Goal: Task Accomplishment & Management: Manage account settings

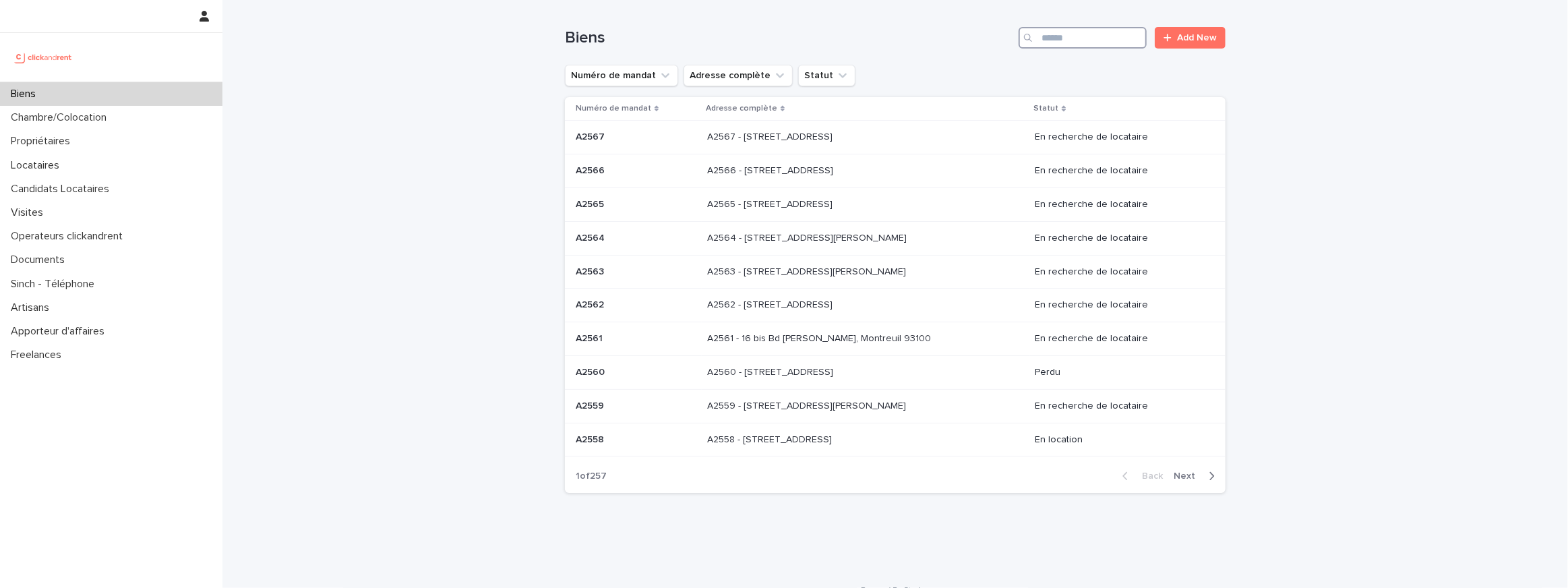
click at [1078, 41] on input "Search" at bounding box center [1082, 37] width 128 height 21
paste input "*****"
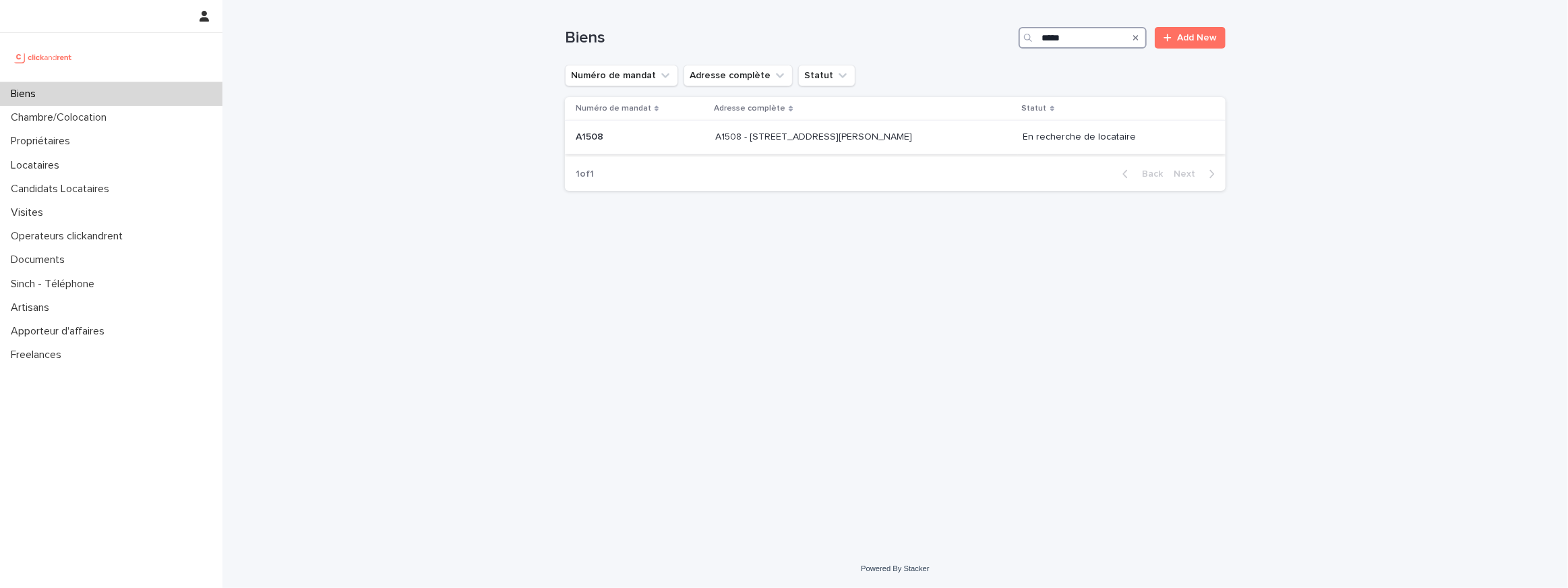
type input "*****"
click at [681, 134] on p at bounding box center [640, 137] width 129 height 12
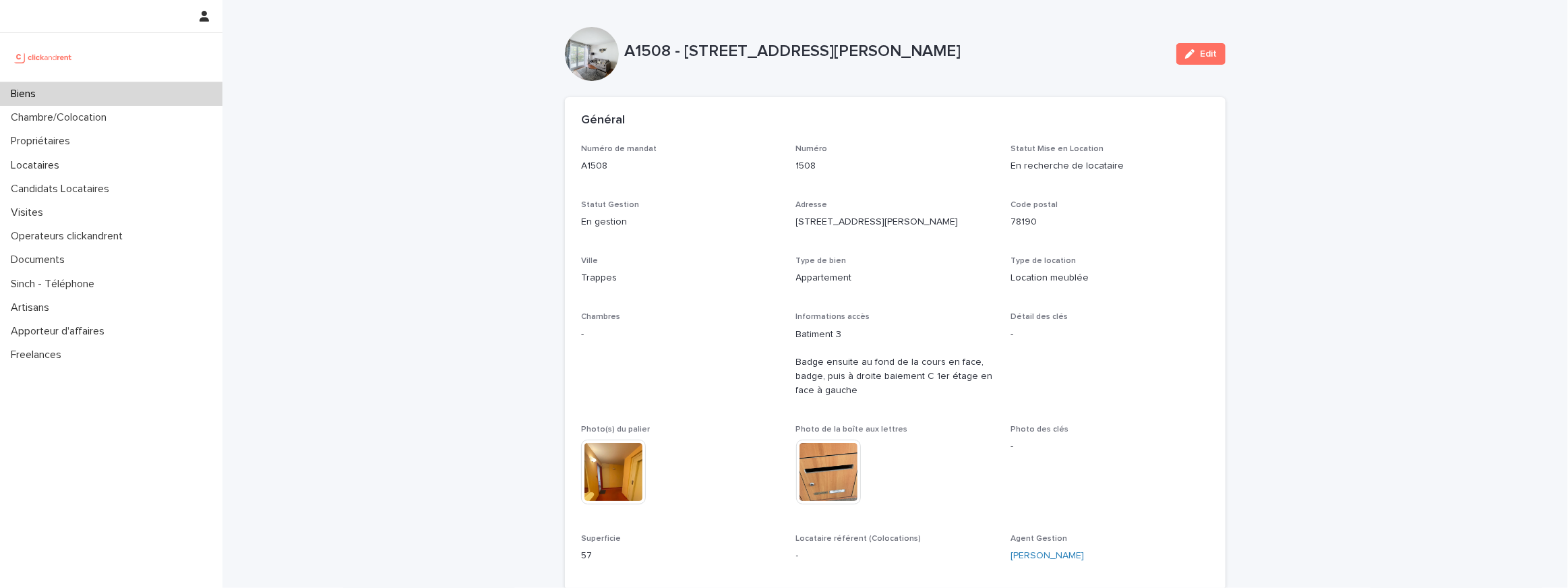
click at [702, 46] on p "A1508 - 45-47 rue Jean Jaurès, Trappes 78190" at bounding box center [895, 51] width 541 height 20
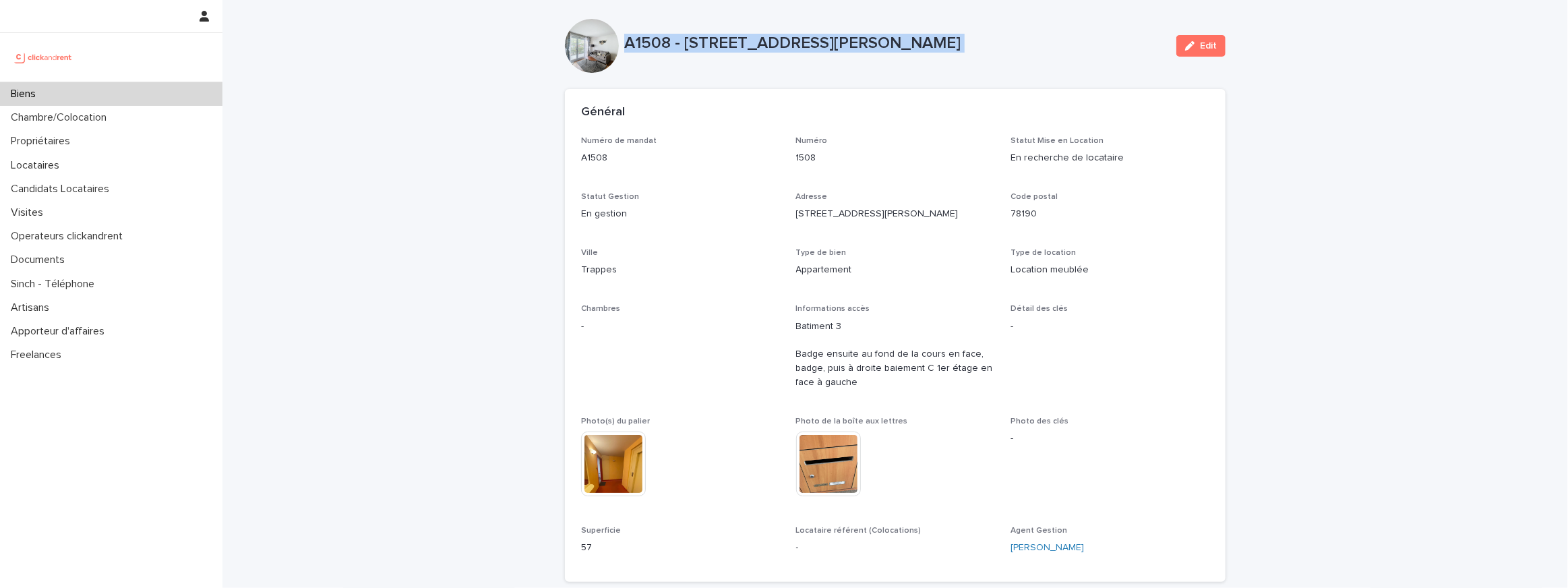
scroll to position [9, 0]
click at [806, 212] on p "45-47 rue Jean Jaurès" at bounding box center [895, 214] width 199 height 14
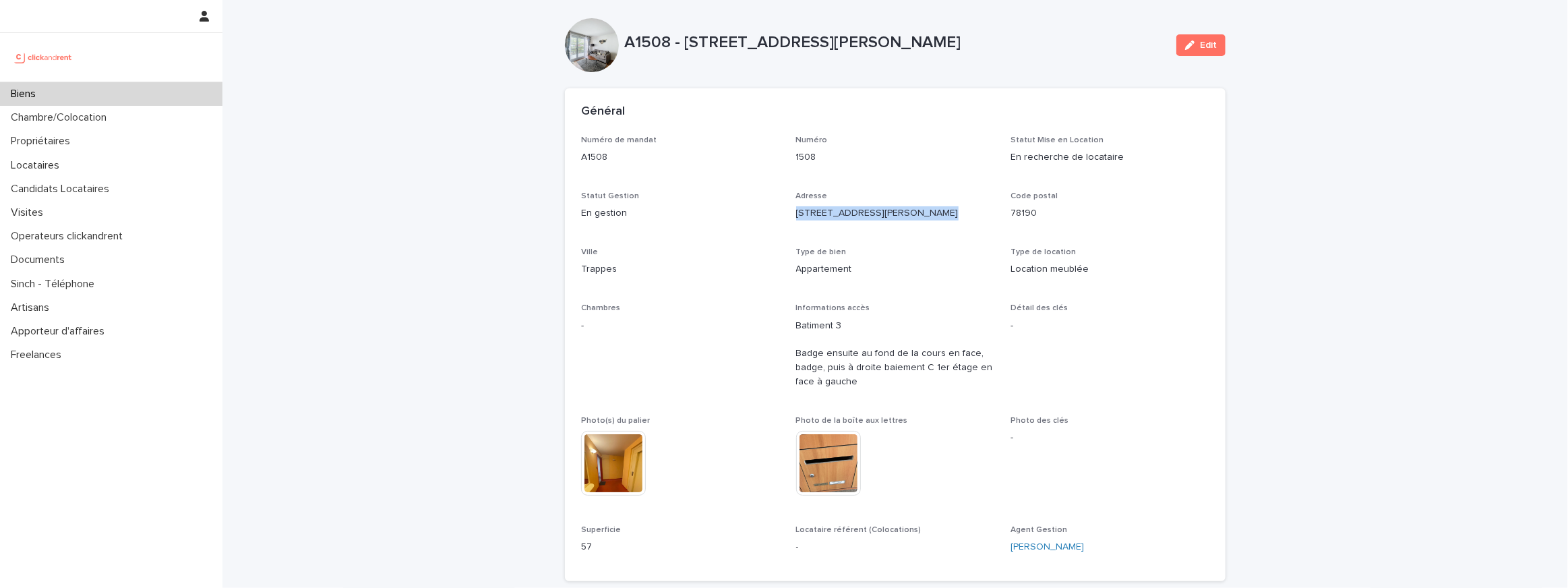
click at [806, 212] on p "45-47 rue Jean Jaurès" at bounding box center [895, 214] width 199 height 14
click at [650, 42] on p "A1508 - 45-47 rue Jean Jaurès, Trappes 78190" at bounding box center [895, 42] width 541 height 20
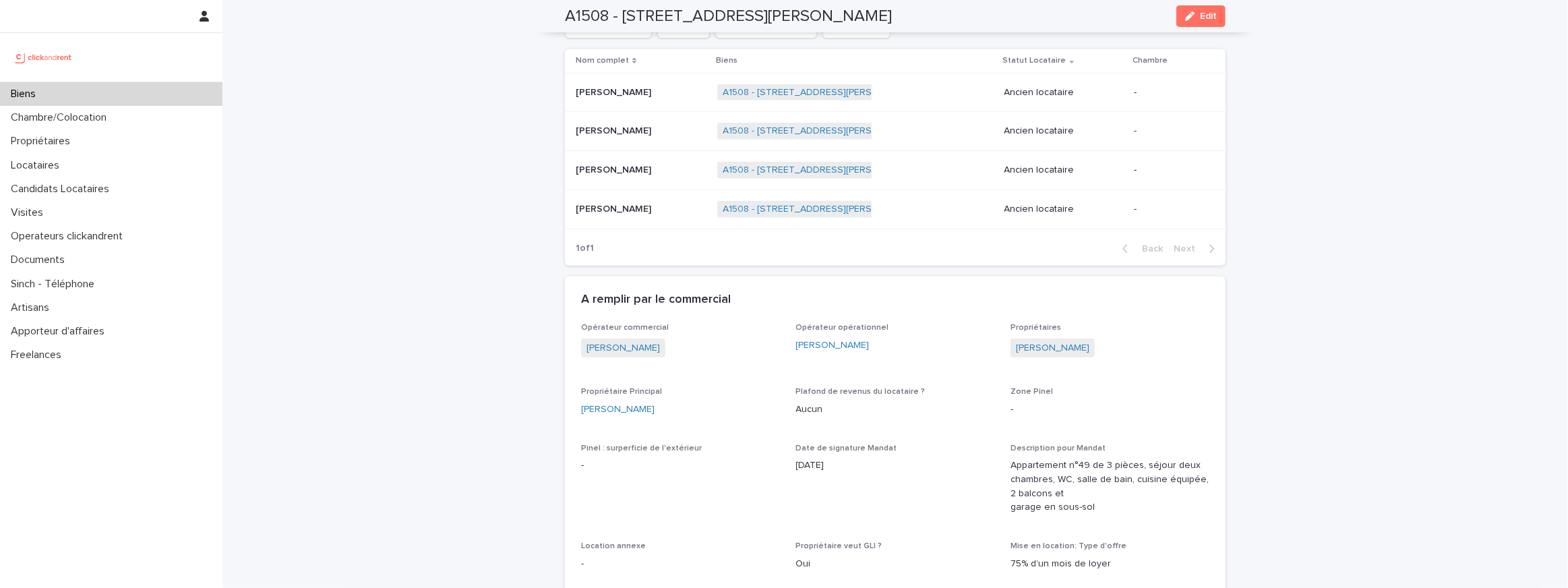
scroll to position [650, 0]
click at [612, 97] on div "Zakarya Arffak Zakarya Arffak" at bounding box center [641, 91] width 130 height 22
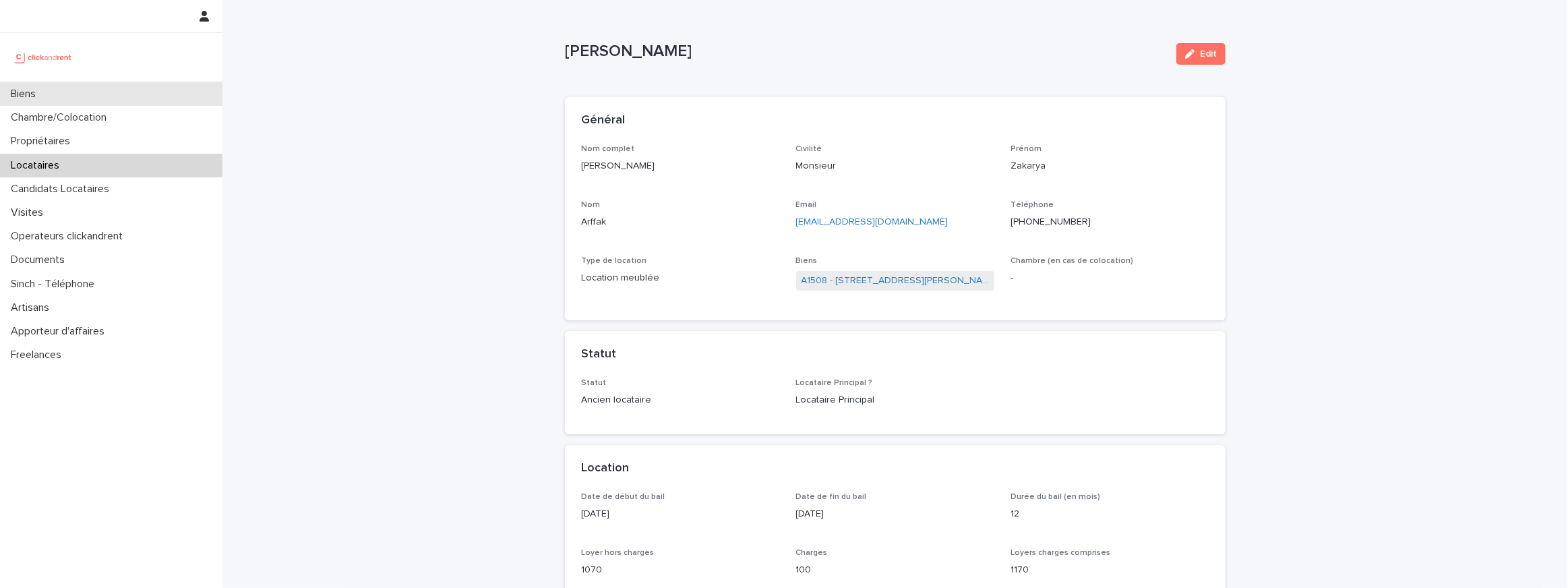
click at [37, 93] on p "Biens" at bounding box center [26, 94] width 41 height 13
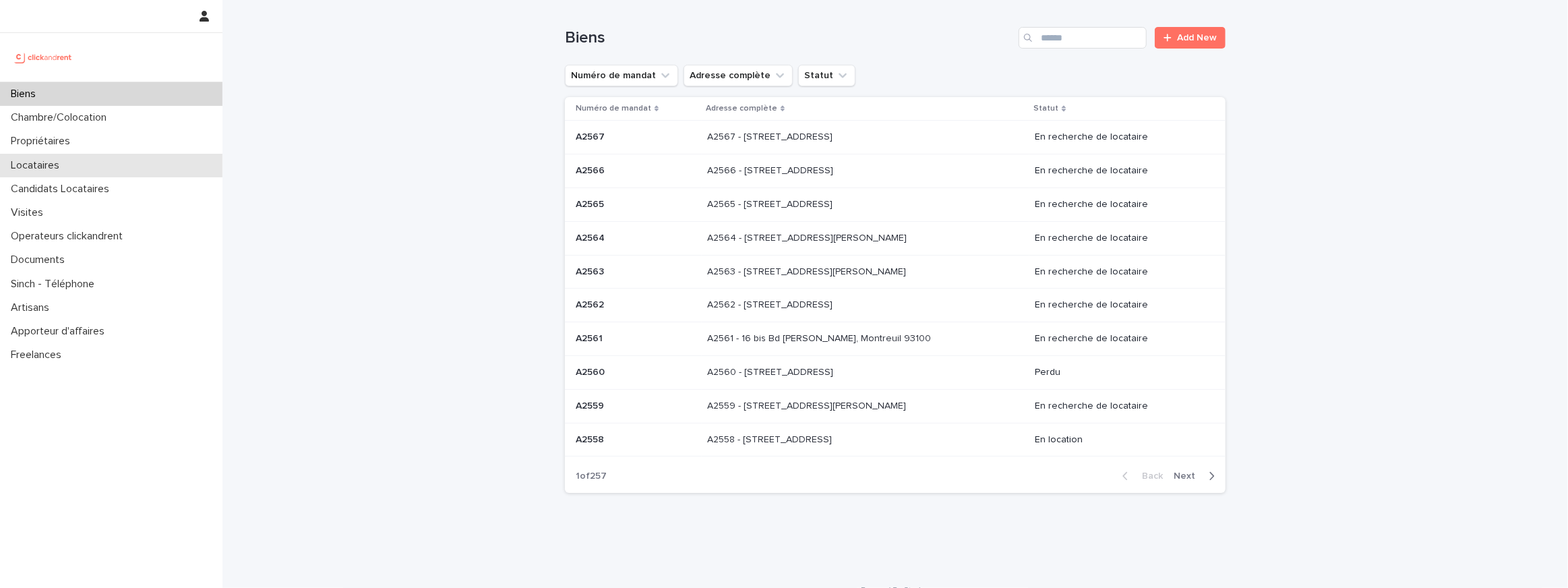
click at [65, 159] on p "Locataires" at bounding box center [38, 165] width 64 height 13
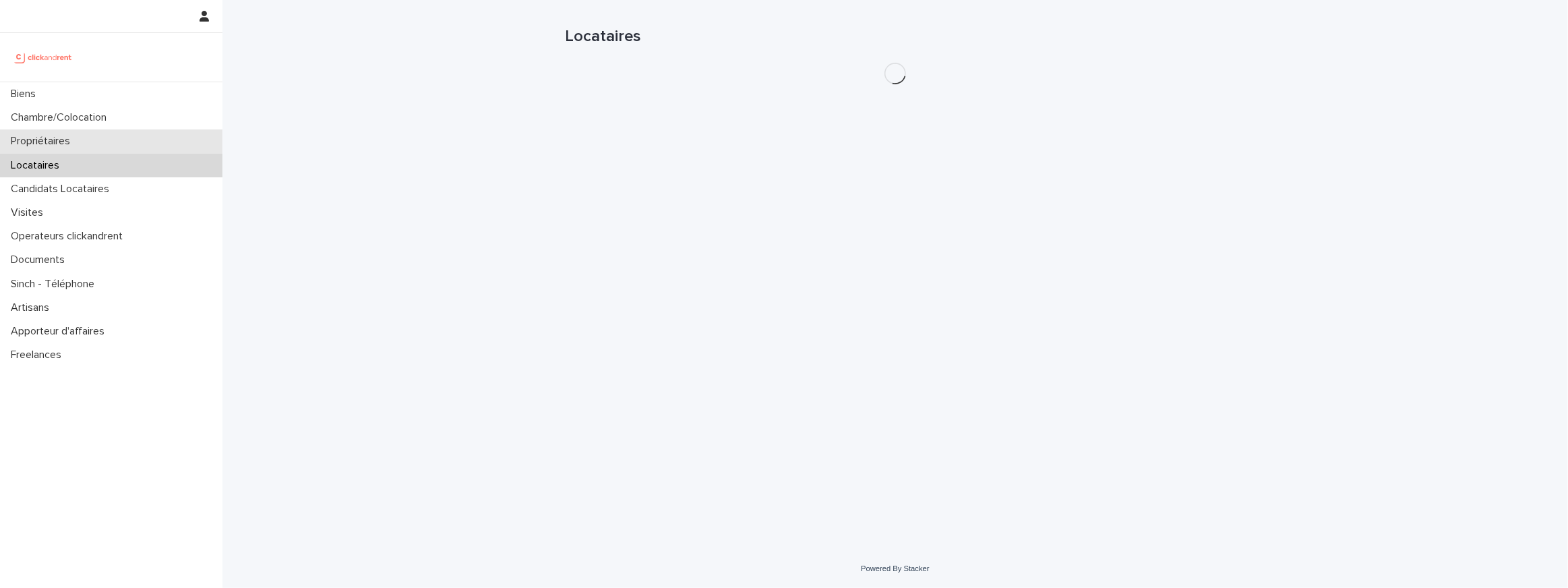
click at [88, 142] on div "Propriétaires" at bounding box center [111, 141] width 222 height 24
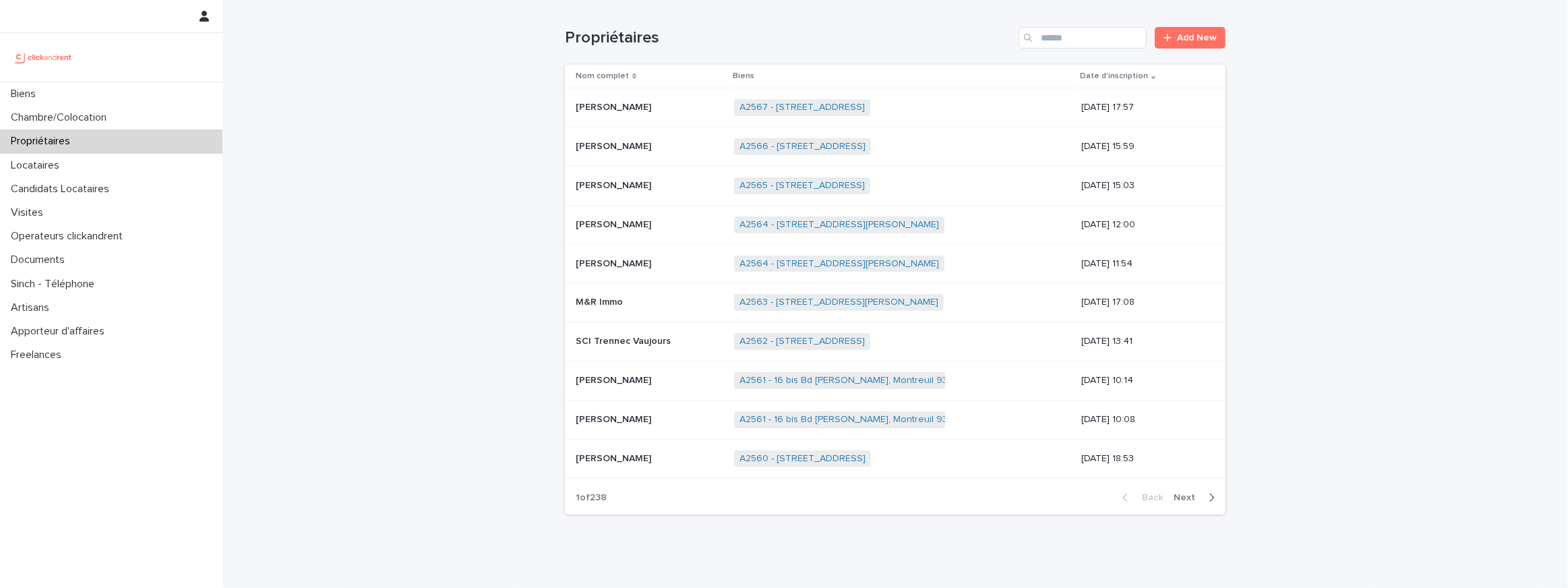
click at [607, 148] on p "Manon Moyon" at bounding box center [615, 145] width 79 height 14
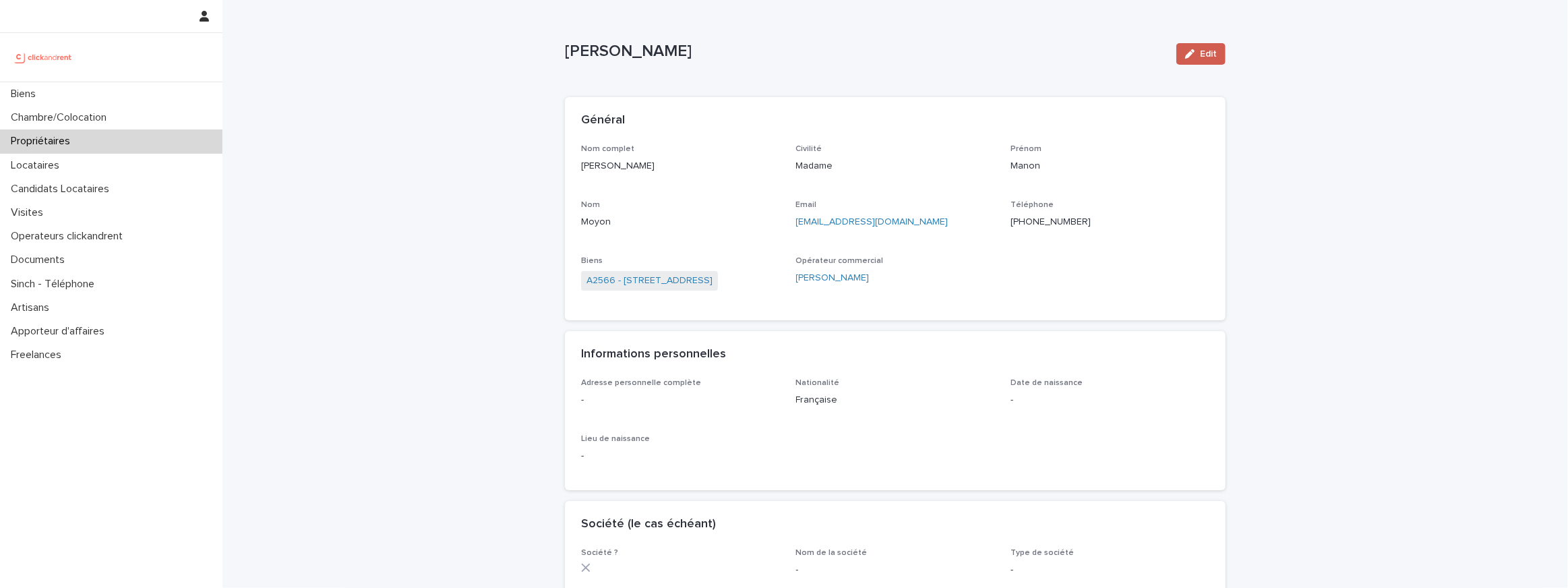
click at [1187, 51] on icon "button" at bounding box center [1189, 54] width 9 height 9
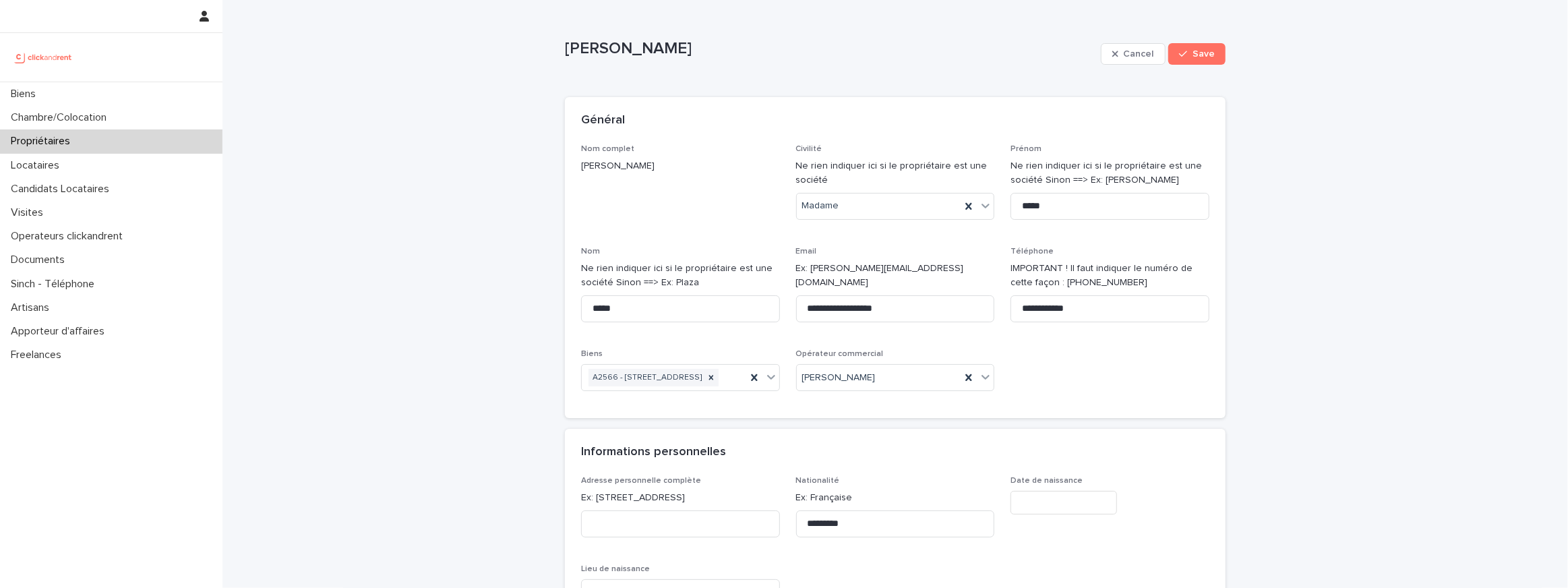
click at [1041, 515] on input "text" at bounding box center [1064, 503] width 107 height 24
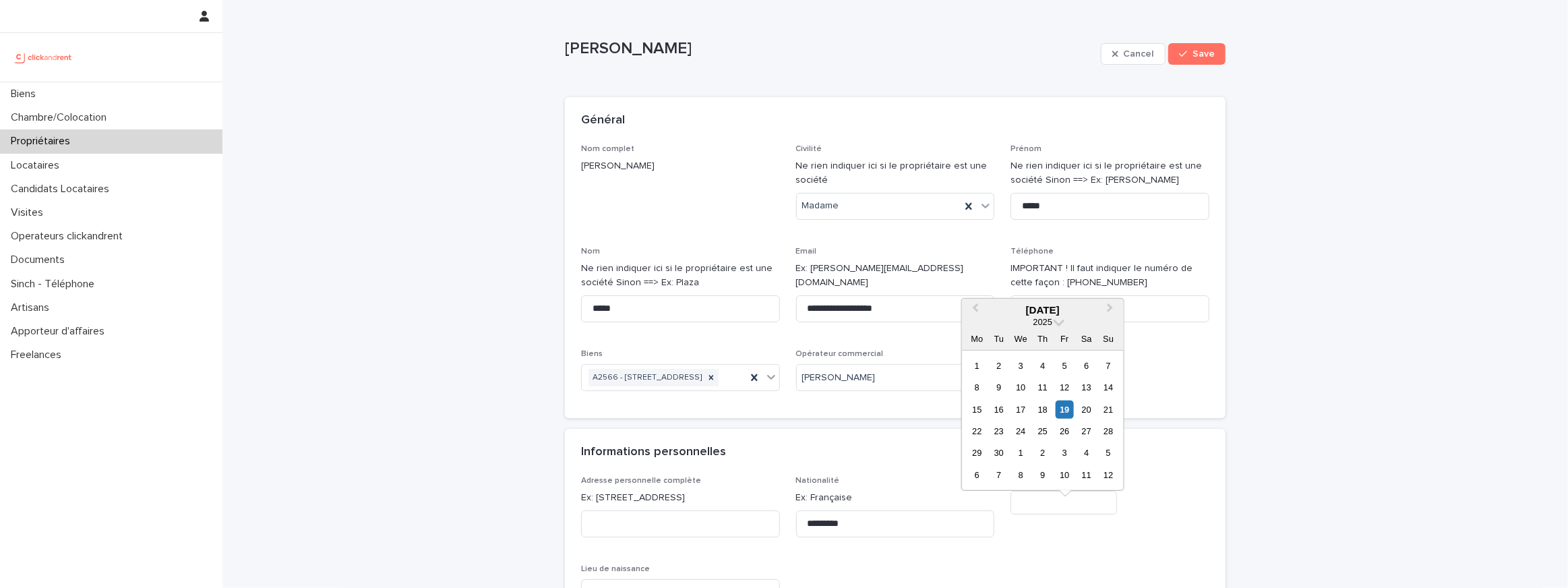
type input "*"
type input "*********"
click at [964, 531] on input "*********" at bounding box center [895, 524] width 199 height 27
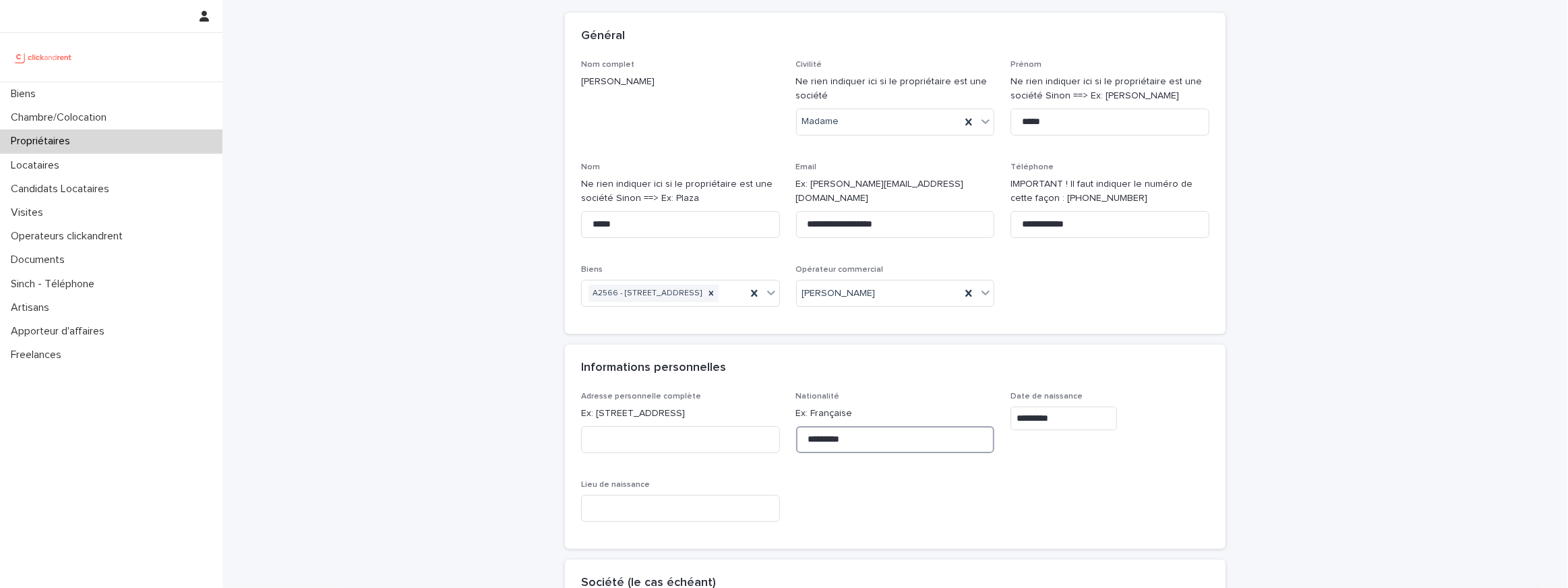
scroll to position [108, 0]
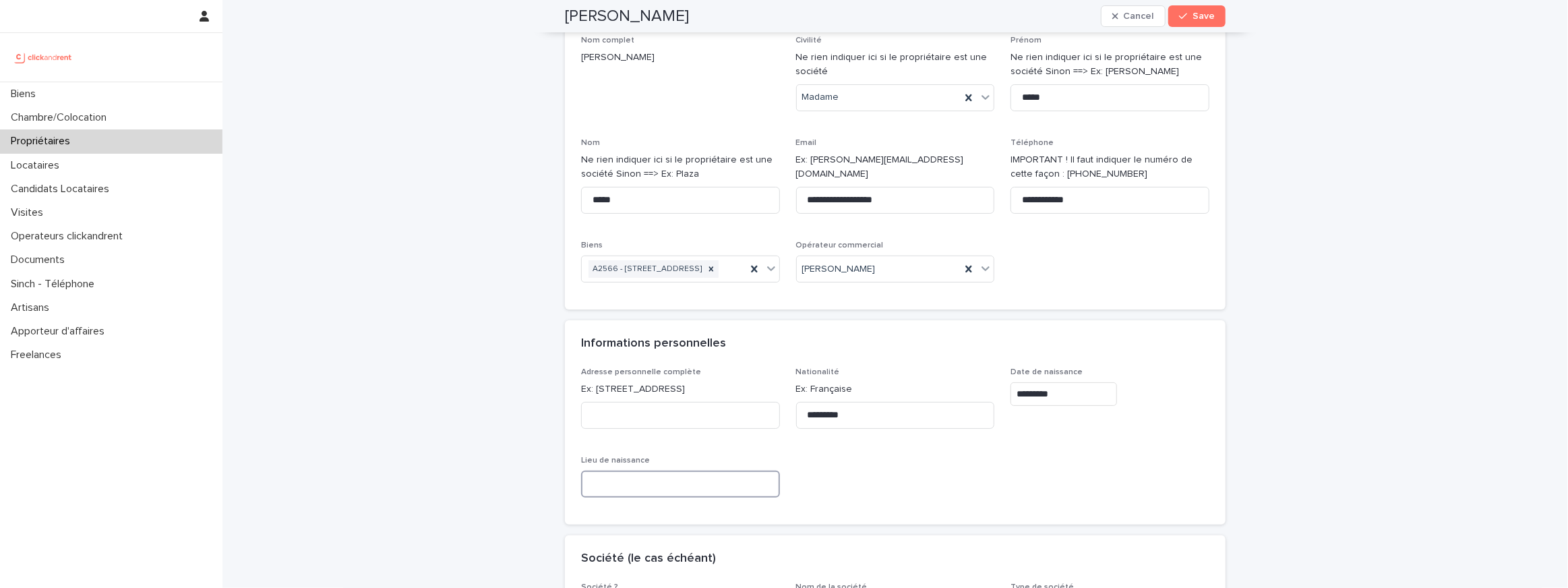
click at [614, 498] on input at bounding box center [680, 484] width 199 height 27
click at [649, 424] on input at bounding box center [680, 415] width 199 height 27
click at [636, 429] on input at bounding box center [680, 415] width 199 height 27
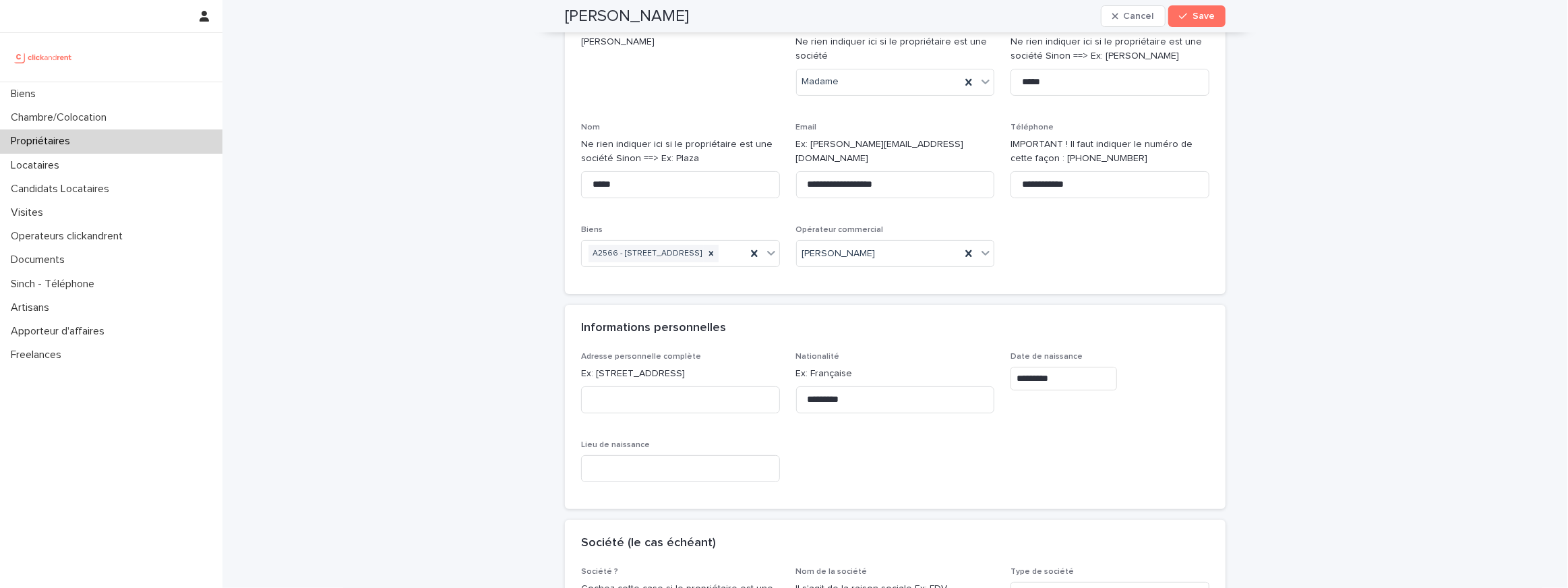
click at [618, 453] on div "Adresse personnelle complète Ex: 24 avenue de Tourville, 75007 Paris Nationalit…" at bounding box center [896, 423] width 628 height 141
click at [618, 413] on input at bounding box center [680, 400] width 199 height 27
paste input "**********"
click at [696, 413] on input "**********" at bounding box center [680, 400] width 199 height 27
click at [669, 413] on input "**********" at bounding box center [680, 400] width 199 height 27
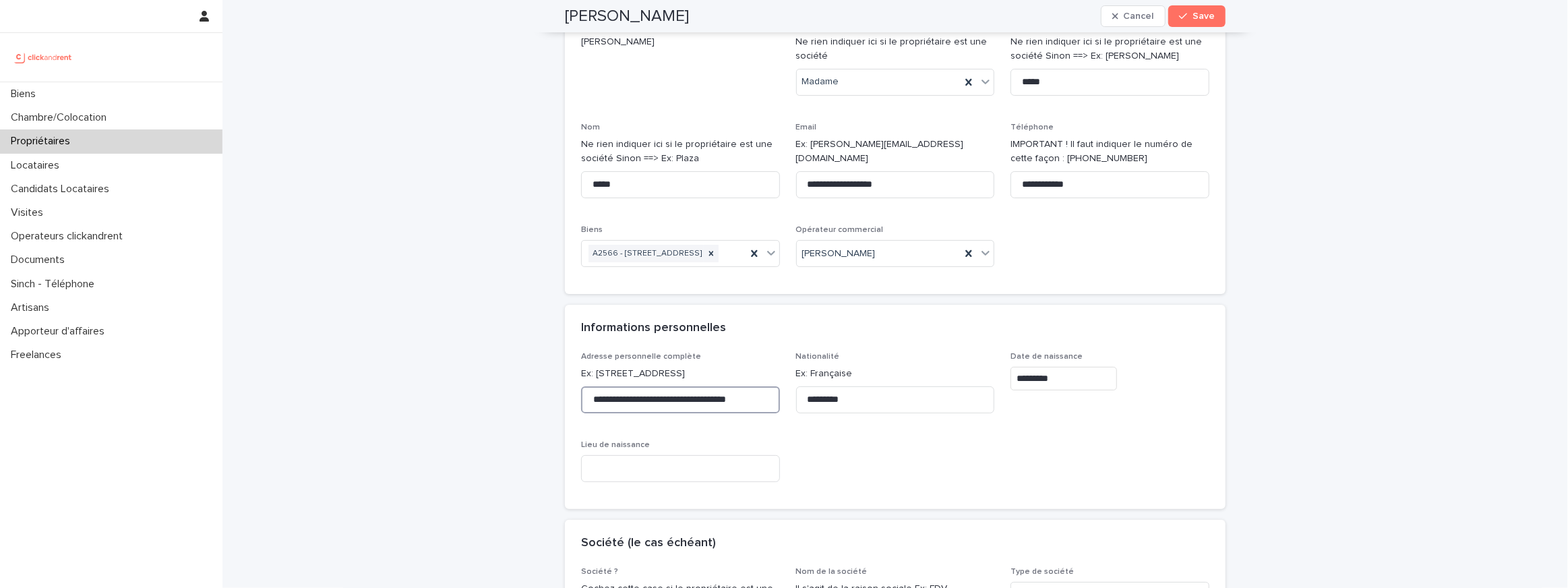
click at [669, 413] on input "**********" at bounding box center [680, 400] width 199 height 27
click at [671, 424] on div "**********" at bounding box center [680, 388] width 199 height 72
click at [608, 413] on input "**********" at bounding box center [680, 400] width 199 height 27
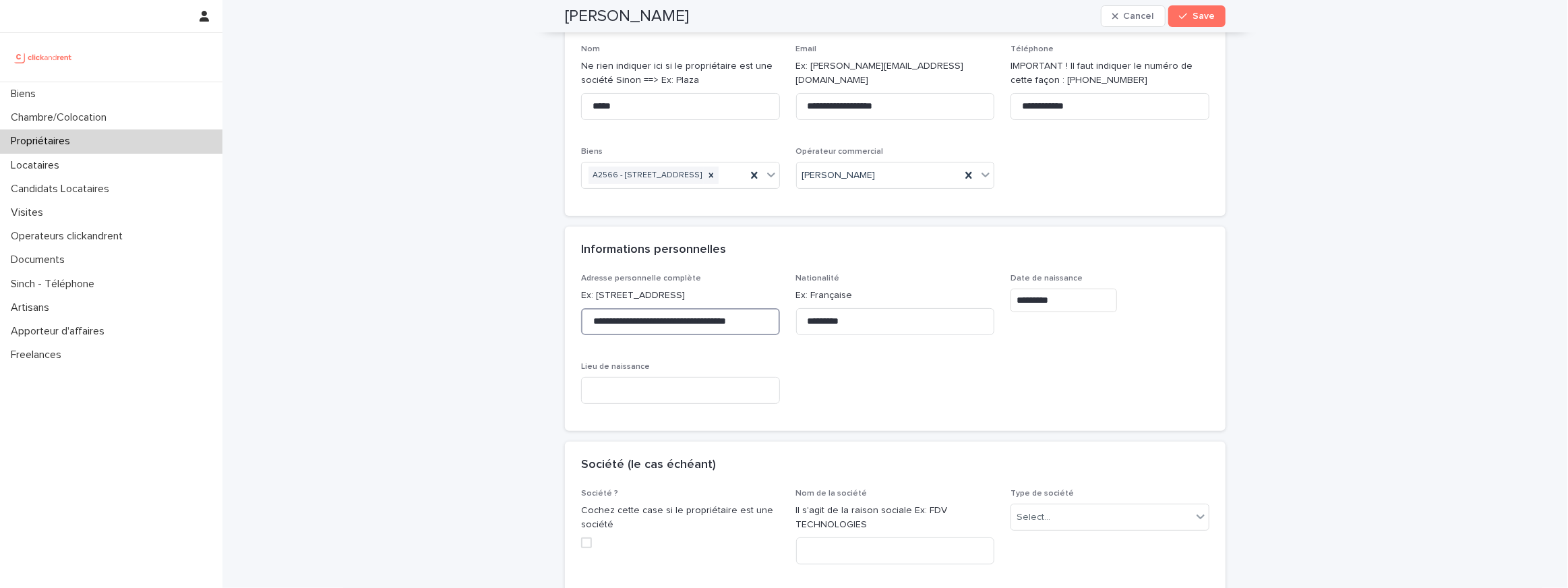
type input "**********"
click at [698, 415] on div "Lieu de naissance" at bounding box center [680, 388] width 199 height 53
click at [654, 399] on input at bounding box center [680, 391] width 199 height 27
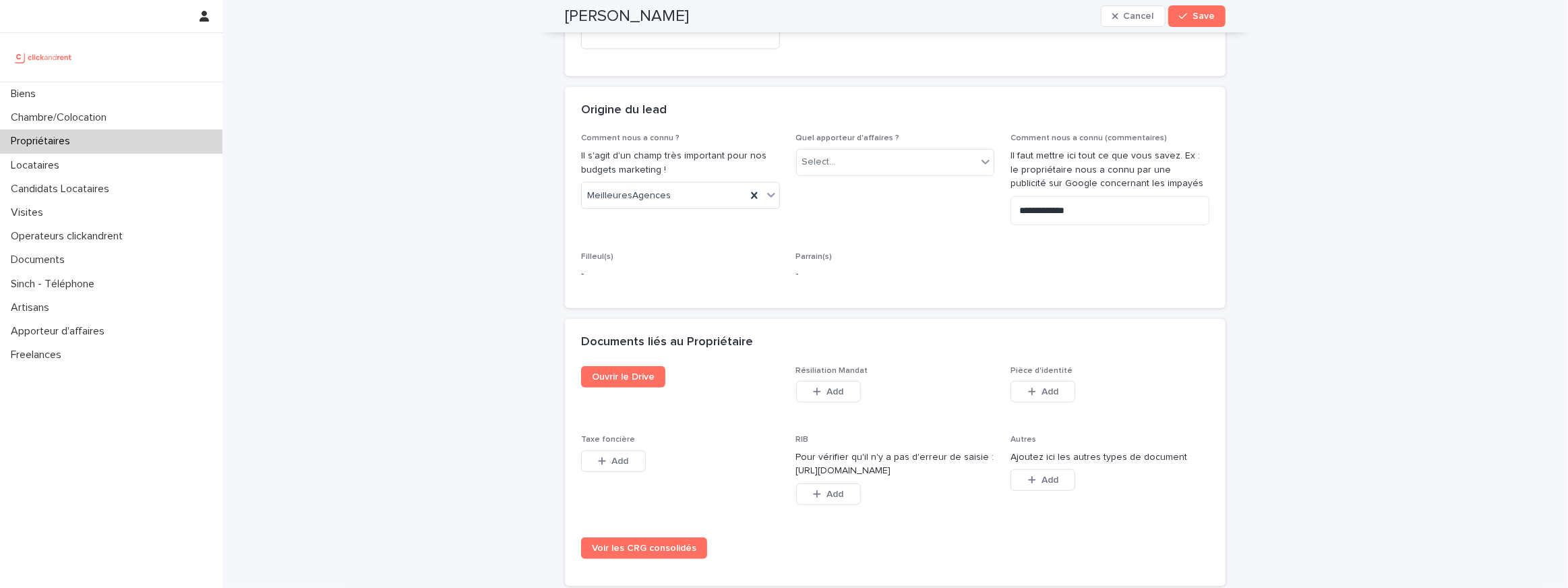
scroll to position [928, 0]
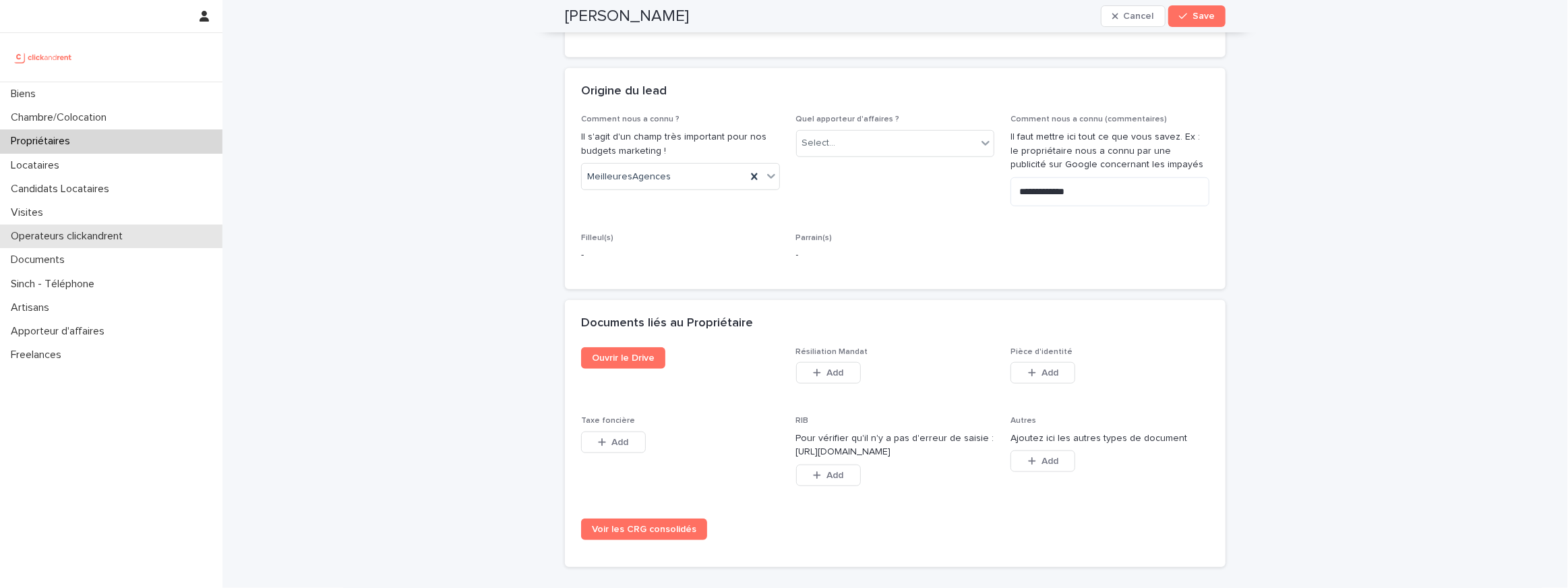
type input "**********"
click at [1071, 384] on button "Add" at bounding box center [1042, 373] width 64 height 21
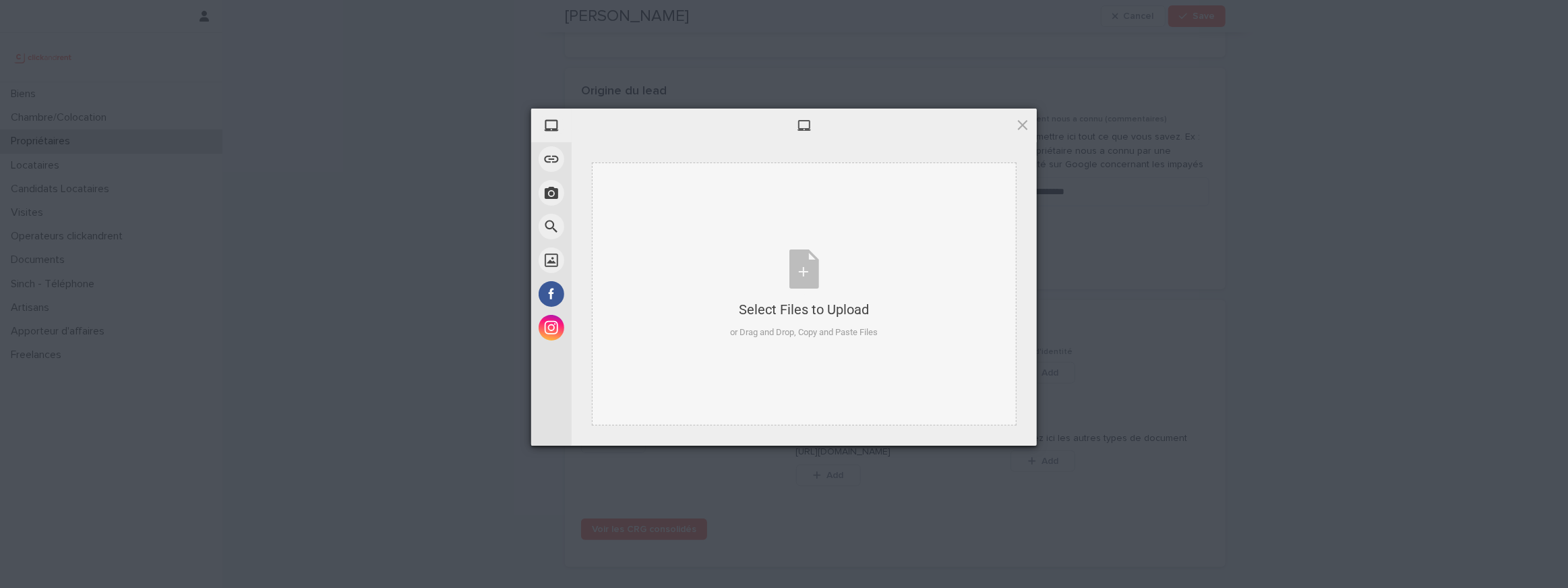
click at [822, 291] on div "Select Files to Upload or Drag and Drop, Copy and Paste Files" at bounding box center [804, 294] width 148 height 90
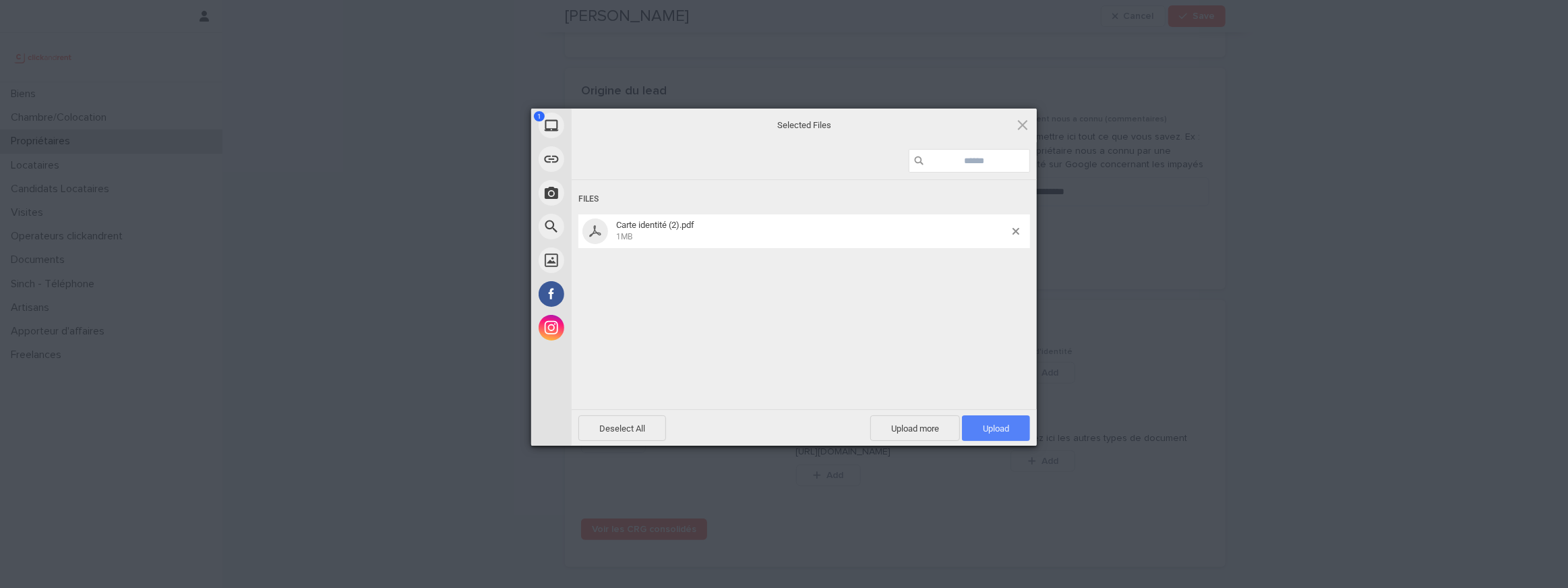
click at [975, 429] on span "Upload 1" at bounding box center [995, 428] width 68 height 26
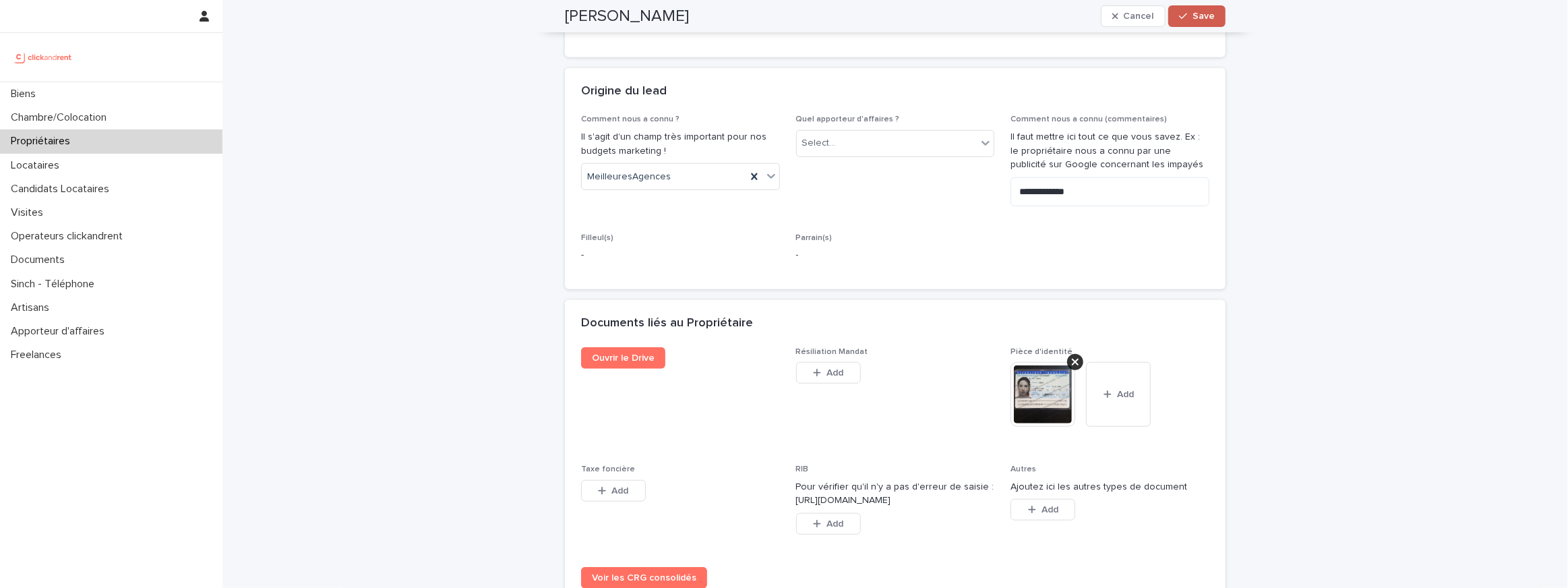
click at [1200, 26] on button "Save" at bounding box center [1196, 16] width 57 height 21
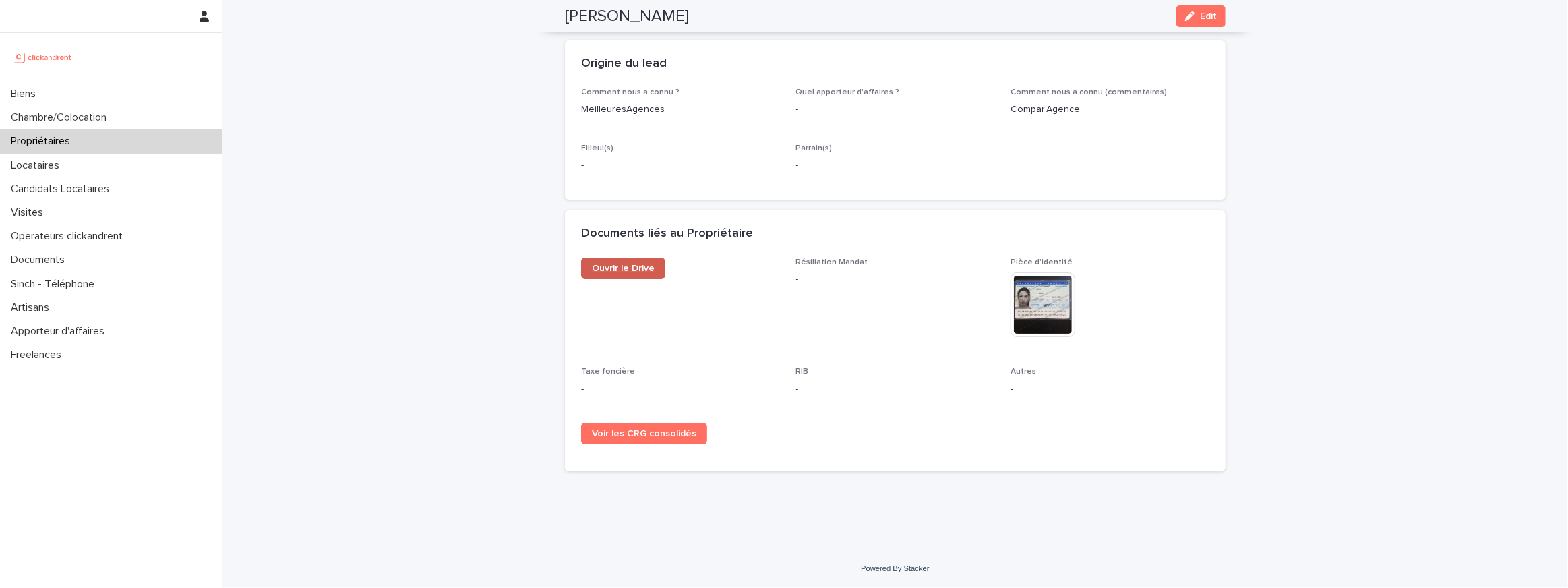
scroll to position [686, 0]
click at [632, 271] on span "Ouvrir le Drive" at bounding box center [623, 268] width 63 height 9
click at [596, 262] on link "Ouvrir le Drive" at bounding box center [623, 268] width 84 height 21
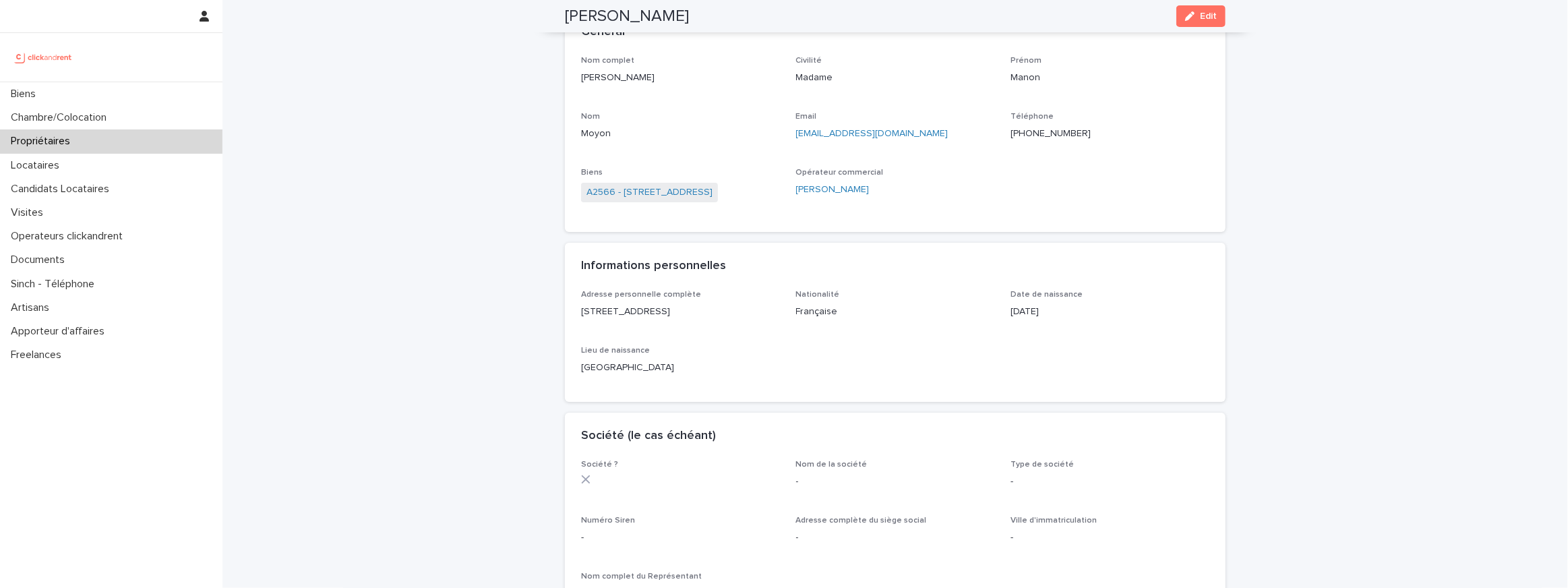
scroll to position [39, 0]
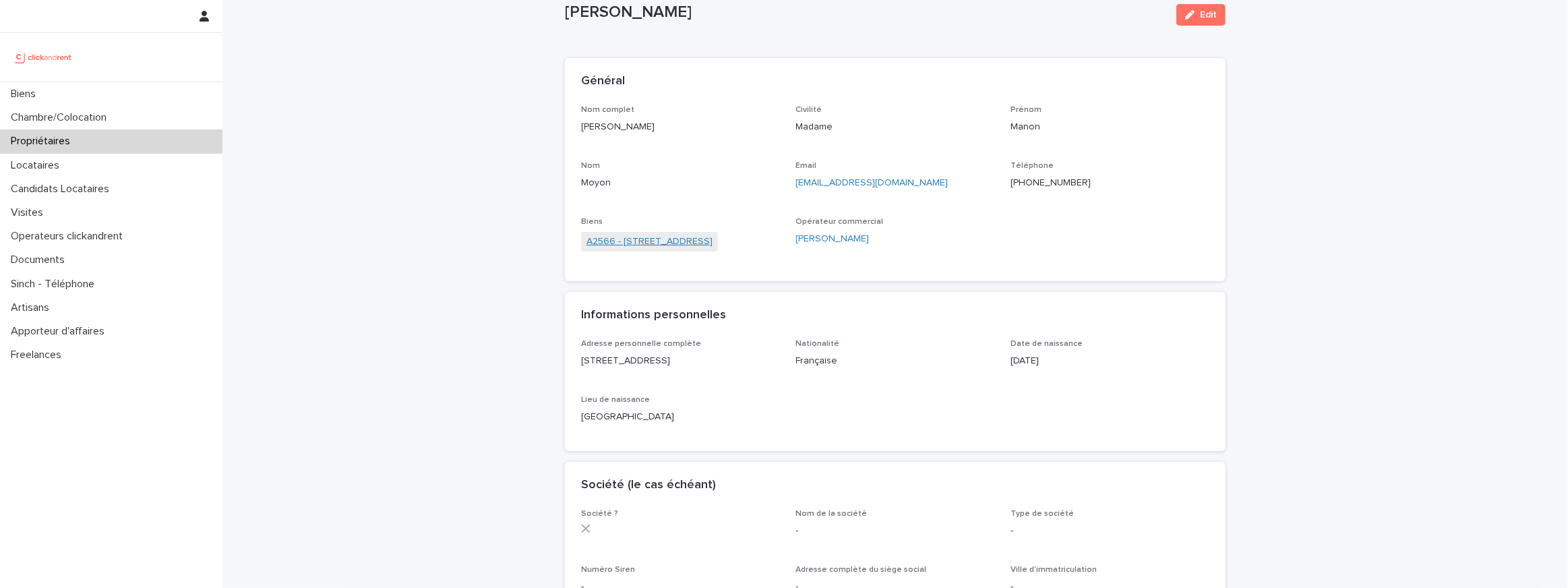
click at [663, 240] on link "A2566 - [STREET_ADDRESS]" at bounding box center [649, 242] width 126 height 14
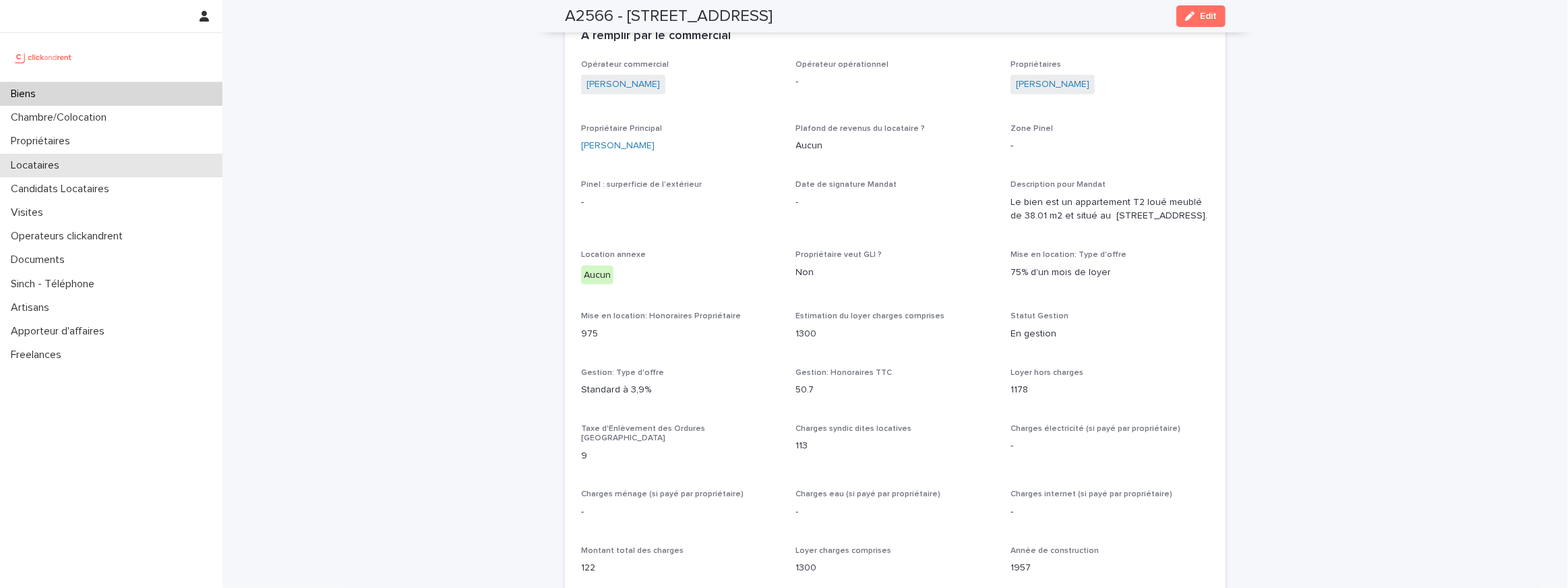
scroll to position [744, 0]
click at [1196, 17] on div "button" at bounding box center [1192, 17] width 15 height 9
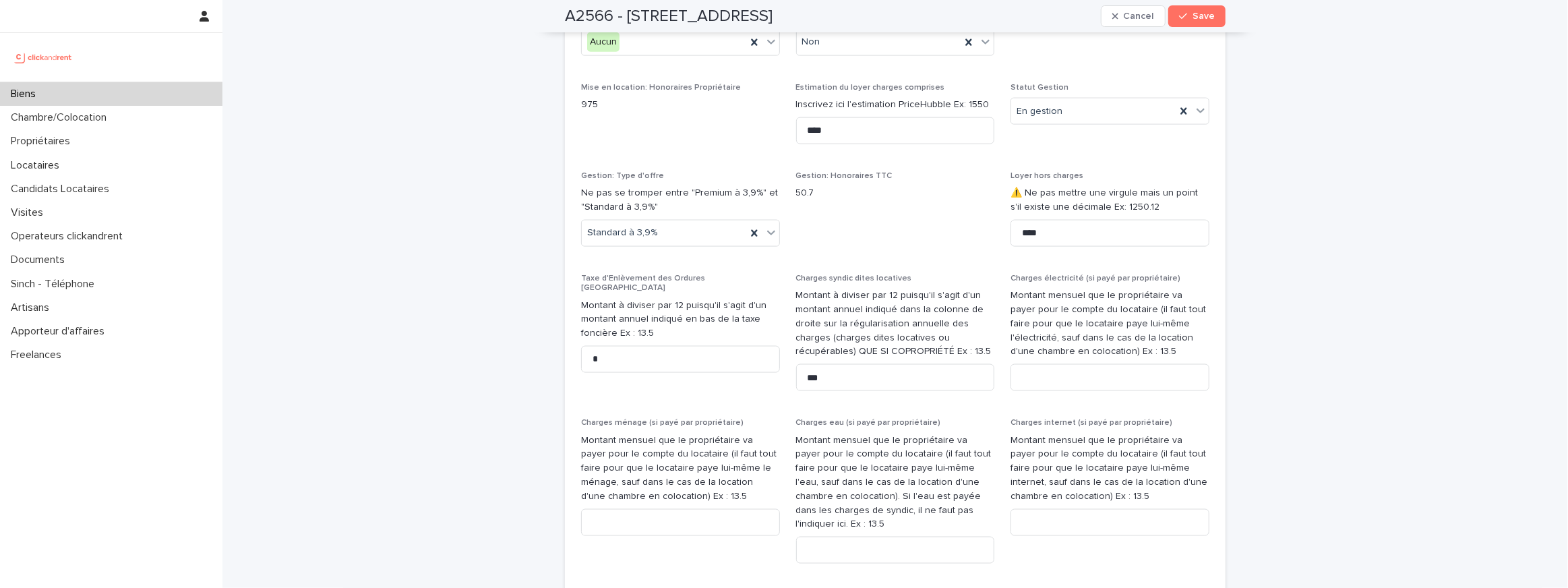
scroll to position [1385, 0]
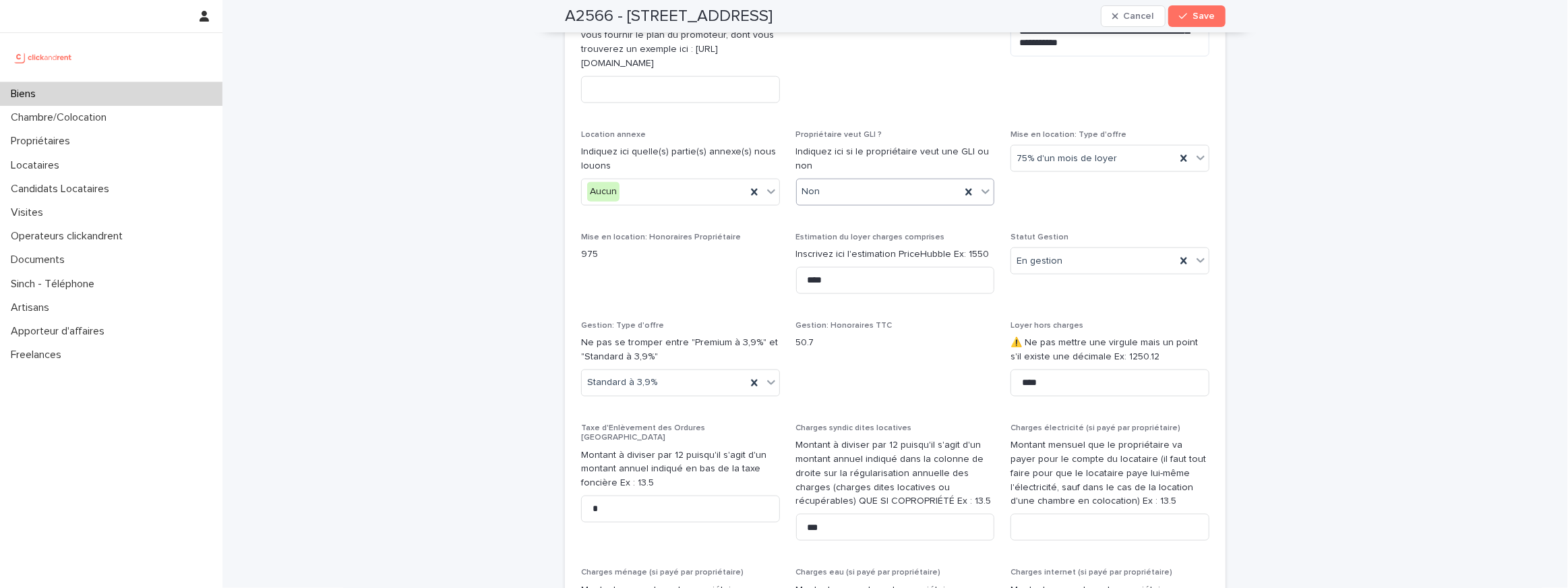
click at [839, 203] on div "Non" at bounding box center [878, 192] width 164 height 22
click at [826, 228] on div "Oui" at bounding box center [895, 231] width 197 height 24
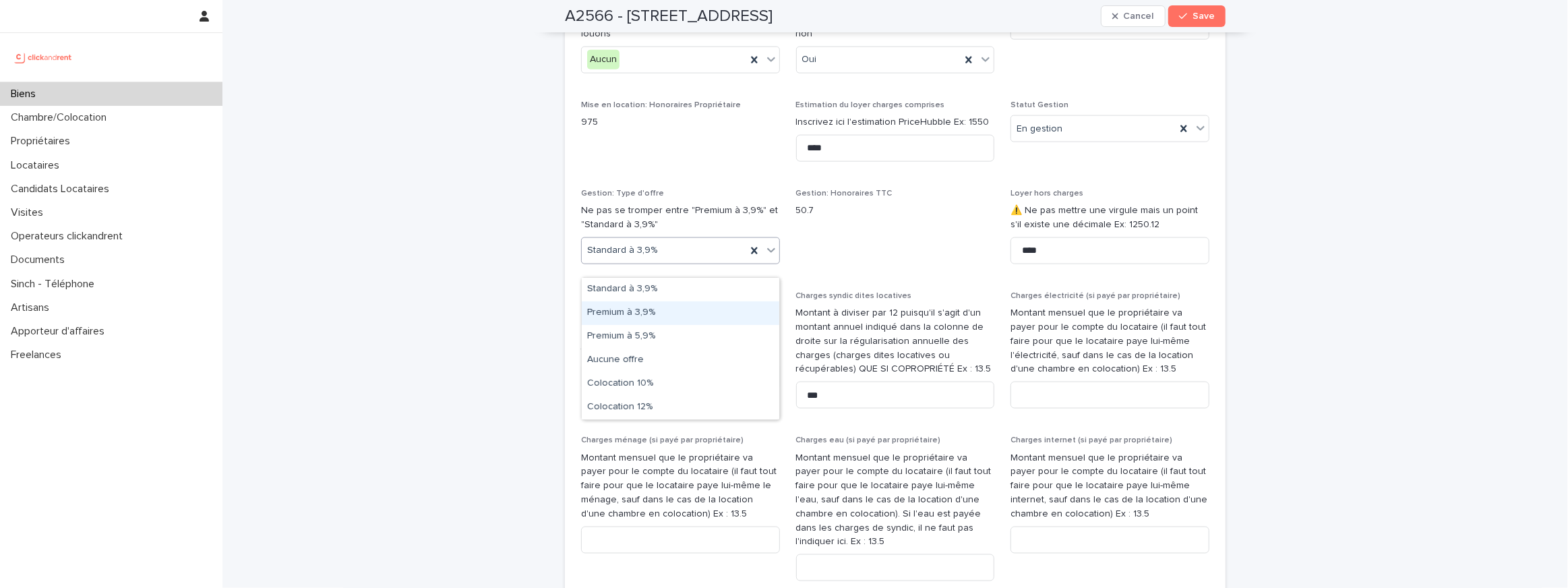
click at [624, 309] on div "Premium à 3,9%" at bounding box center [680, 314] width 197 height 24
click at [621, 258] on span "Premium à 3,9%" at bounding box center [621, 251] width 68 height 14
click at [615, 330] on div "Premium à 5,9%" at bounding box center [680, 337] width 197 height 24
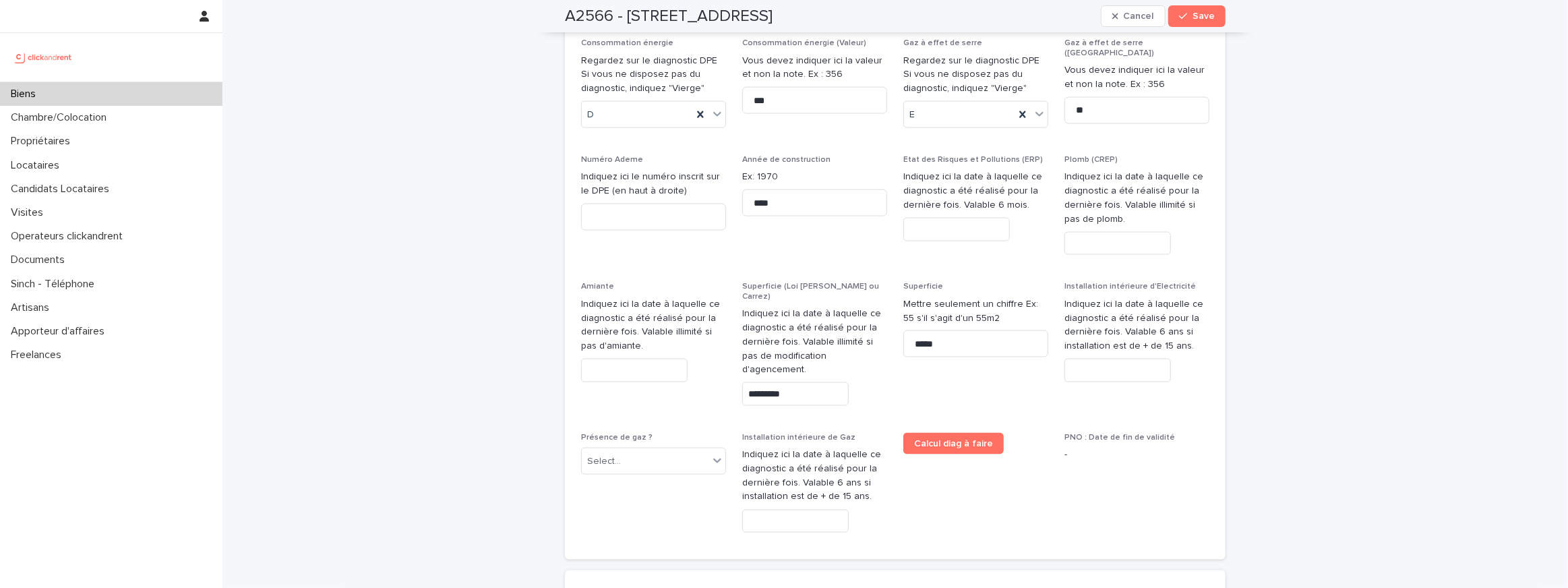
scroll to position [6389, 0]
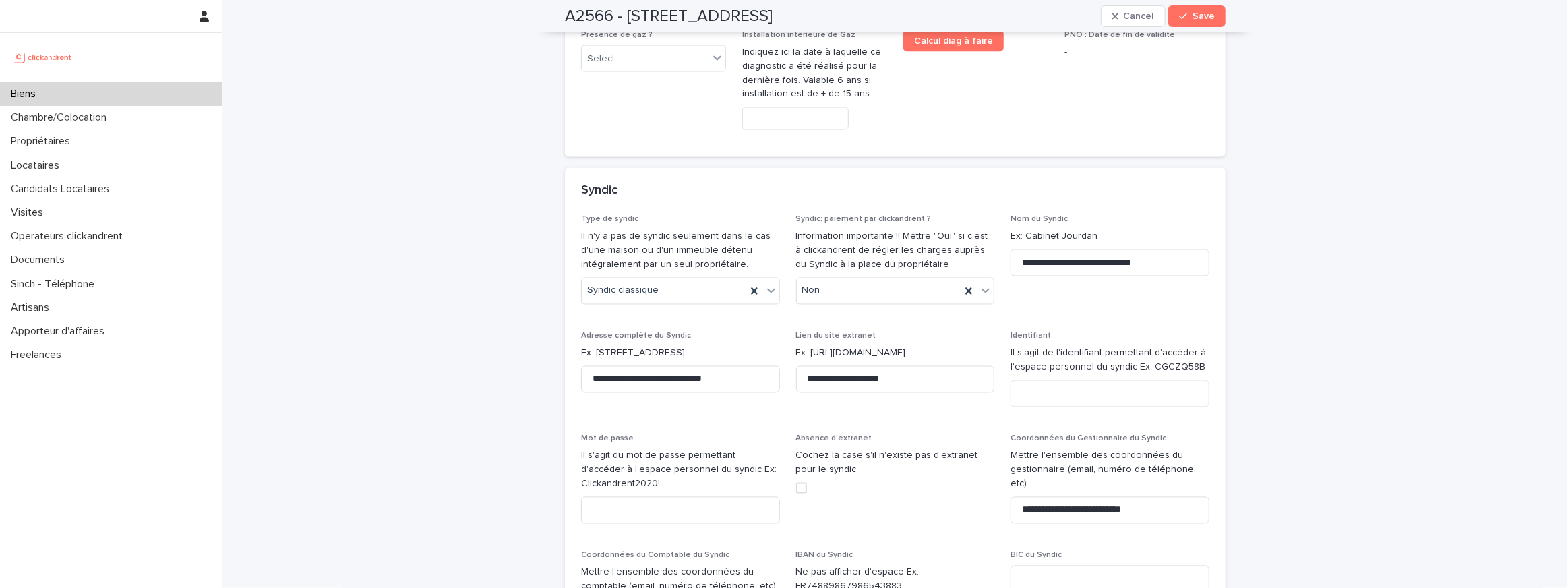
click at [856, 215] on div "Syndic: paiement par clickandrent ? Information importante !! Mettre "Oui" si c…" at bounding box center [895, 266] width 199 height 101
click at [849, 280] on div "Non" at bounding box center [878, 291] width 164 height 22
click at [823, 191] on div "Oui" at bounding box center [895, 195] width 197 height 24
click at [1078, 380] on input at bounding box center [1109, 394] width 199 height 27
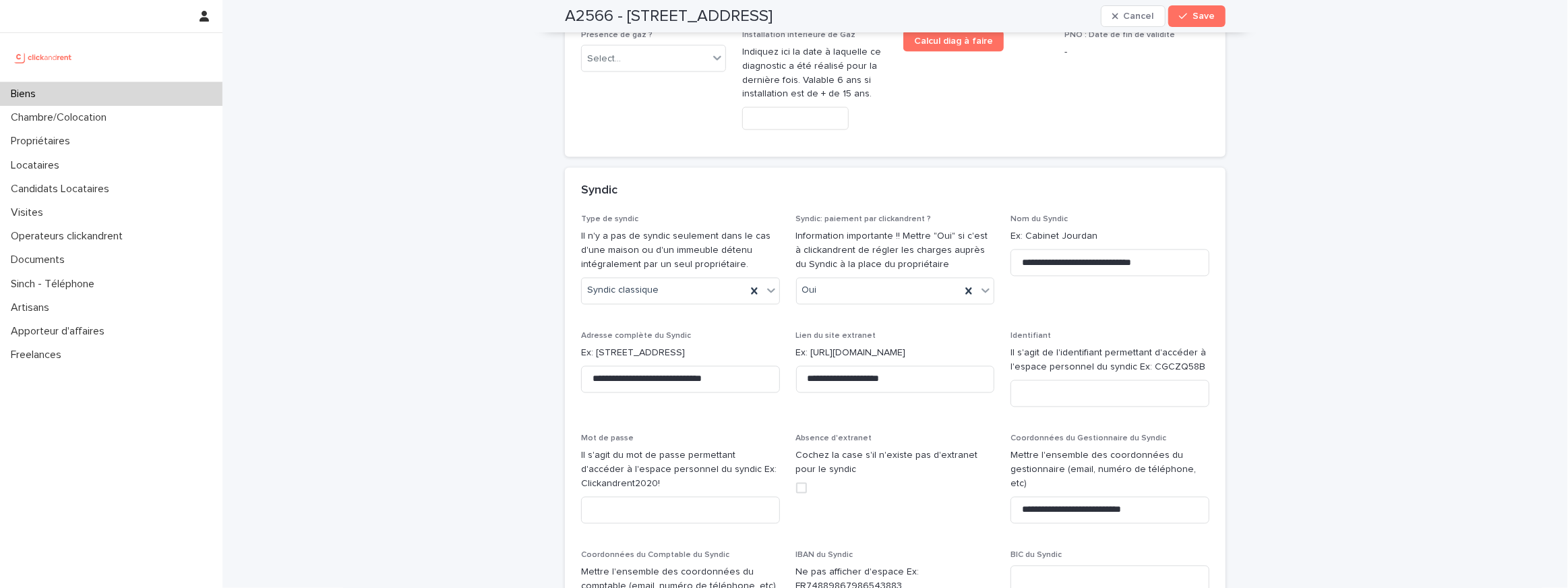
click at [1073, 347] on p "Il s'agit de l'identifiant permettant d'accéder à l'espace personnel du syndic …" at bounding box center [1109, 361] width 199 height 28
click at [1053, 332] on div "Identifiant Il s'agit de l'identifiant permettant d'accéder à l'espace personne…" at bounding box center [1109, 375] width 199 height 86
click at [1053, 380] on input at bounding box center [1109, 394] width 199 height 27
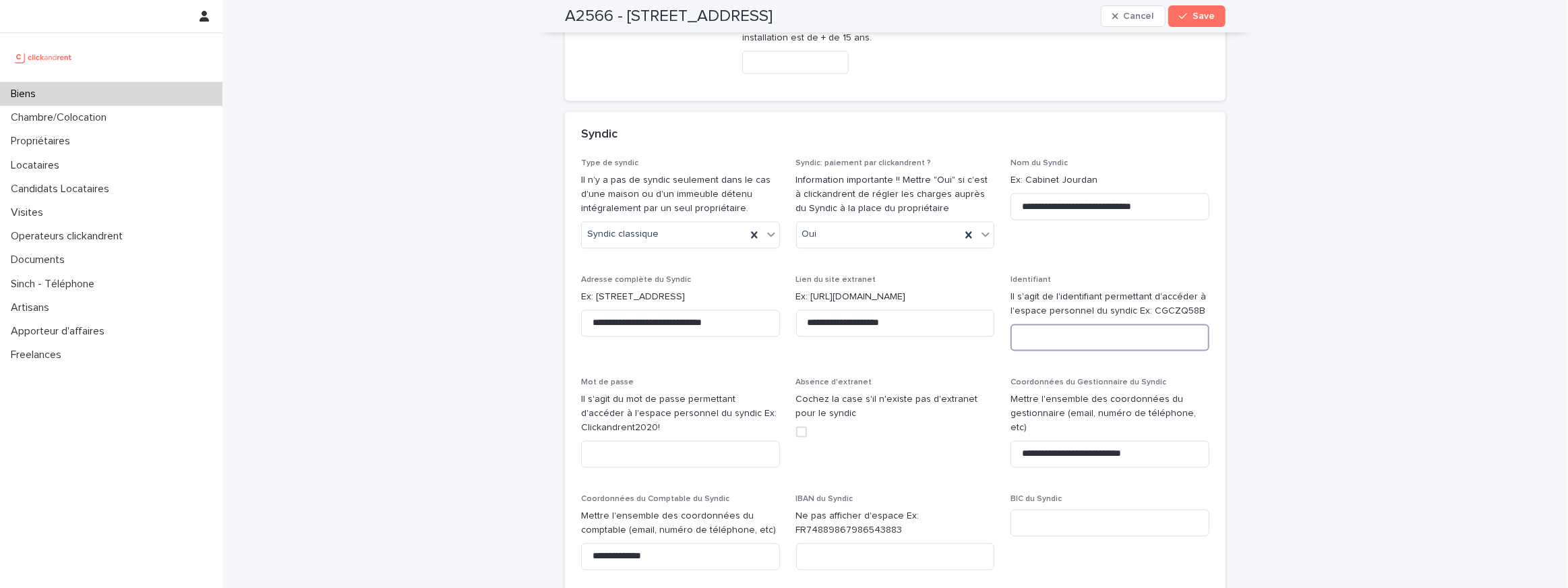
scroll to position [6467, 0]
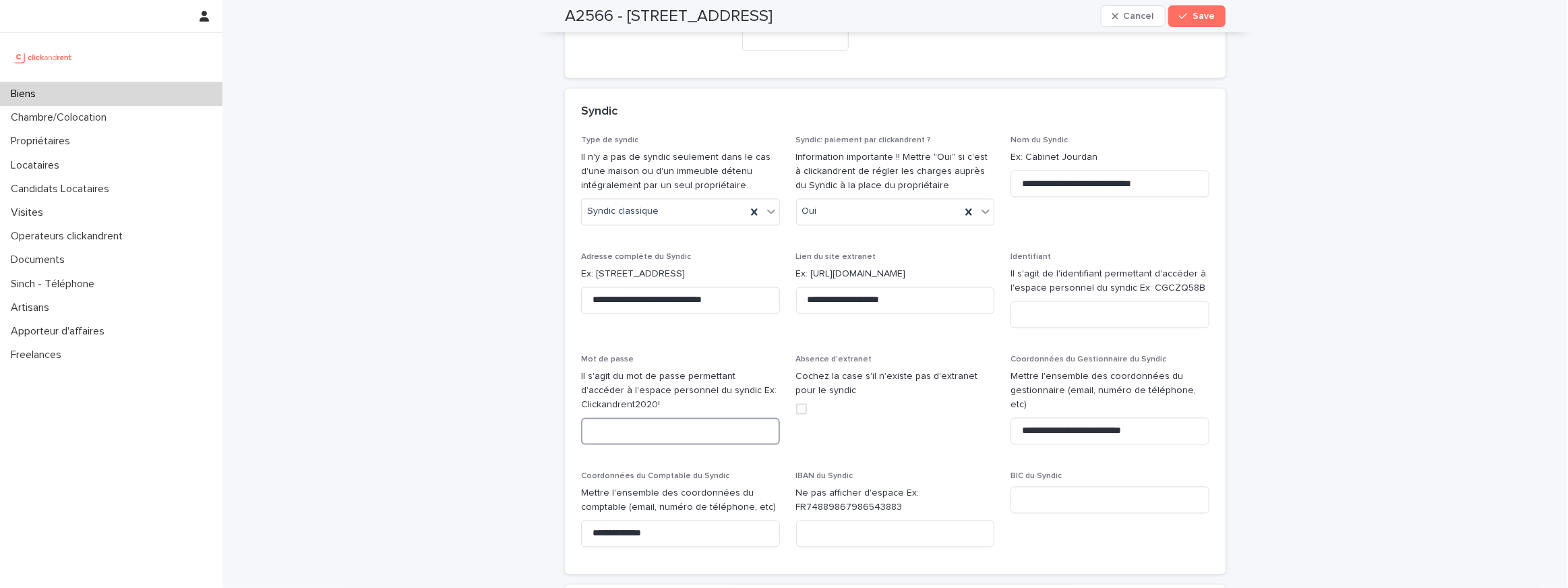
click at [640, 418] on input at bounding box center [680, 432] width 199 height 27
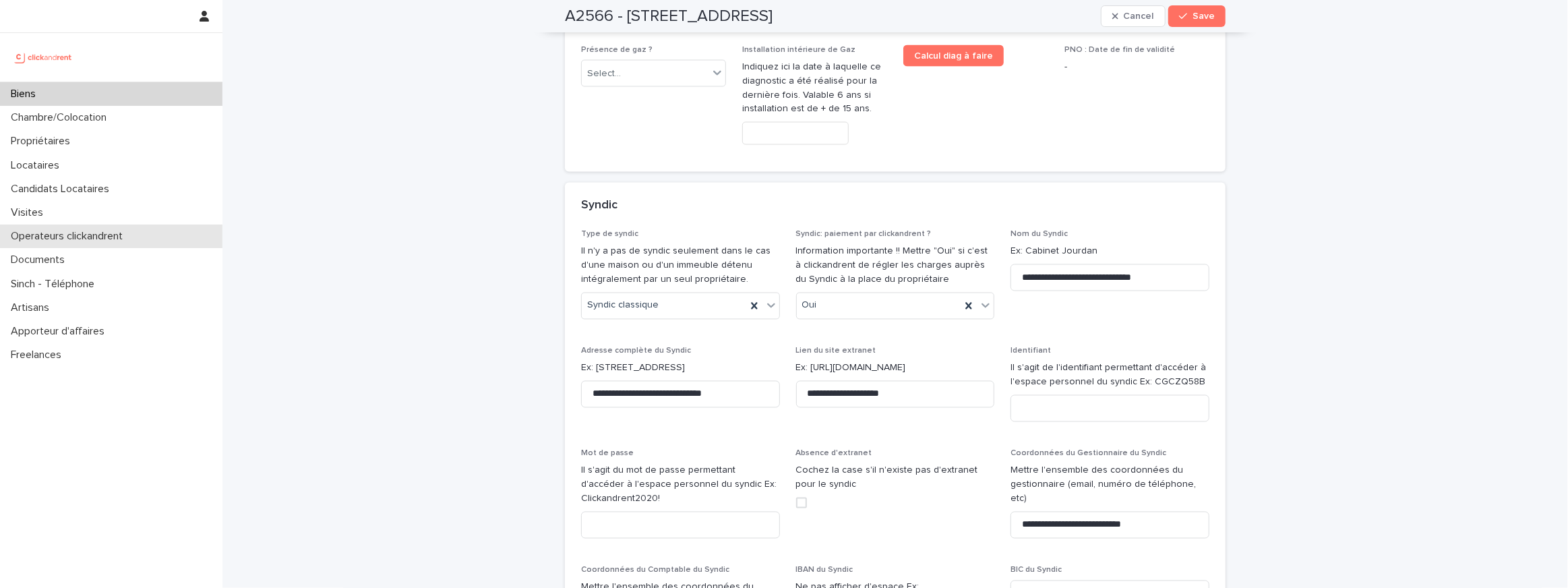
scroll to position [6361, 0]
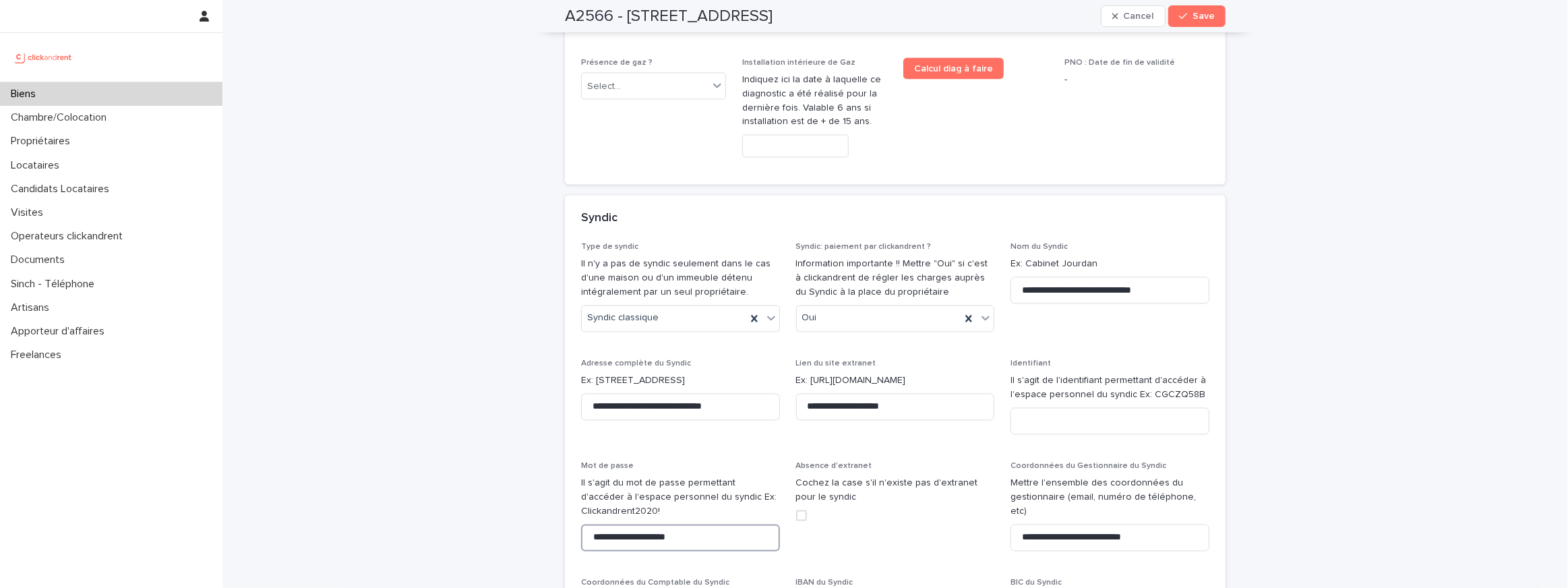
click at [706, 525] on input "**********" at bounding box center [680, 538] width 199 height 27
type input "**********"
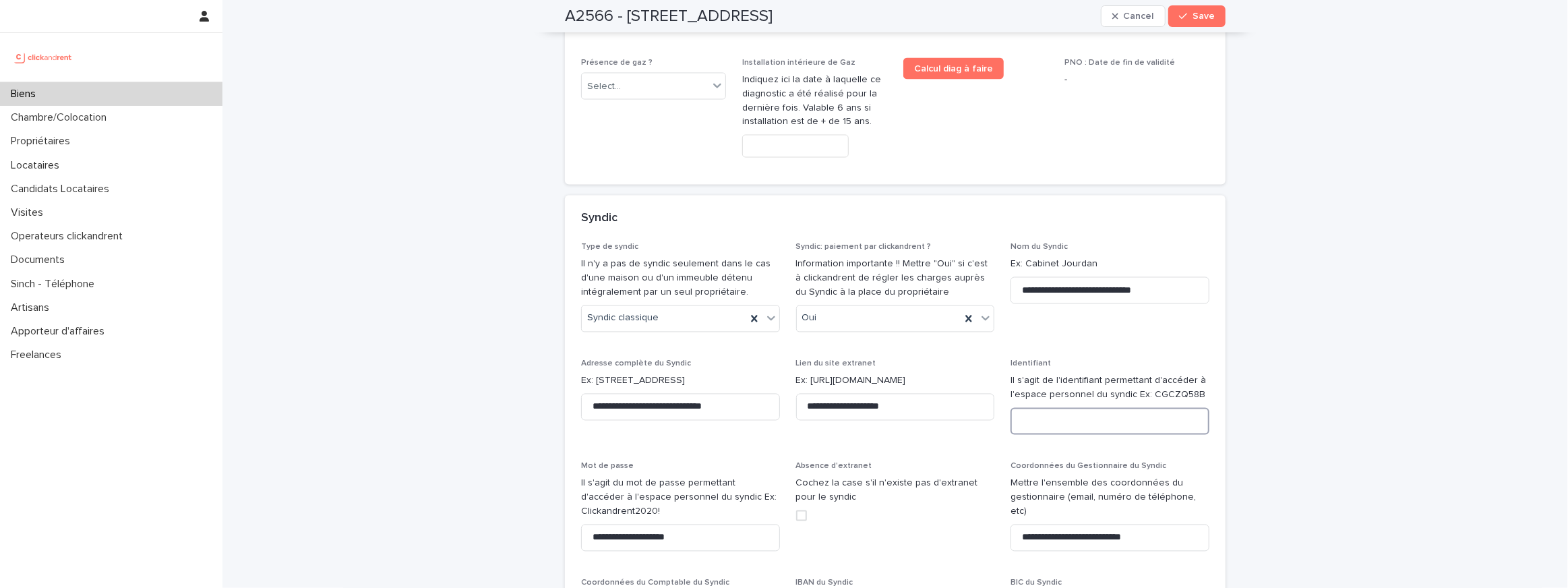
click at [1162, 408] on input at bounding box center [1109, 421] width 199 height 27
paste input "**********"
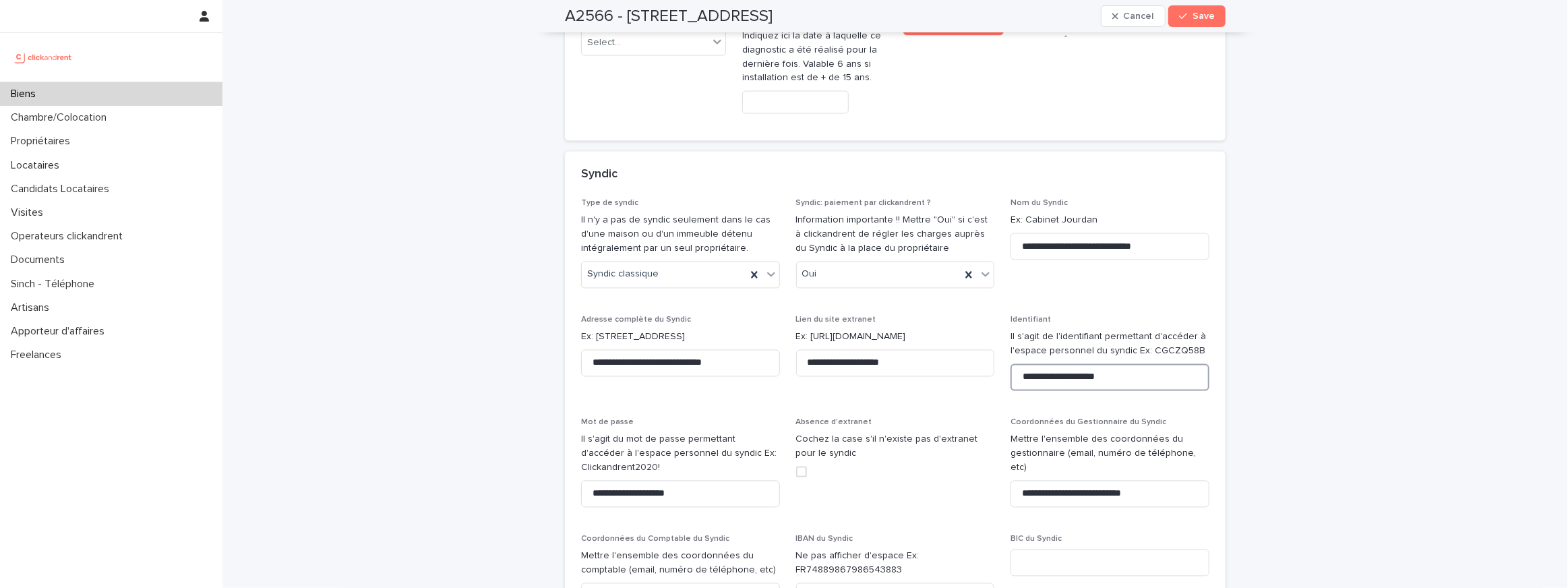
scroll to position [6403, 0]
type input "**********"
click at [1199, 2] on div "A2566 - 19 Rue de Seine, Boulogne-Billancourt 92100 Cancel Save" at bounding box center [895, 16] width 661 height 32
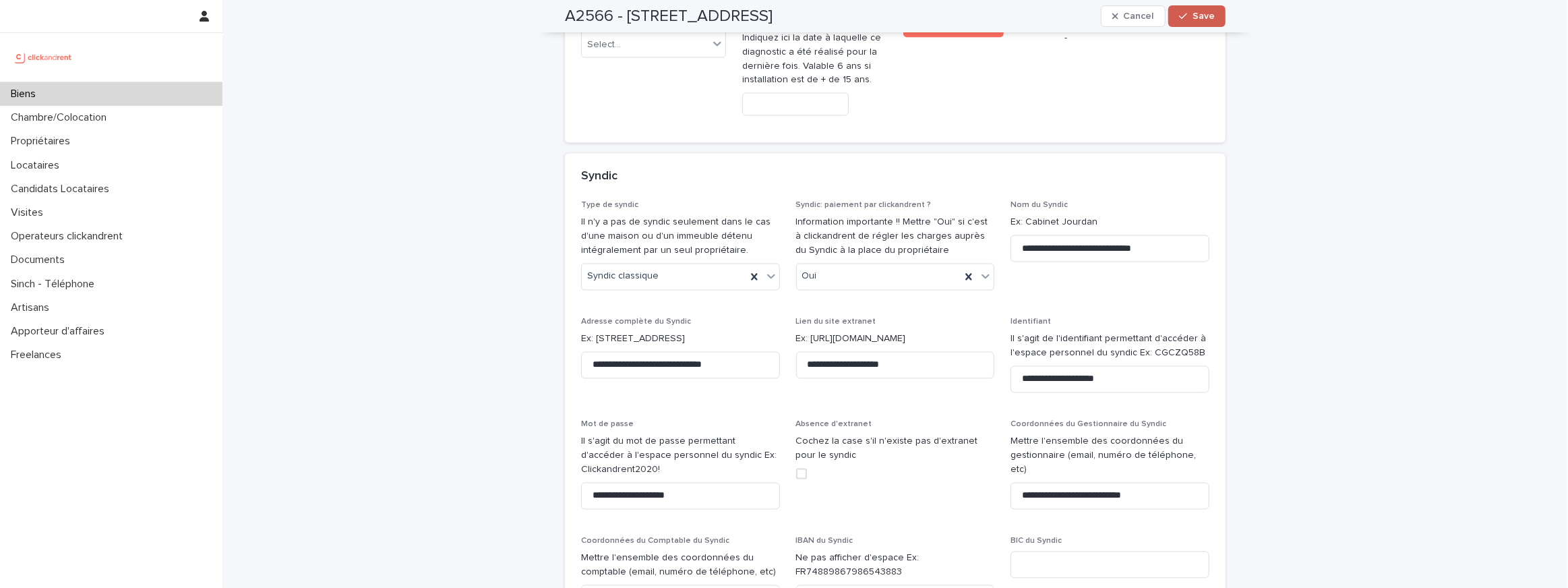
click at [1195, 20] on span "Save" at bounding box center [1203, 17] width 22 height 9
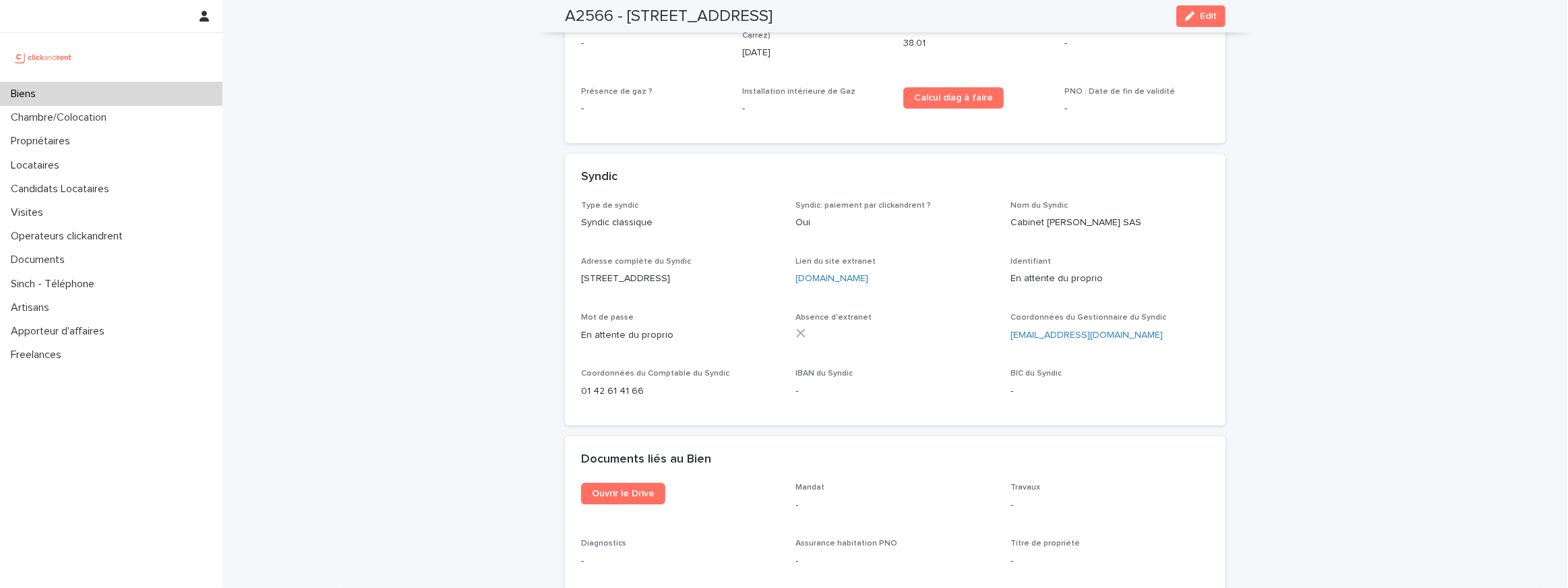
scroll to position [3427, 0]
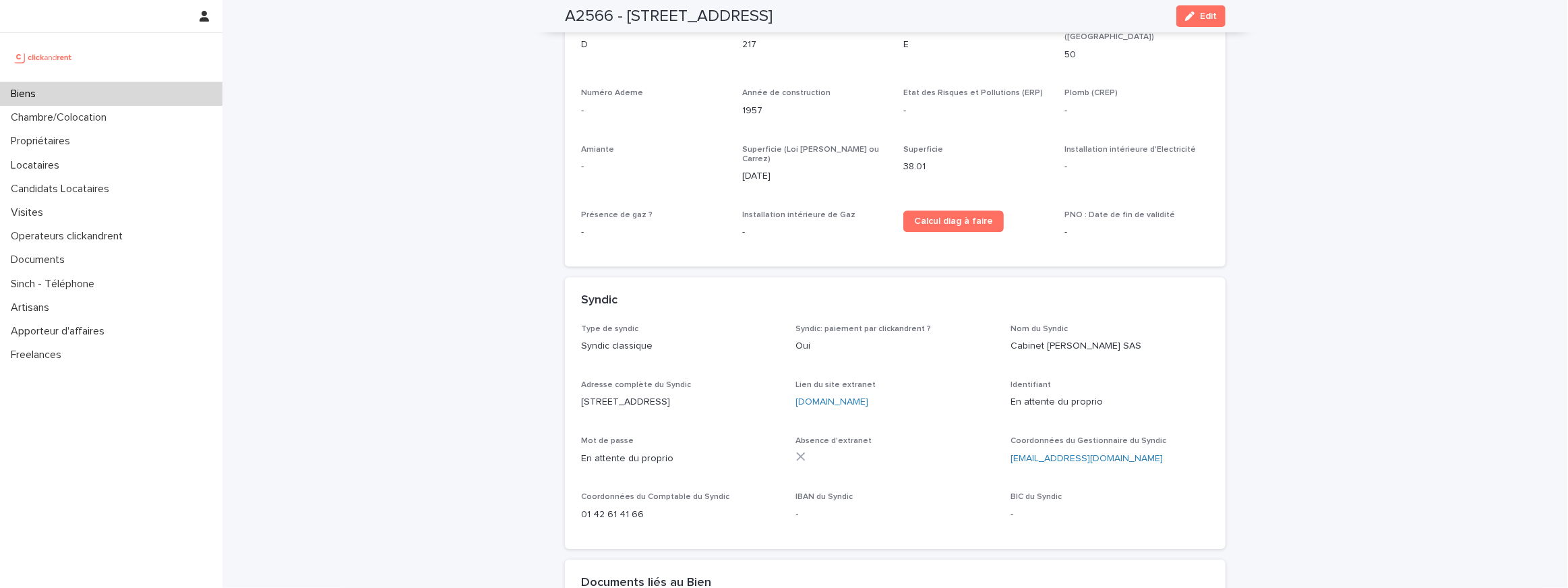
click at [842, 493] on span "IBAN du Syndic" at bounding box center [824, 497] width 57 height 8
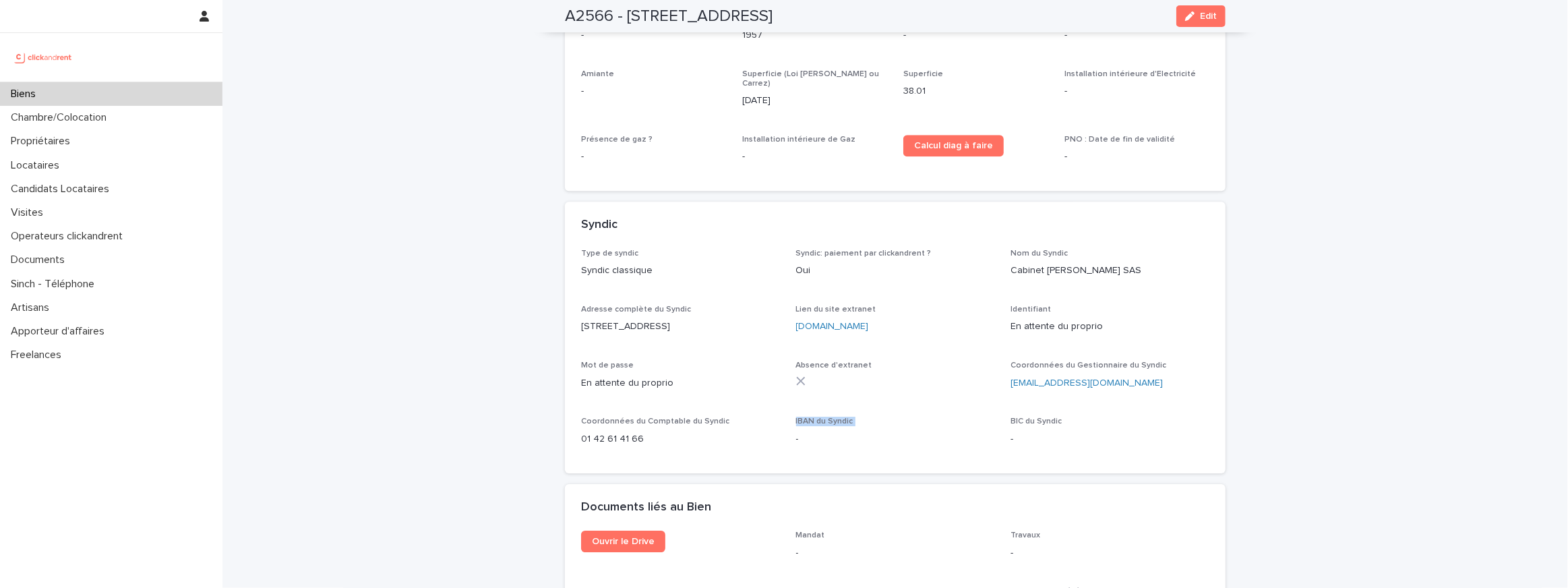
scroll to position [3539, 0]
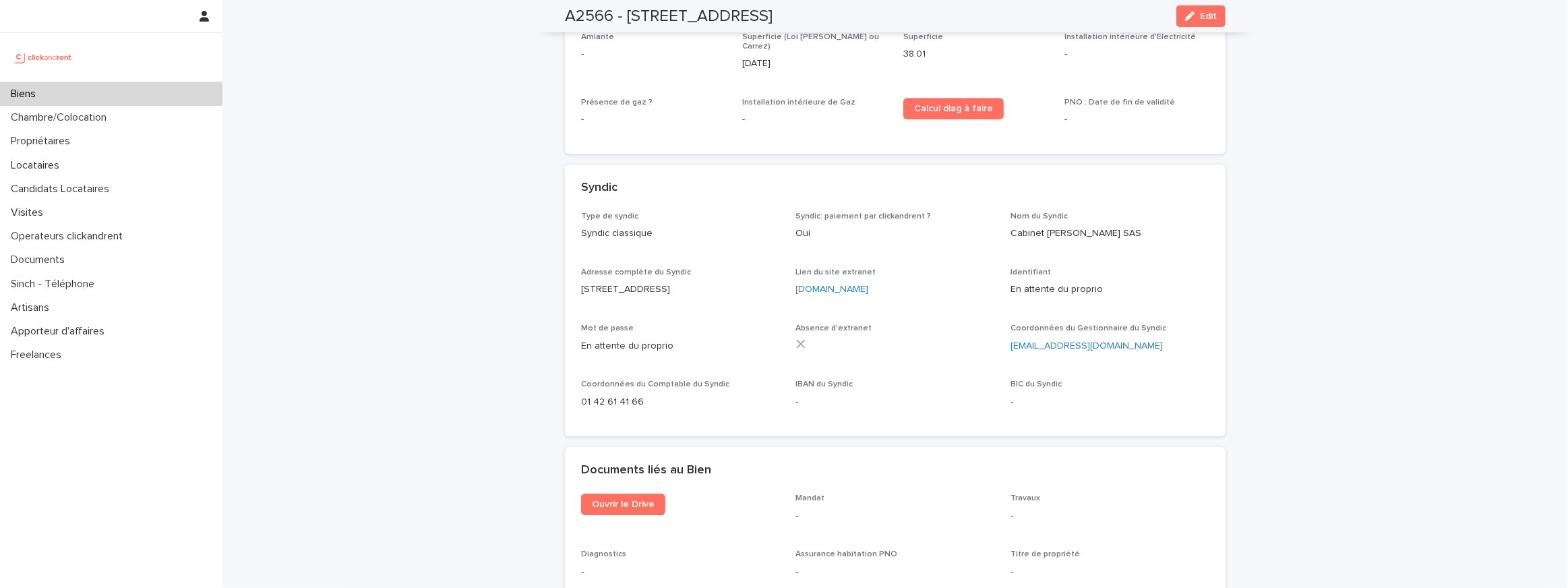
click at [842, 494] on p "Mandat" at bounding box center [895, 498] width 199 height 9
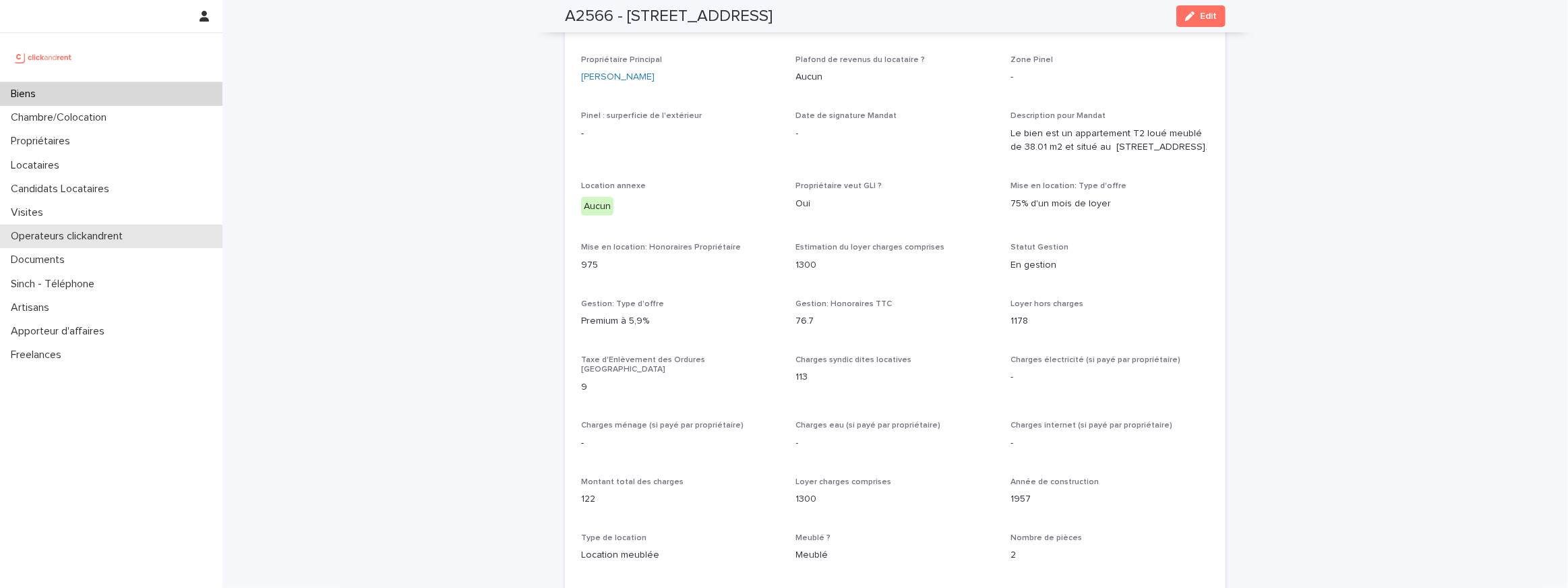
scroll to position [810, 0]
click at [1189, 20] on icon "button" at bounding box center [1189, 17] width 9 height 9
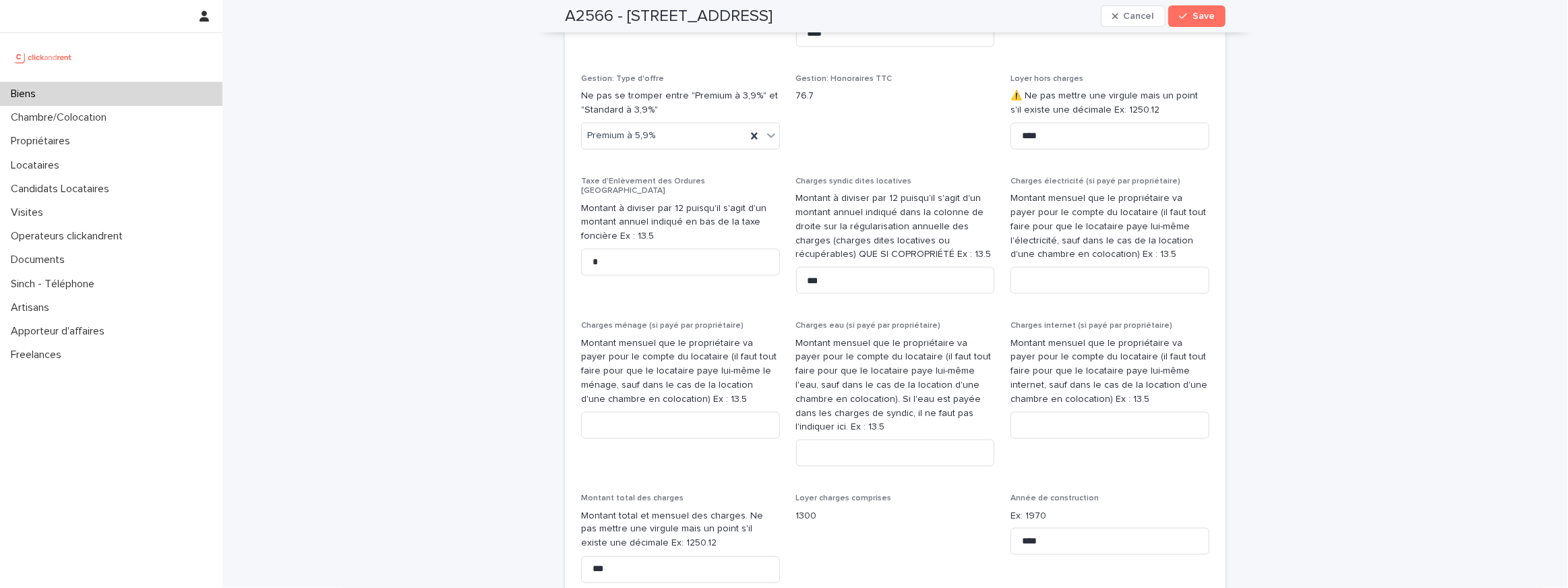
scroll to position [1751, 0]
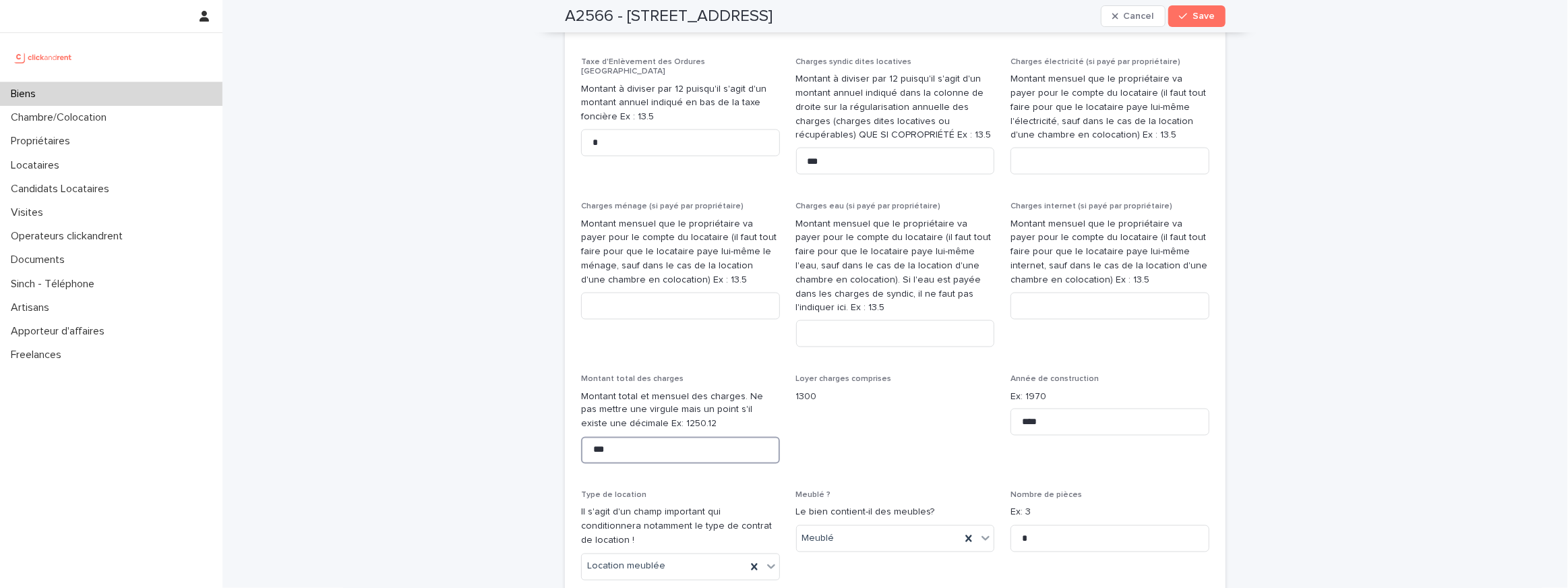
click at [640, 447] on input "***" at bounding box center [680, 450] width 199 height 27
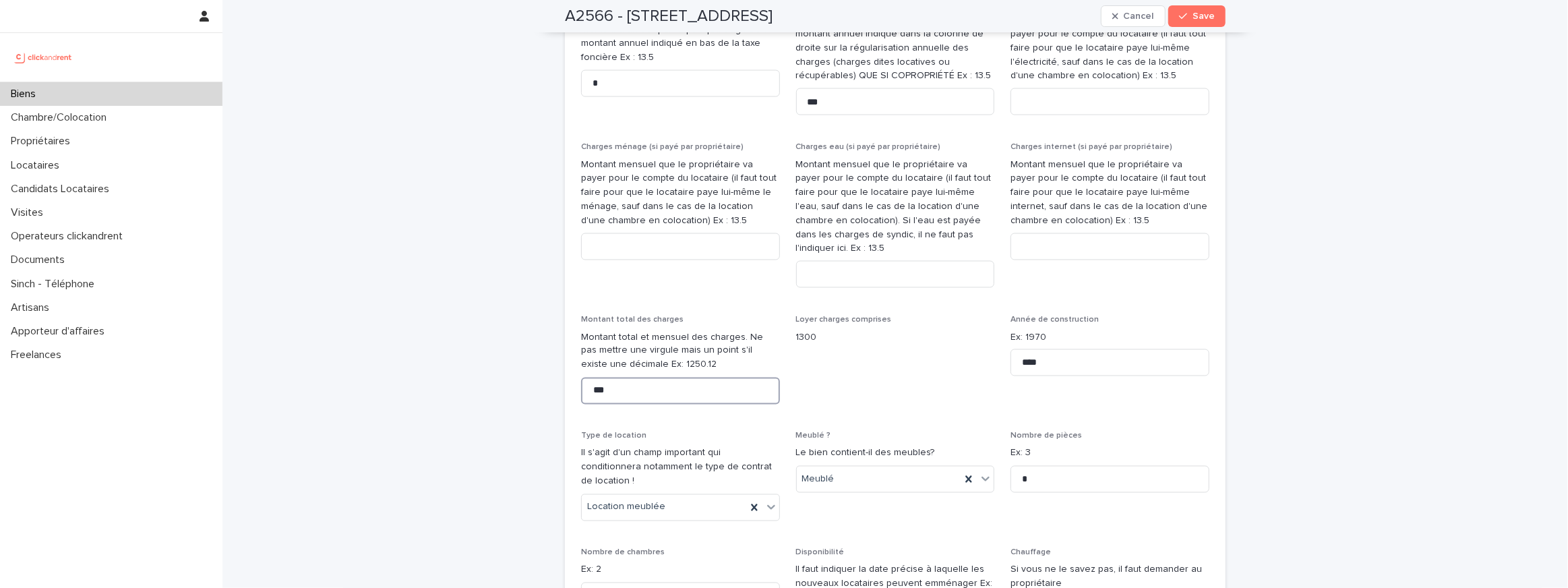
scroll to position [1423, 0]
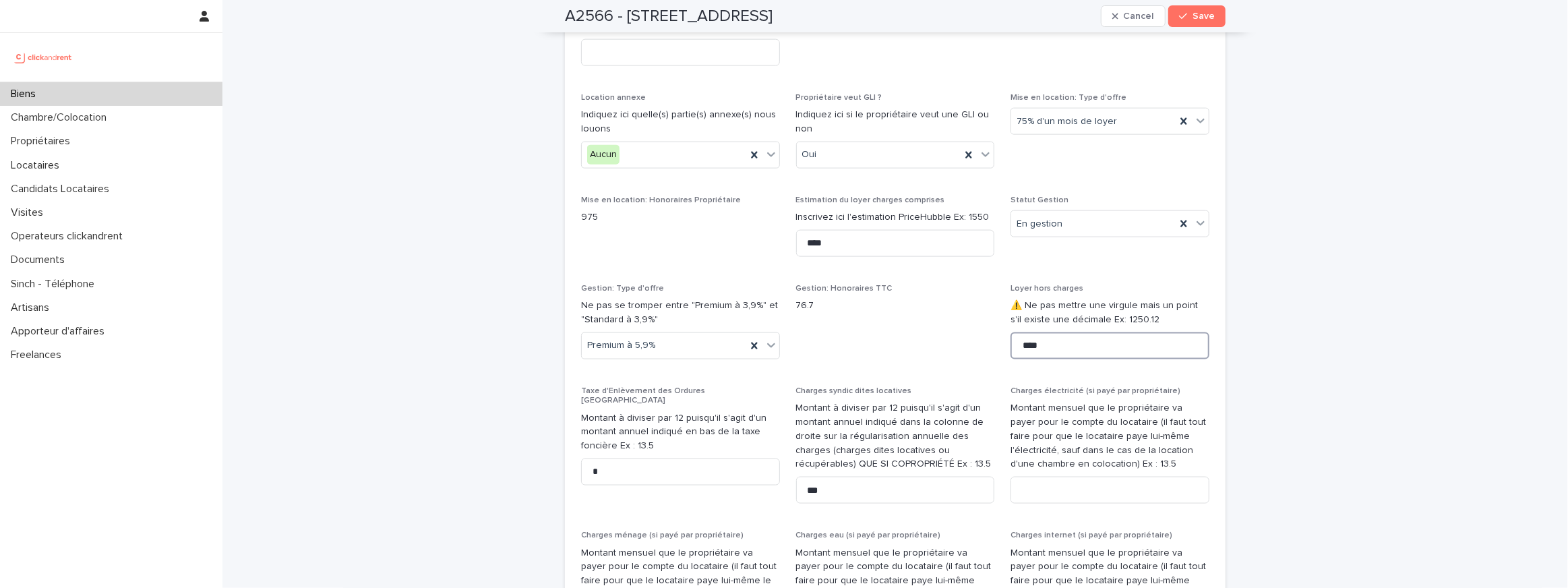
click at [1076, 359] on input "****" at bounding box center [1109, 346] width 199 height 27
paste input
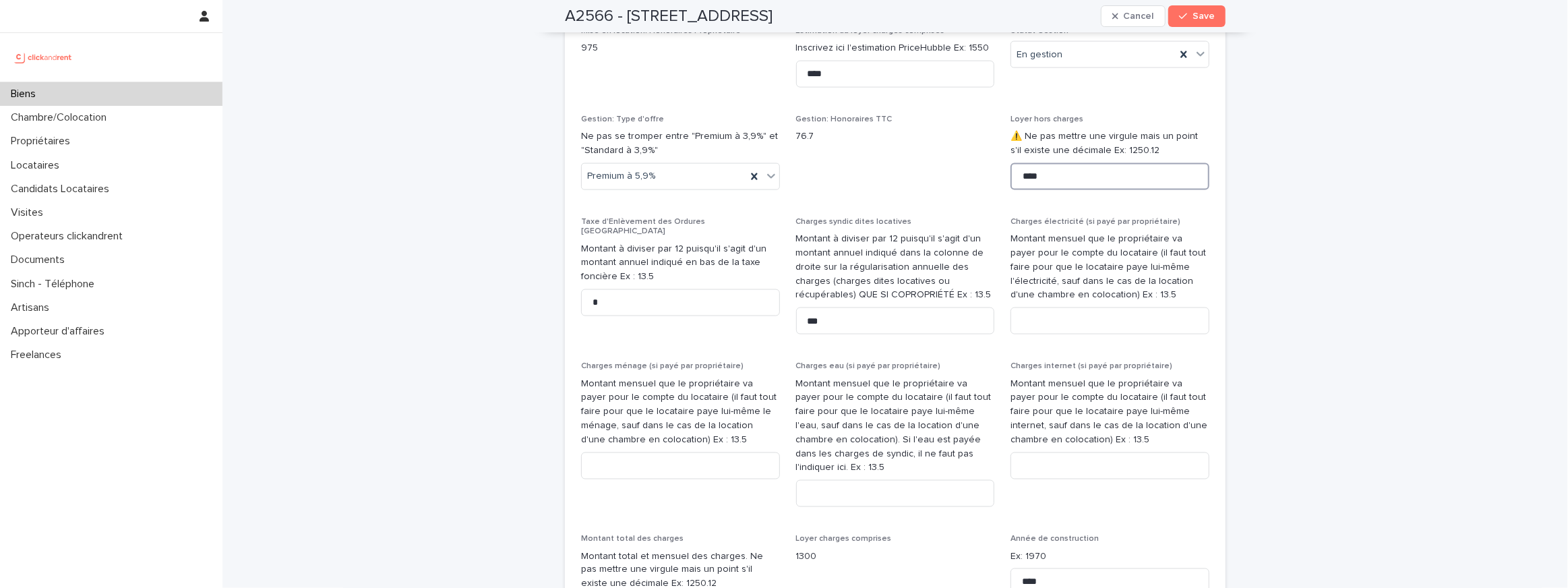
scroll to position [1684, 0]
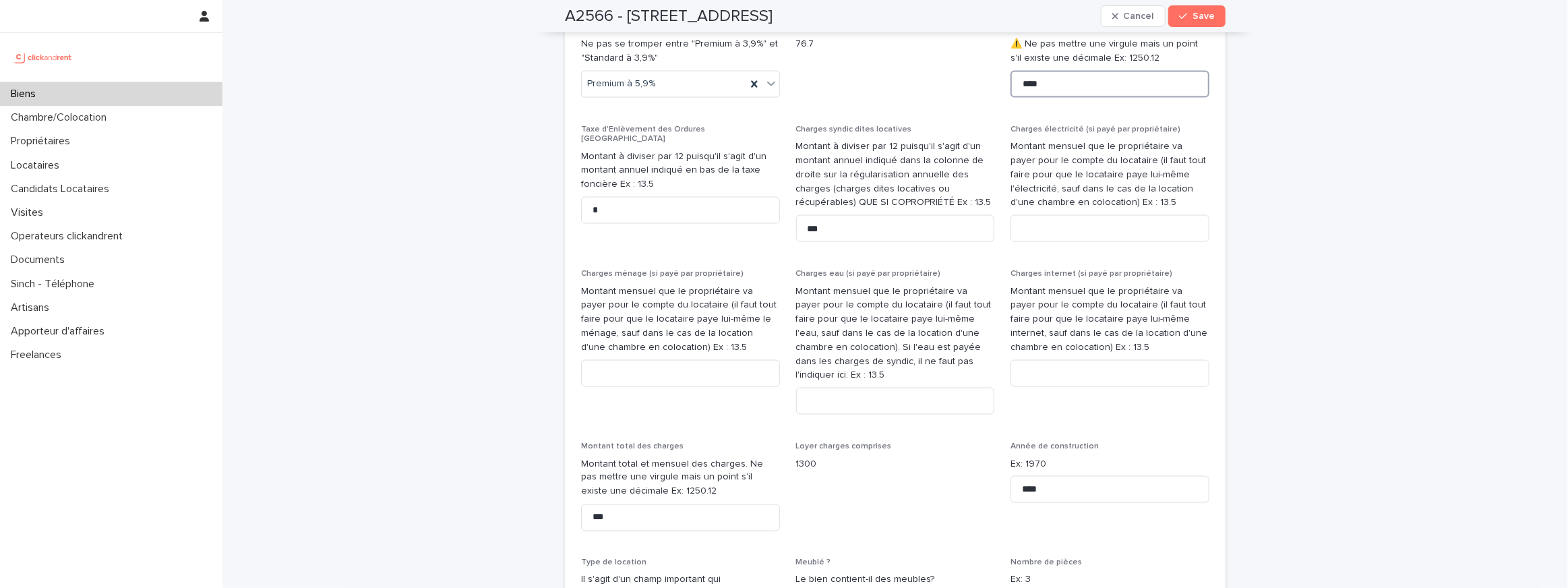
type input "****"
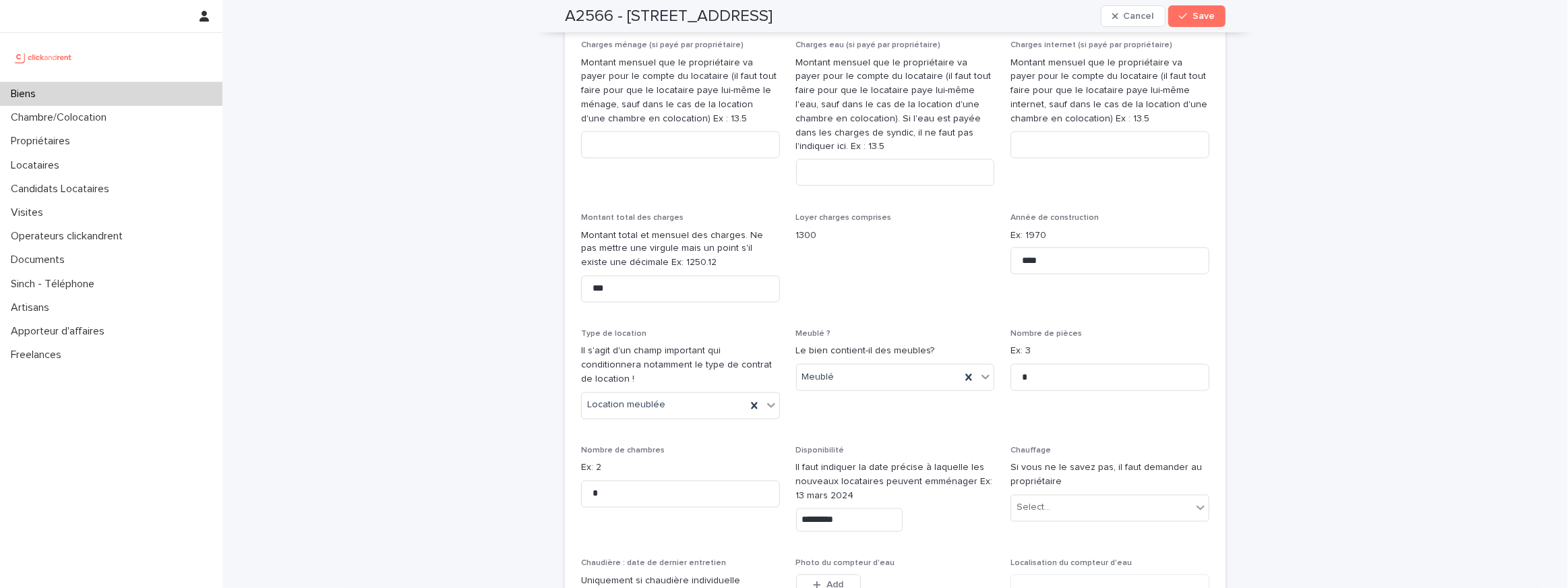
scroll to position [2212, 0]
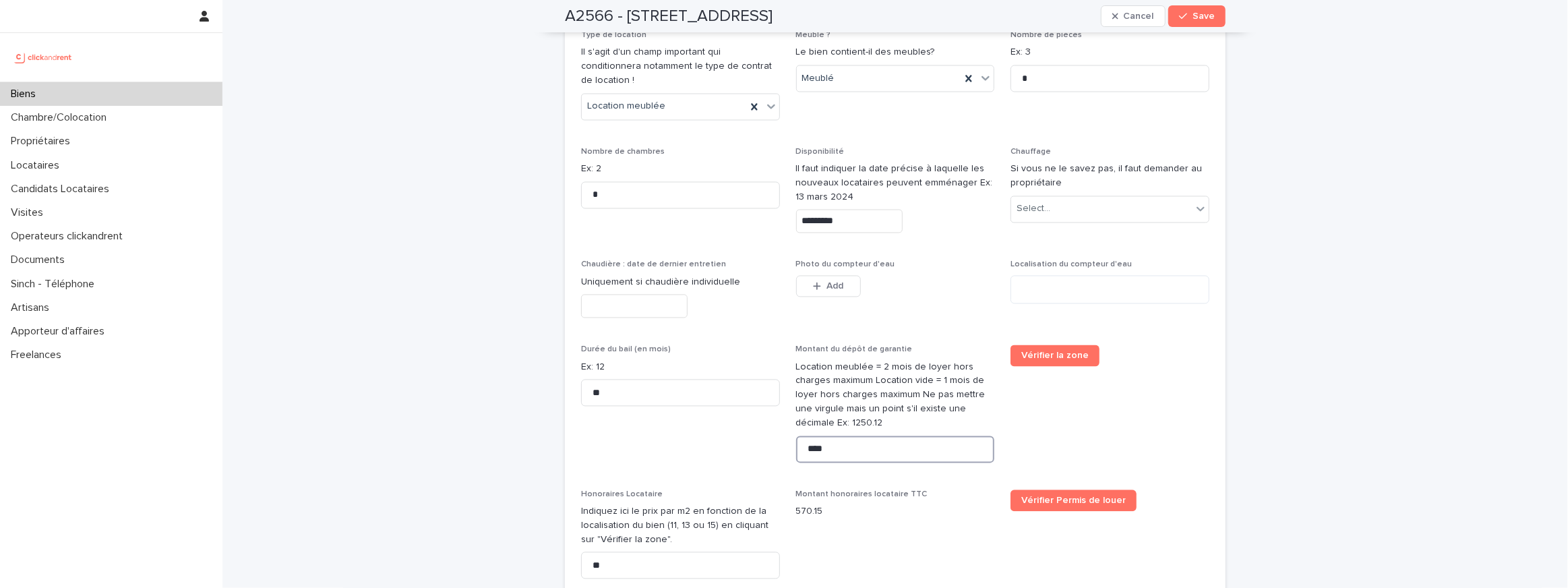
click at [809, 435] on input "****" at bounding box center [895, 449] width 199 height 27
paste input
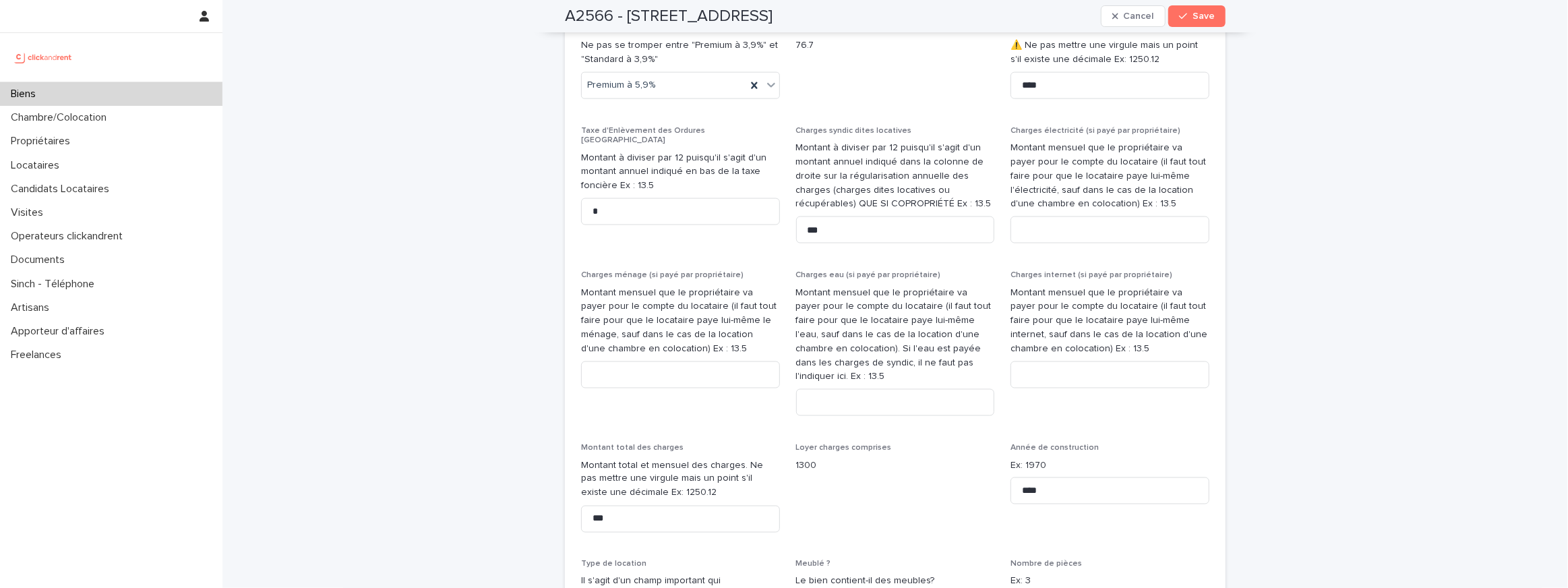
scroll to position [1659, 0]
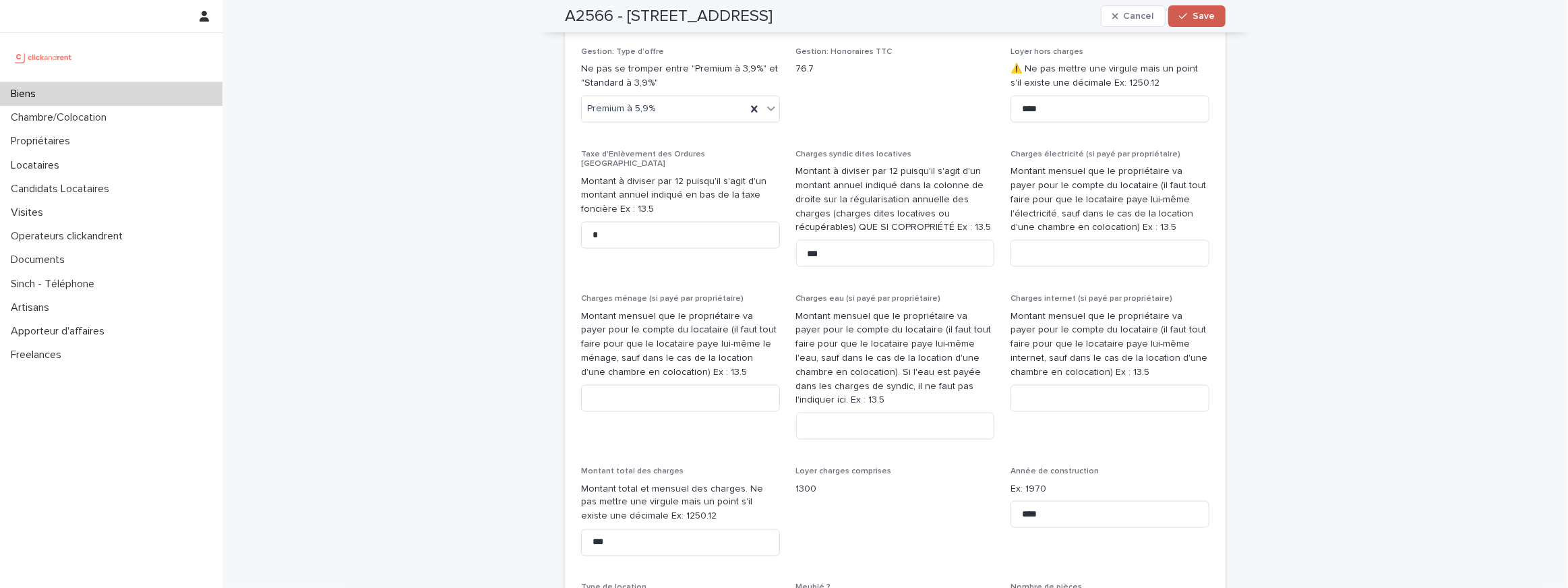
type input "****"
click at [1186, 17] on icon "button" at bounding box center [1183, 17] width 8 height 9
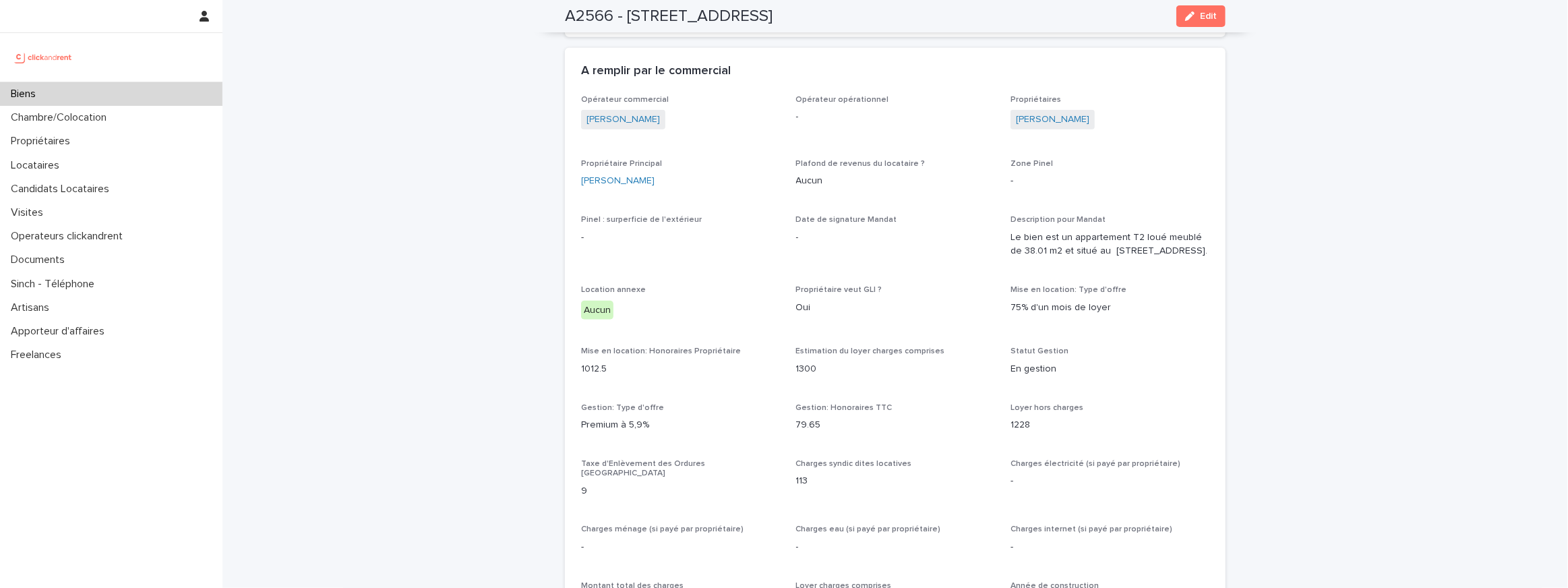
scroll to position [713, 0]
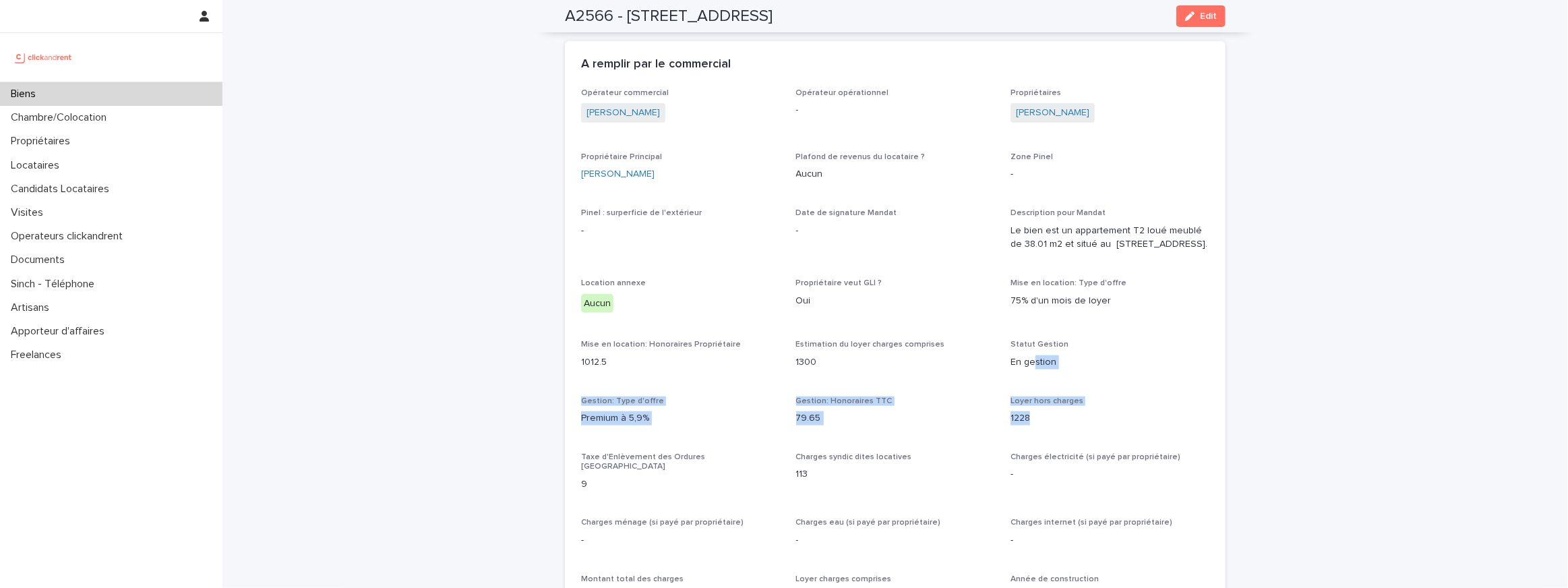
drag, startPoint x: 1035, startPoint y: 447, endPoint x: 1035, endPoint y: 330, distance: 117.0
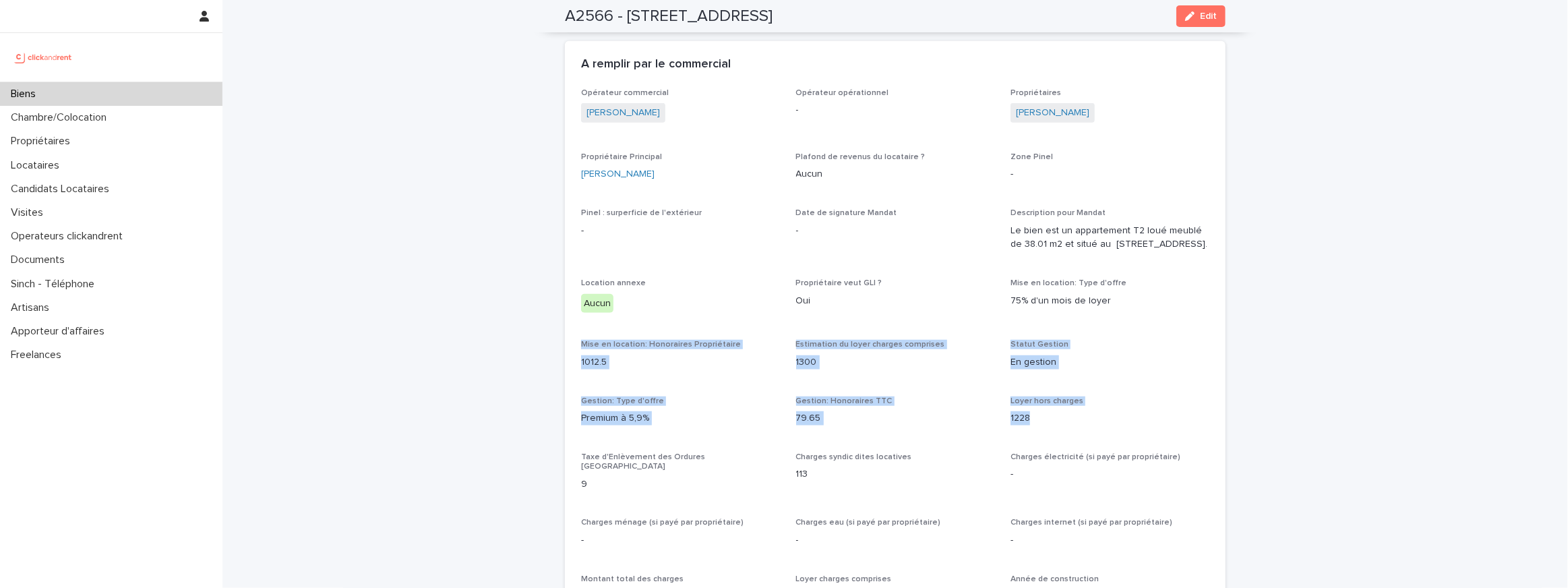
click at [978, 406] on p "Gestion: Honoraires TTC" at bounding box center [895, 402] width 199 height 9
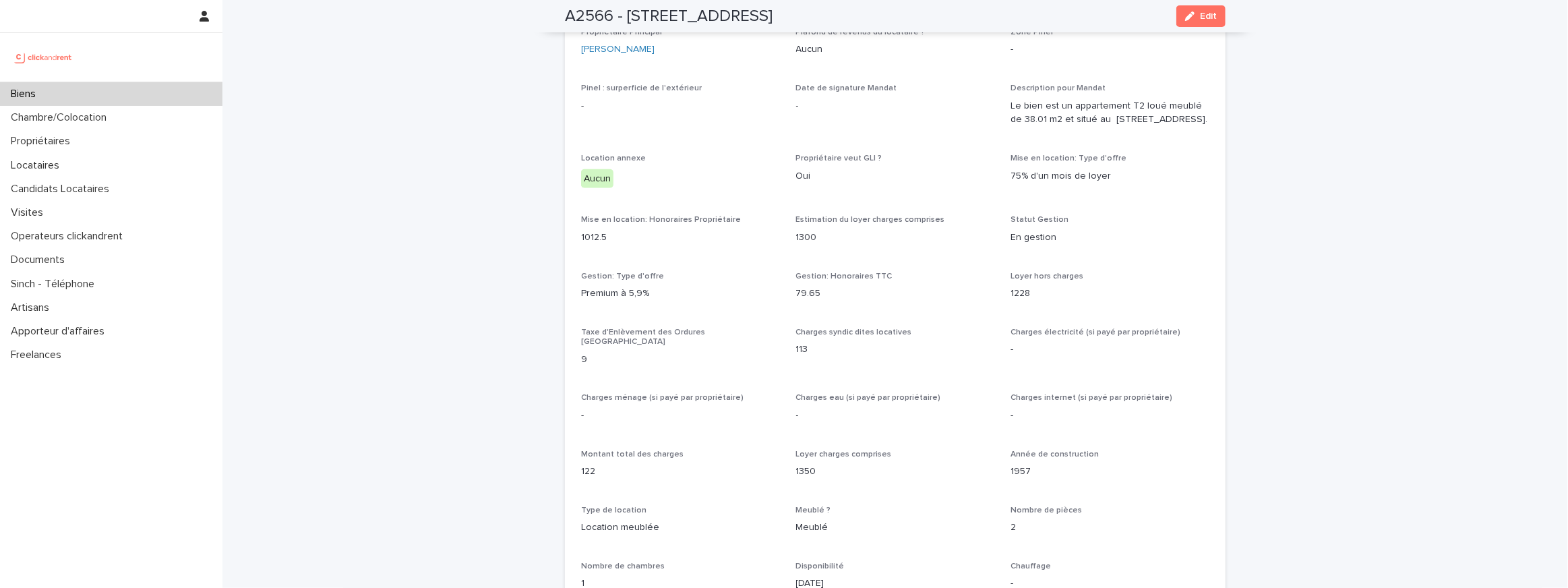
scroll to position [901, 0]
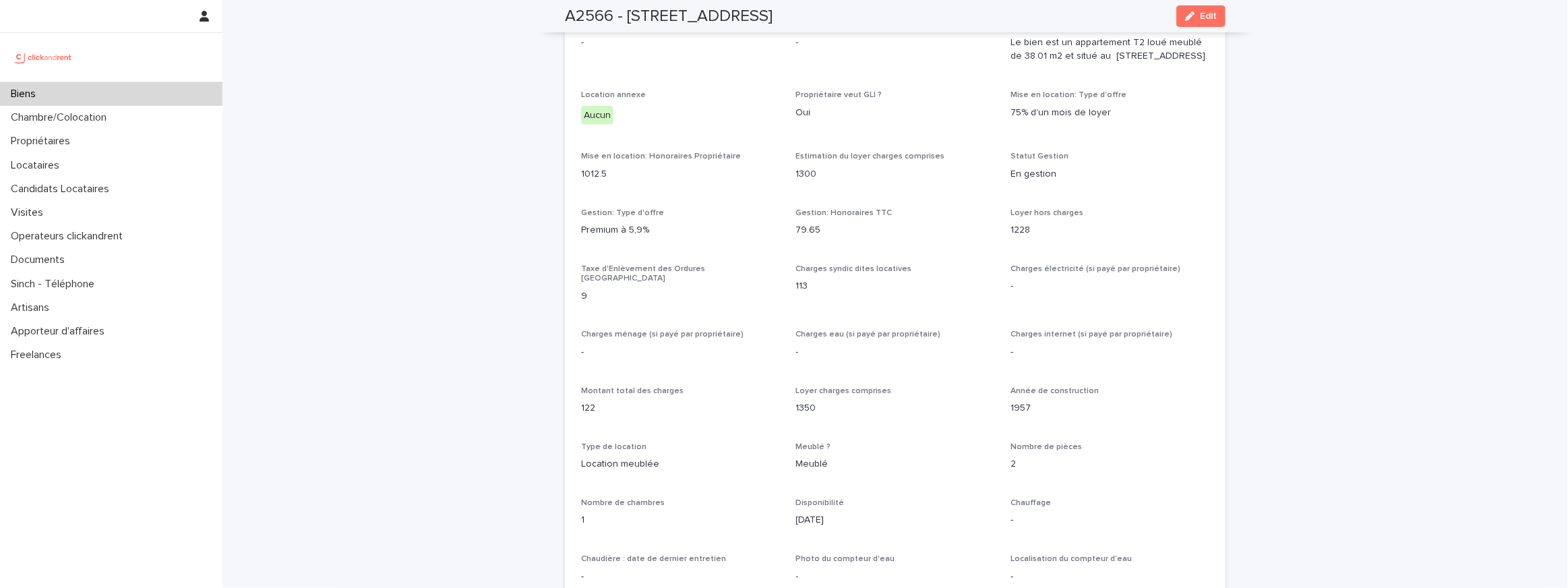
click at [837, 237] on p "79.65" at bounding box center [895, 230] width 199 height 14
click at [1028, 237] on p "1228" at bounding box center [1109, 230] width 199 height 14
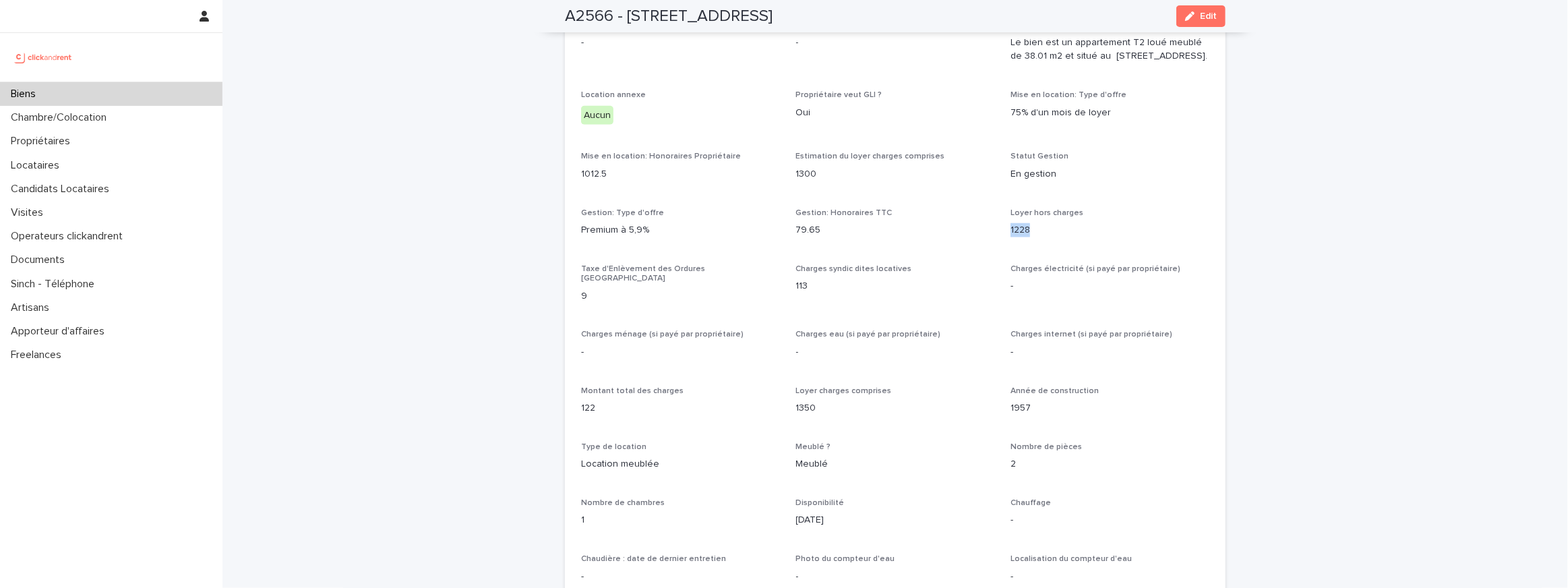
click at [1028, 237] on p "1228" at bounding box center [1109, 230] width 199 height 14
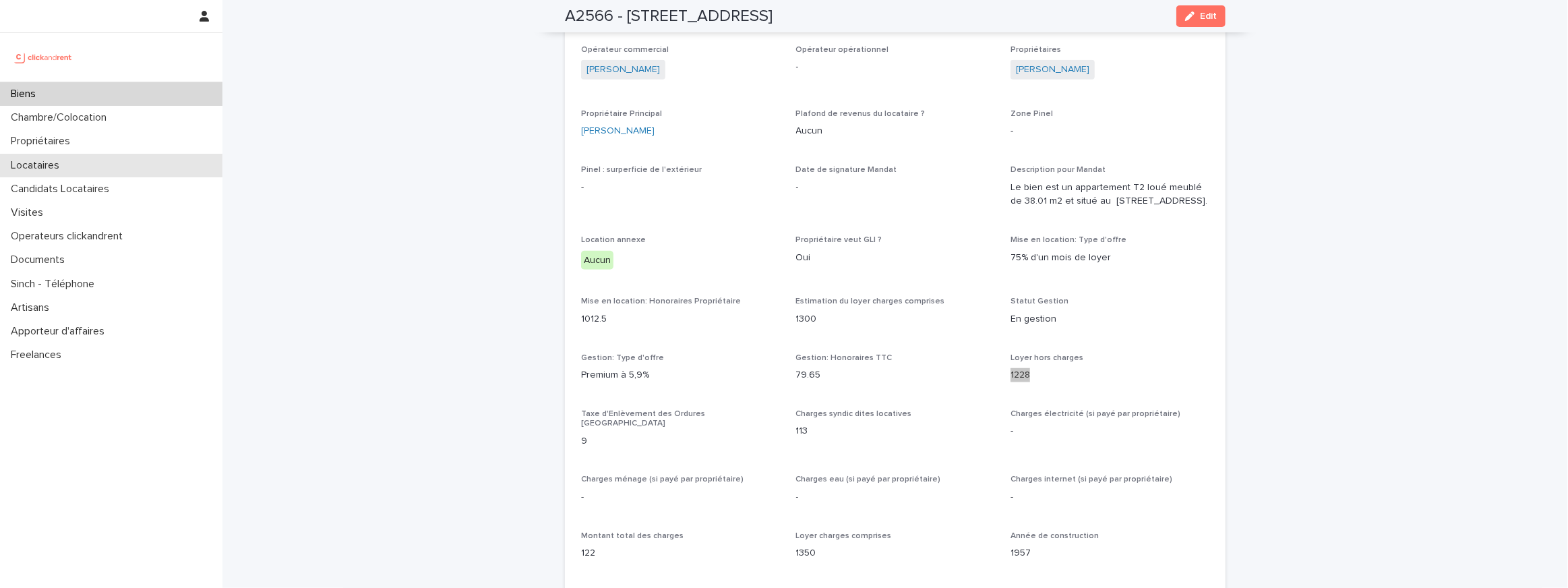
scroll to position [827, 0]
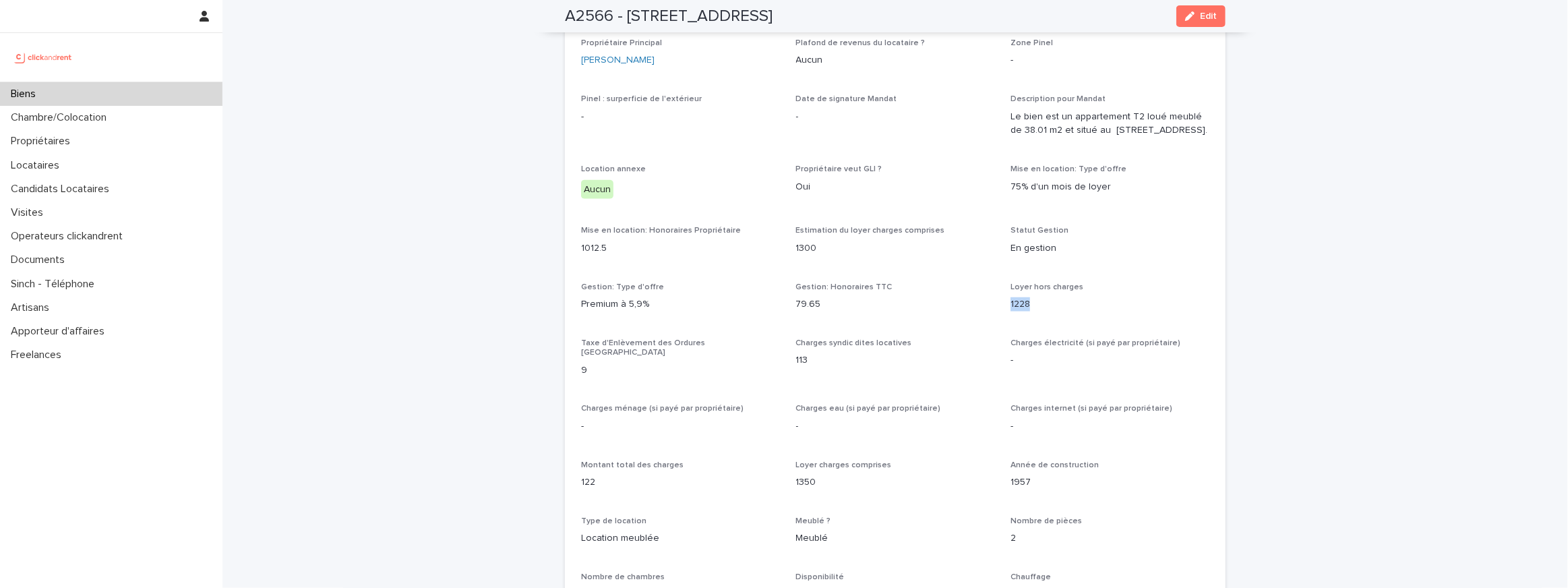
click at [1033, 311] on p "1228" at bounding box center [1109, 304] width 199 height 14
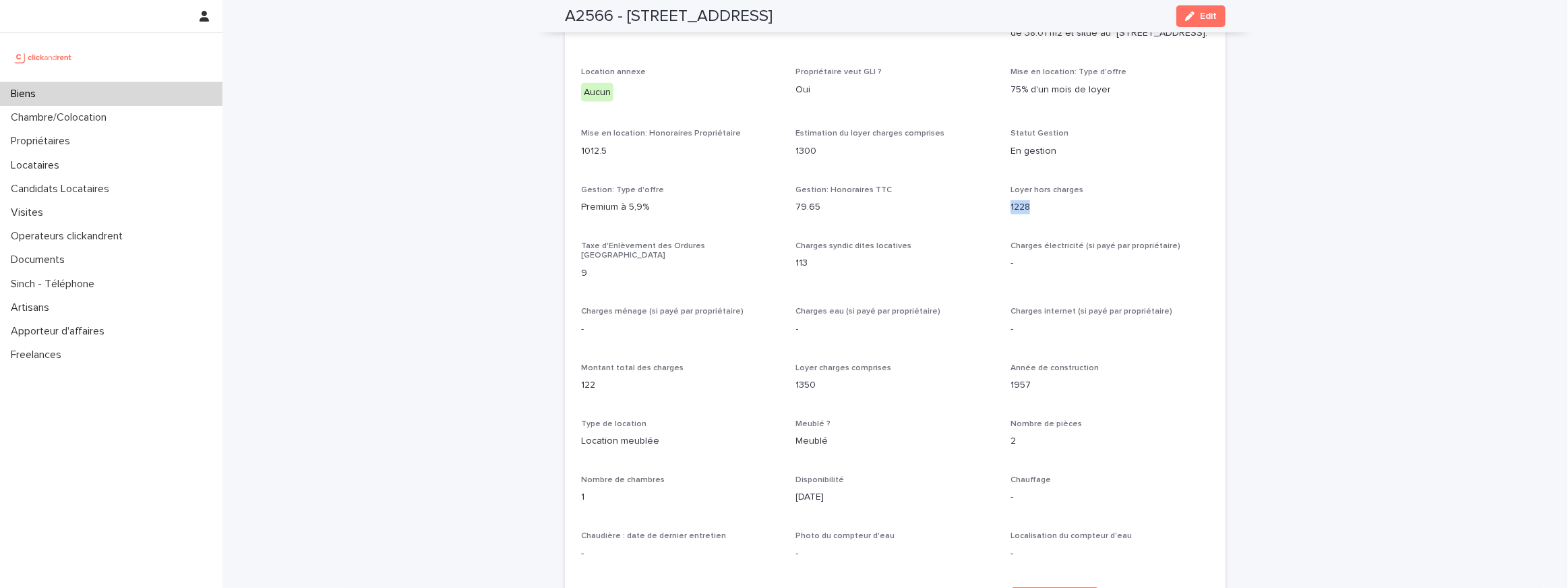
scroll to position [924, 0]
drag, startPoint x: 614, startPoint y: 370, endPoint x: 881, endPoint y: 391, distance: 267.8
click at [881, 391] on div "Opérateur commercial Jean-Vianney Bourdette Opérateur opérationnel - Propriétai…" at bounding box center [896, 390] width 628 height 1027
click at [881, 391] on p "1350" at bounding box center [895, 384] width 199 height 14
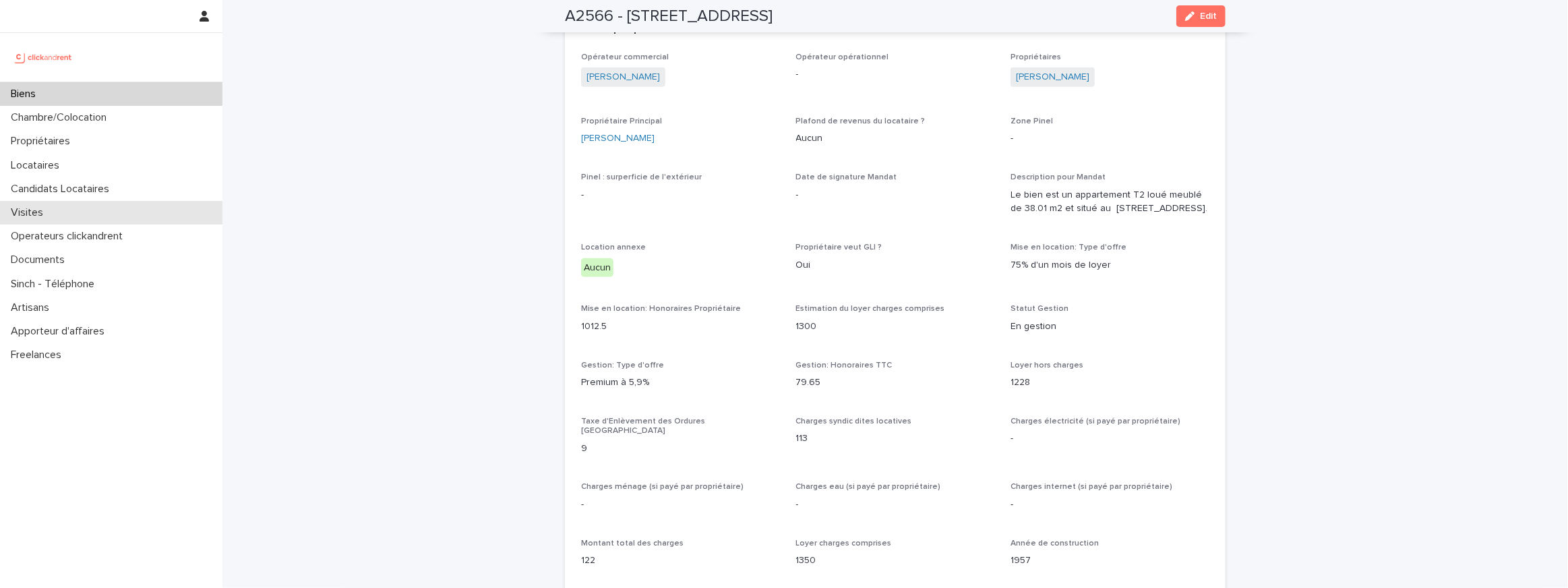
scroll to position [654, 0]
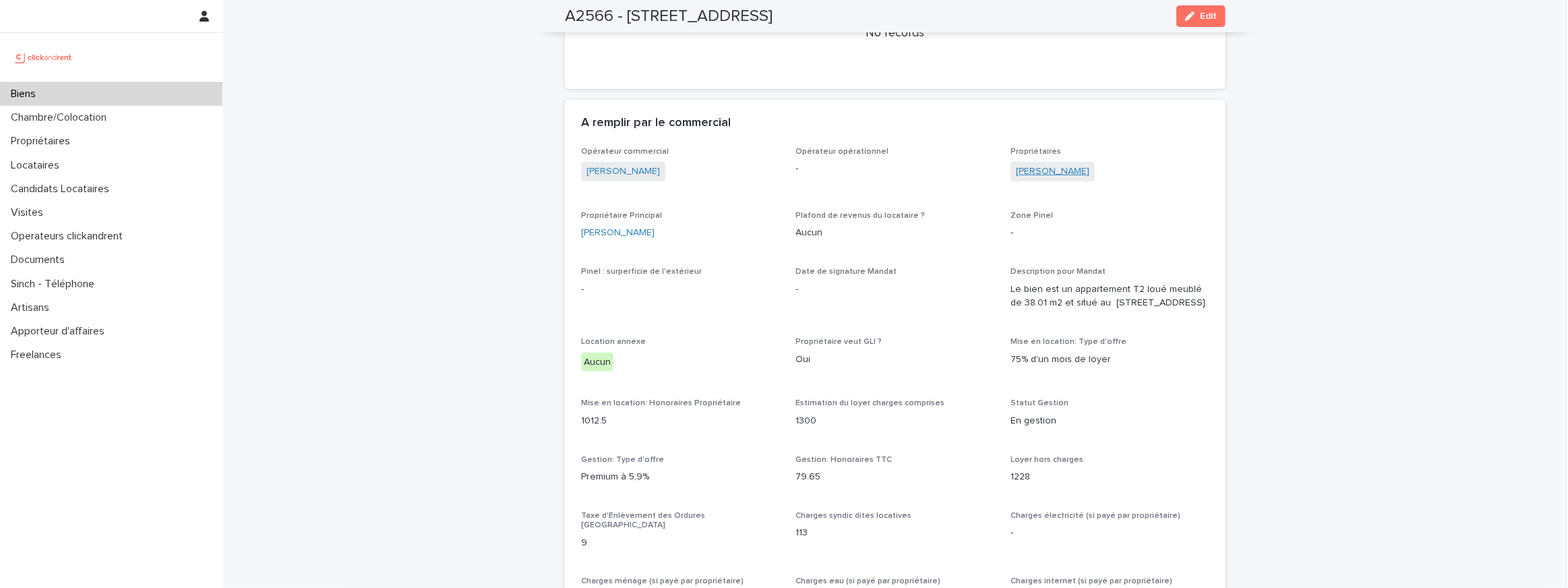
click at [1068, 173] on link "Manon Moyon" at bounding box center [1053, 171] width 74 height 14
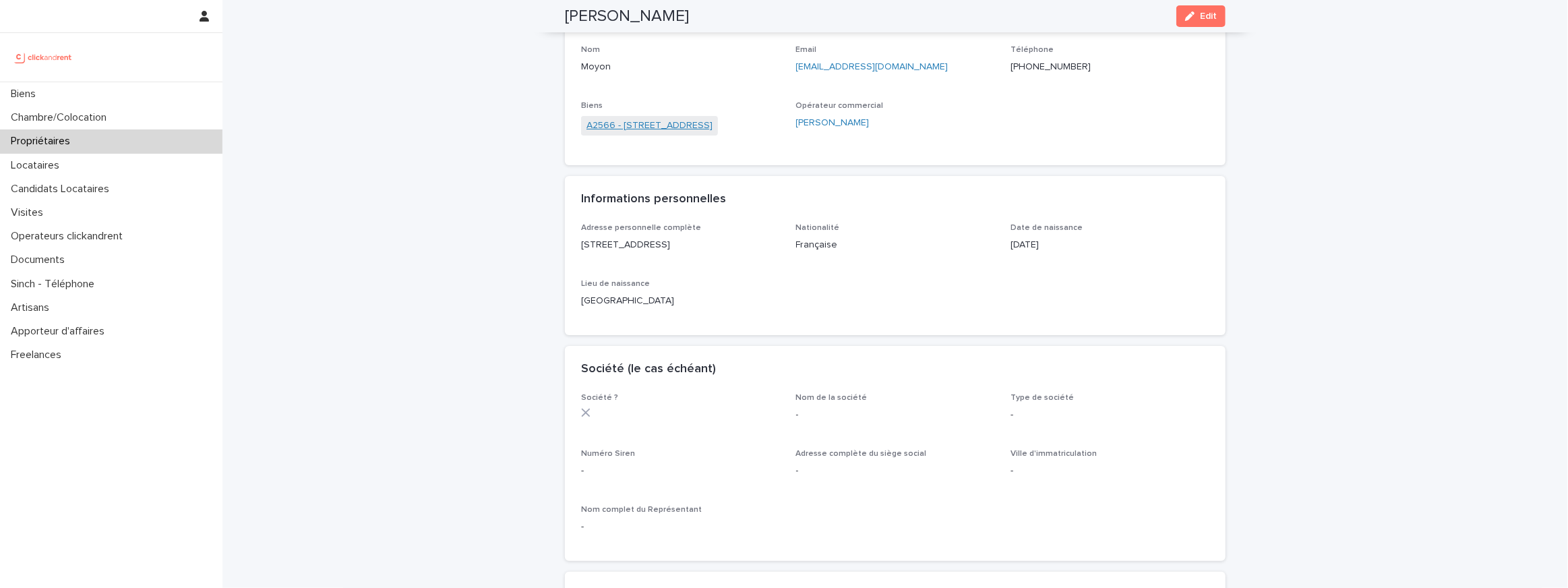
scroll to position [129, 0]
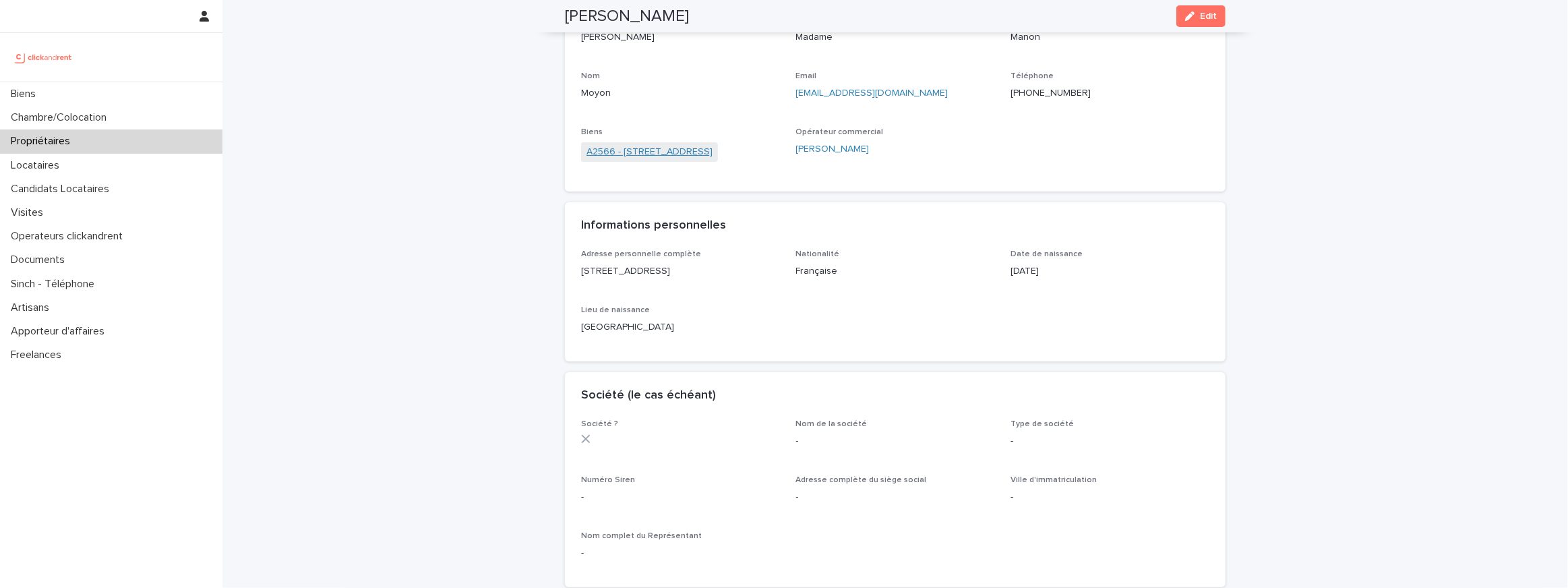
click at [641, 145] on link "A2566 - [STREET_ADDRESS]" at bounding box center [649, 152] width 126 height 14
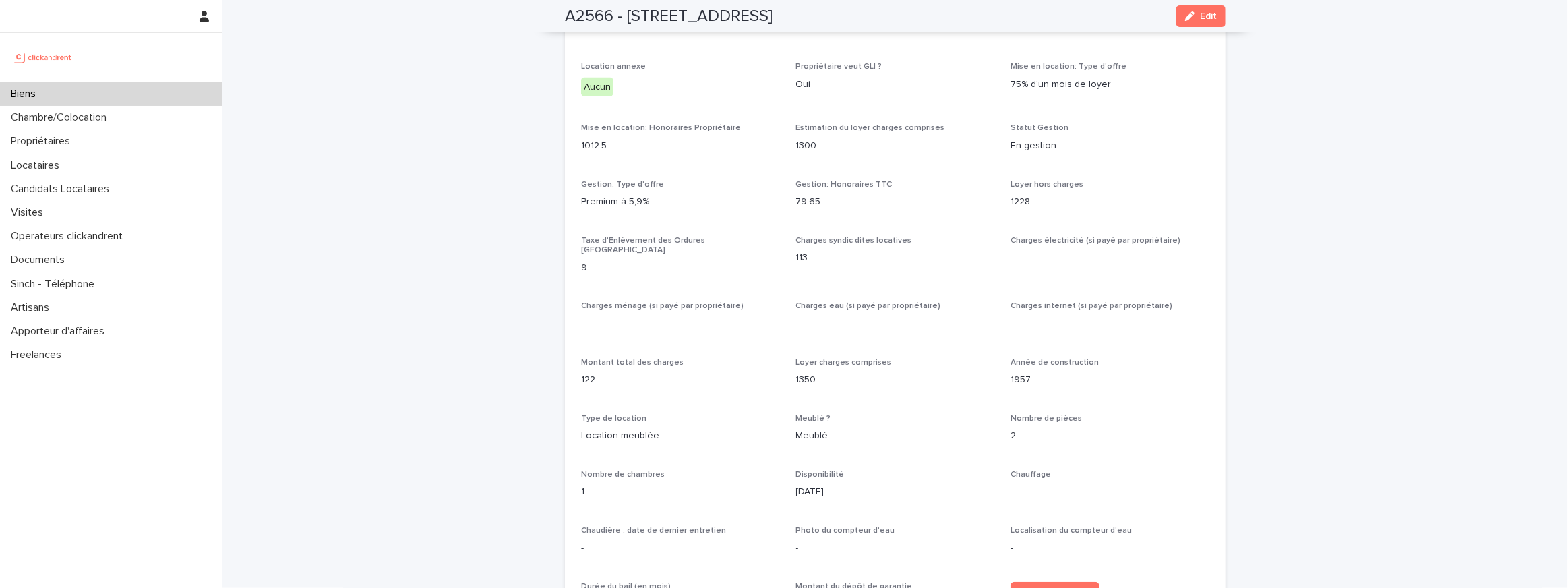
scroll to position [930, 0]
click at [1020, 208] on p "1228" at bounding box center [1109, 201] width 199 height 14
click at [1023, 382] on p "1957" at bounding box center [1109, 380] width 199 height 14
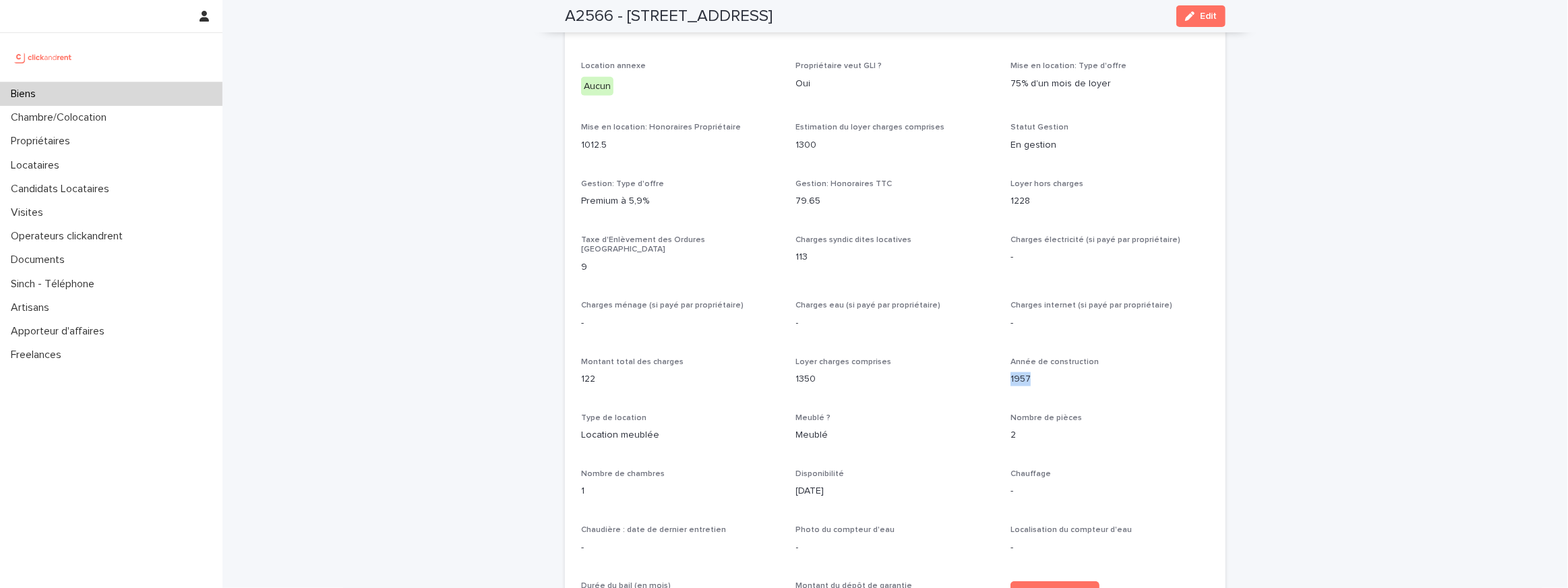
click at [1023, 382] on p "1957" at bounding box center [1109, 380] width 199 height 14
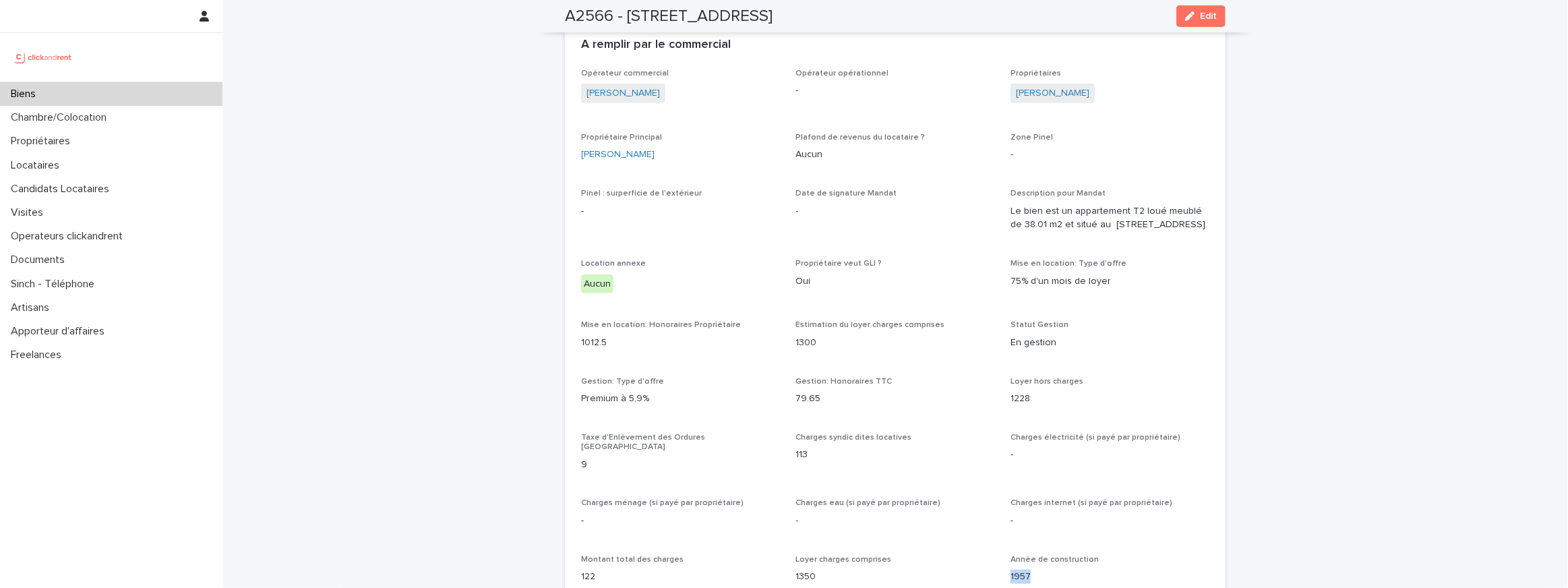
scroll to position [696, 0]
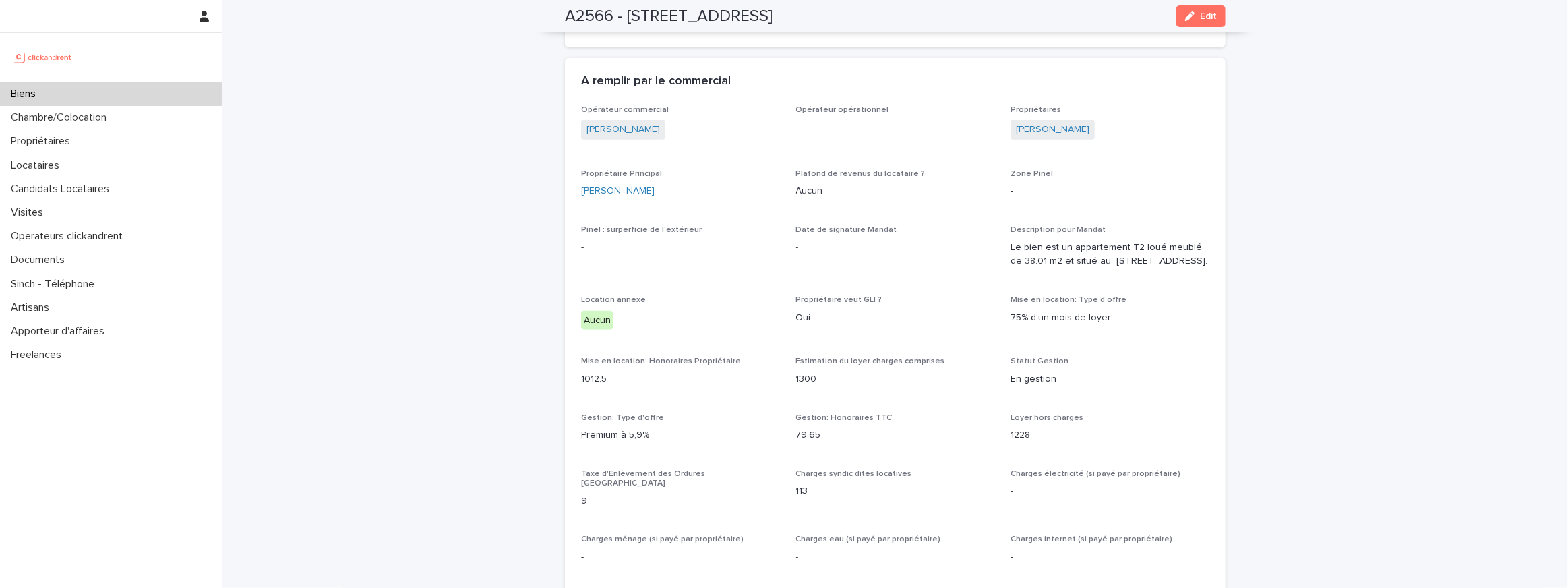
click at [1041, 238] on div "Le bien est un appartement T2 loué meublé de 38.01 m2 et situé au 19 Rue de Sei…" at bounding box center [1109, 253] width 199 height 31
click at [1039, 253] on p "Le bien est un appartement T2 loué meublé de 38.01 m2 et situé au 19 Rue de Sei…" at bounding box center [1109, 255] width 199 height 28
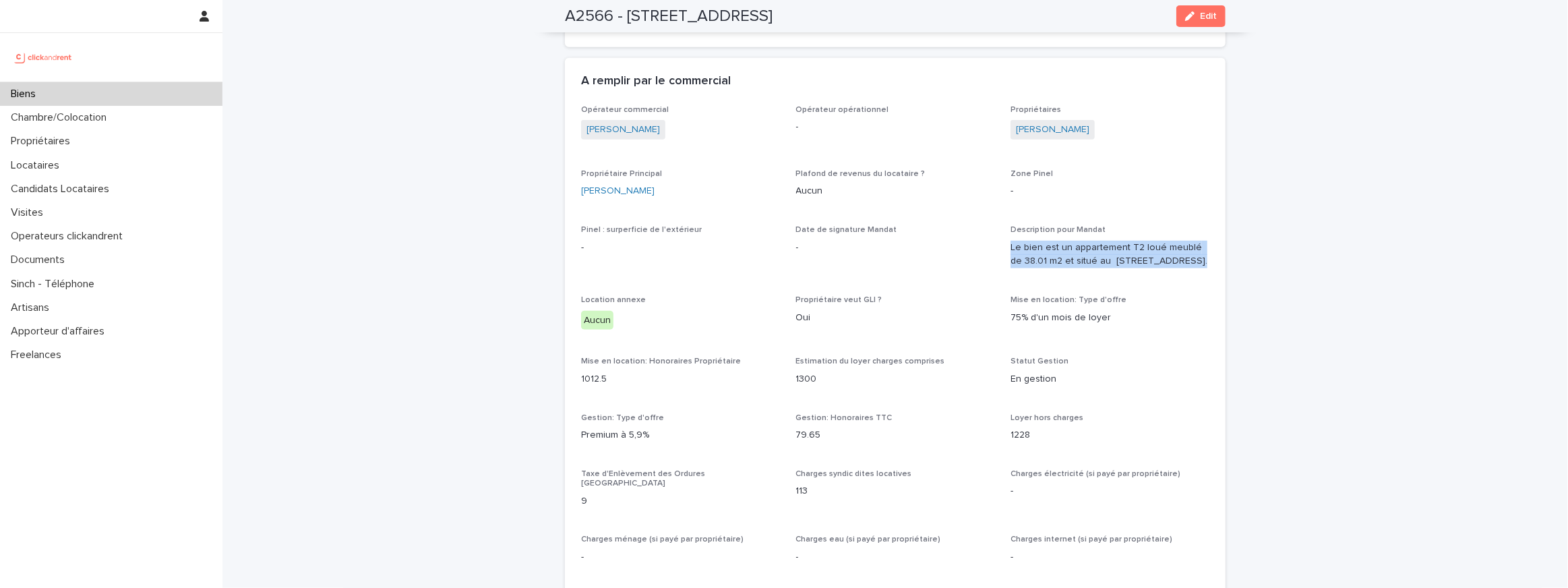
click at [1039, 253] on p "Le bien est un appartement T2 loué meublé de 38.01 m2 et situé au 19 Rue de Sei…" at bounding box center [1109, 255] width 199 height 28
click at [871, 235] on div "Date de signature Mandat -" at bounding box center [895, 245] width 199 height 40
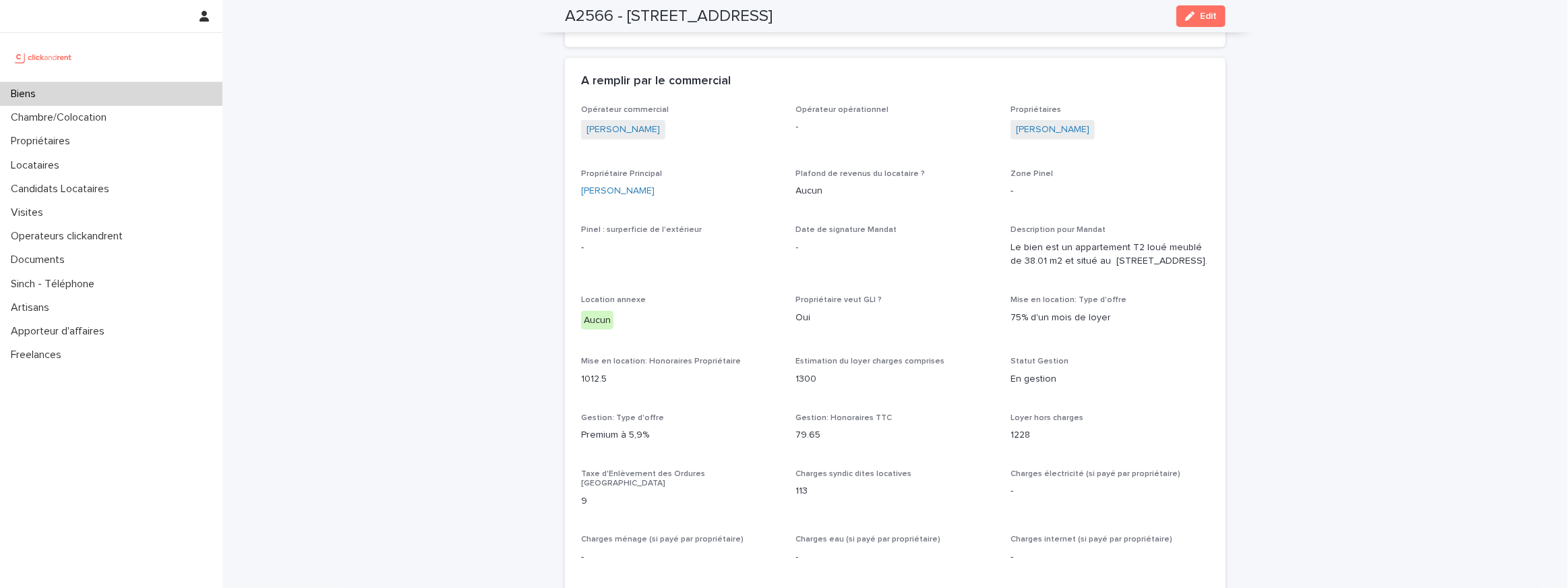
click at [669, 230] on span "Pinel : surperficie de l'extérieur" at bounding box center [642, 230] width 121 height 8
click at [854, 171] on span "Plafond de revenus du locataire ?" at bounding box center [860, 174] width 130 height 8
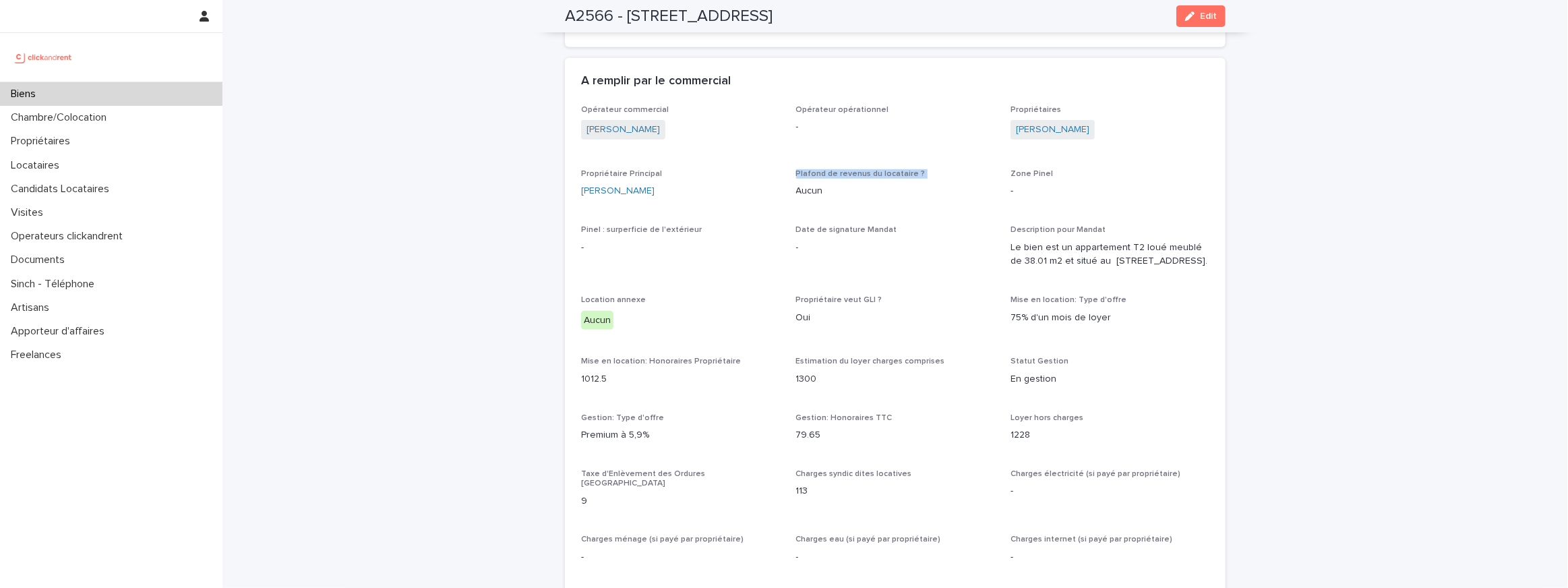
click at [854, 171] on span "Plafond de revenus du locataire ?" at bounding box center [860, 174] width 130 height 8
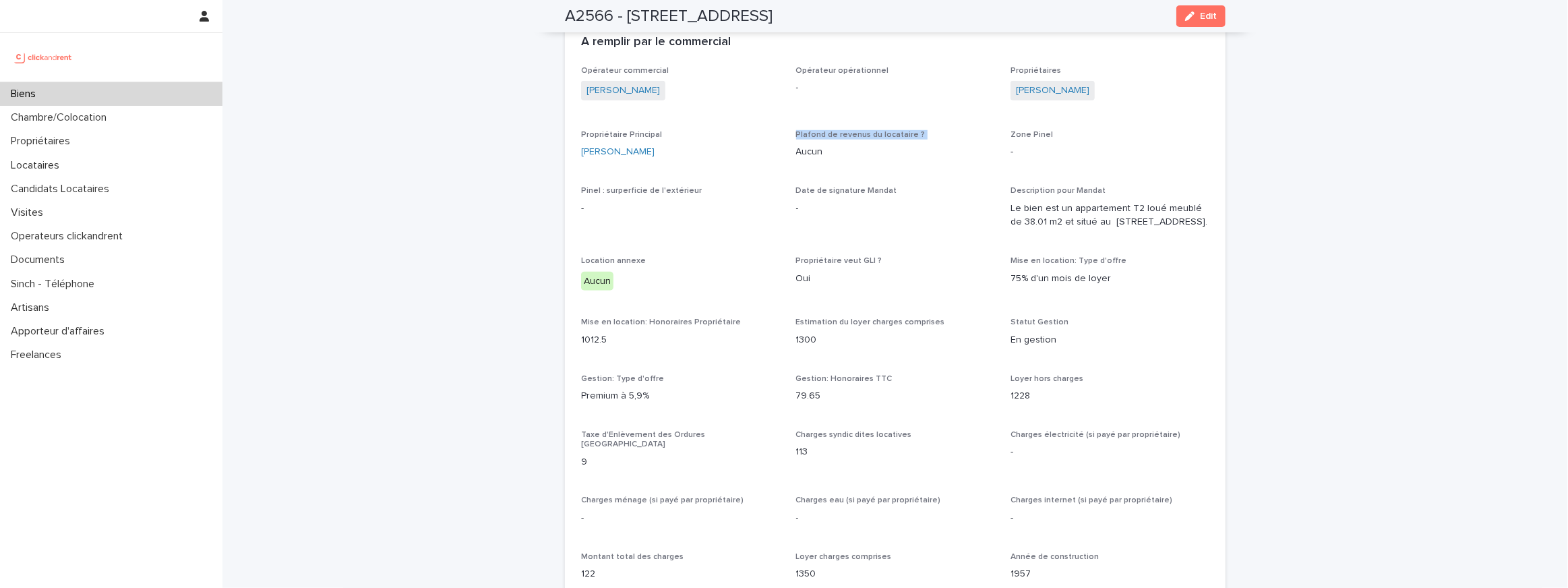
scroll to position [735, 0]
click at [814, 265] on span "Propriétaire veut GLI ?" at bounding box center [839, 261] width 86 height 8
click at [1086, 286] on p "75% d'un mois de loyer" at bounding box center [1109, 279] width 199 height 14
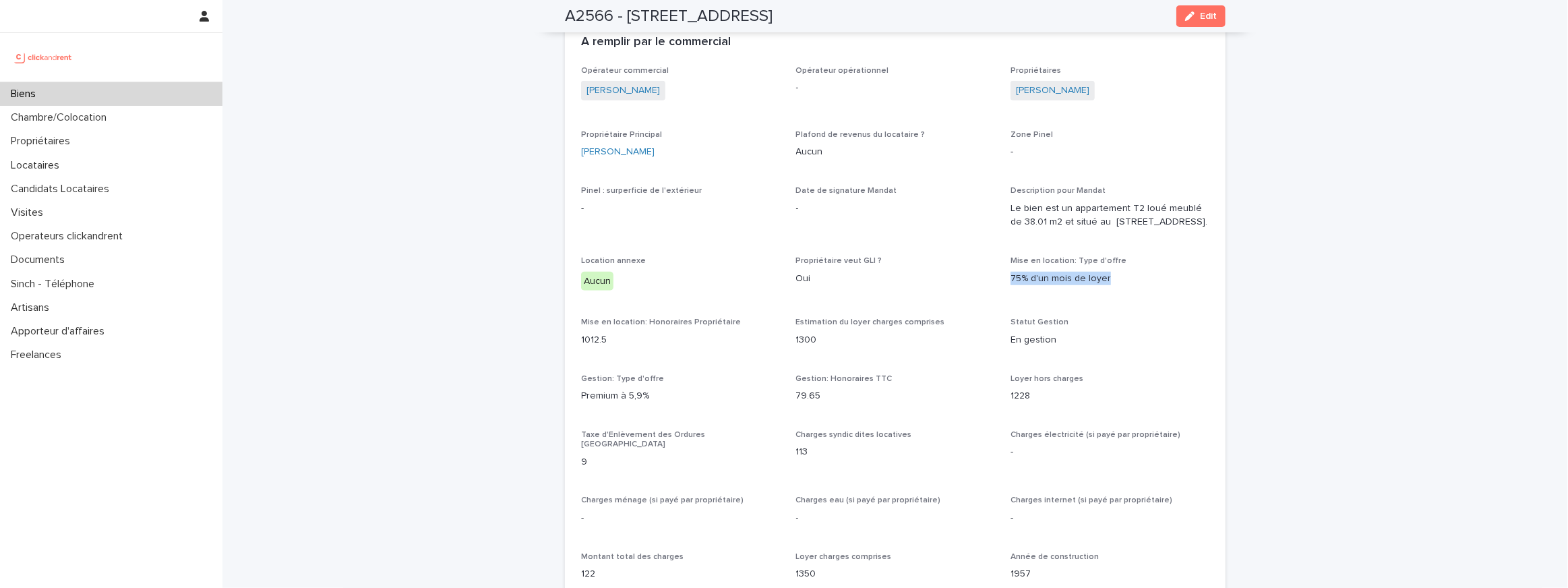
click at [1086, 286] on p "75% d'un mois de loyer" at bounding box center [1109, 279] width 199 height 14
click at [1062, 207] on p "Le bien est un appartement T2 loué meublé de 38.01 m2 et situé au 19 Rue de Sei…" at bounding box center [1109, 216] width 199 height 28
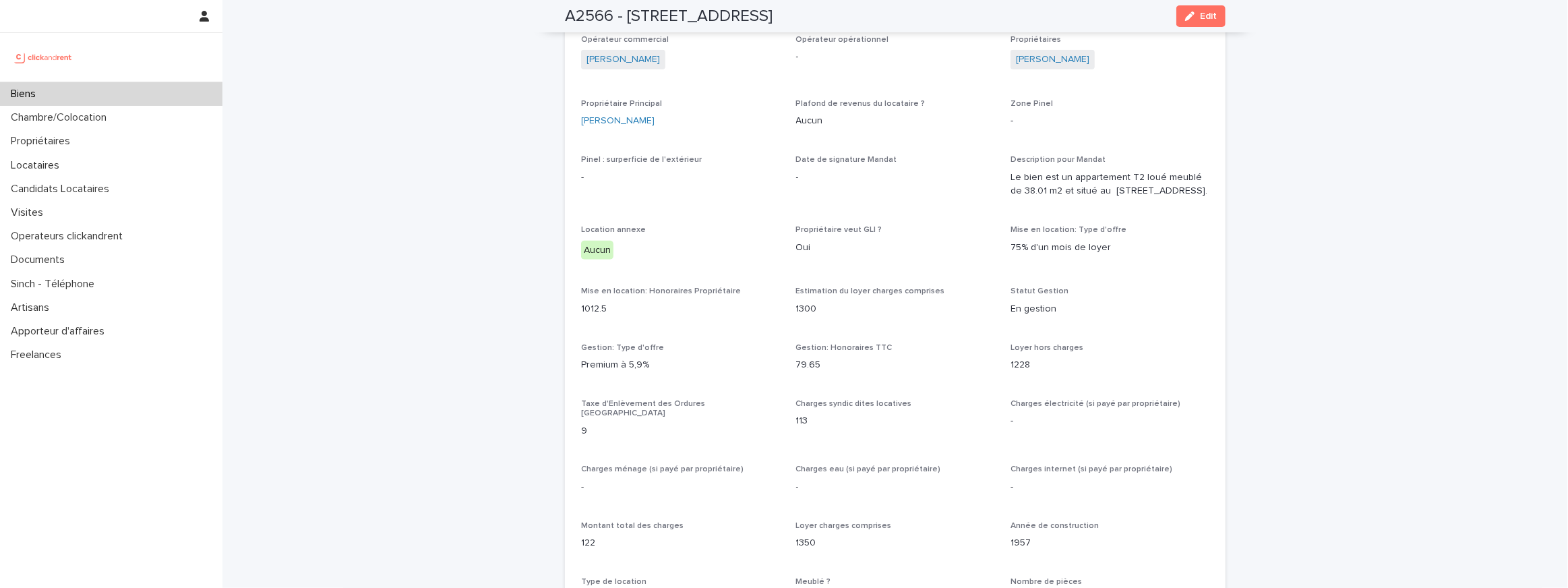
click at [837, 296] on span "Estimation du loyer charges comprises" at bounding box center [870, 292] width 149 height 8
click at [815, 316] on p "1300" at bounding box center [895, 309] width 199 height 14
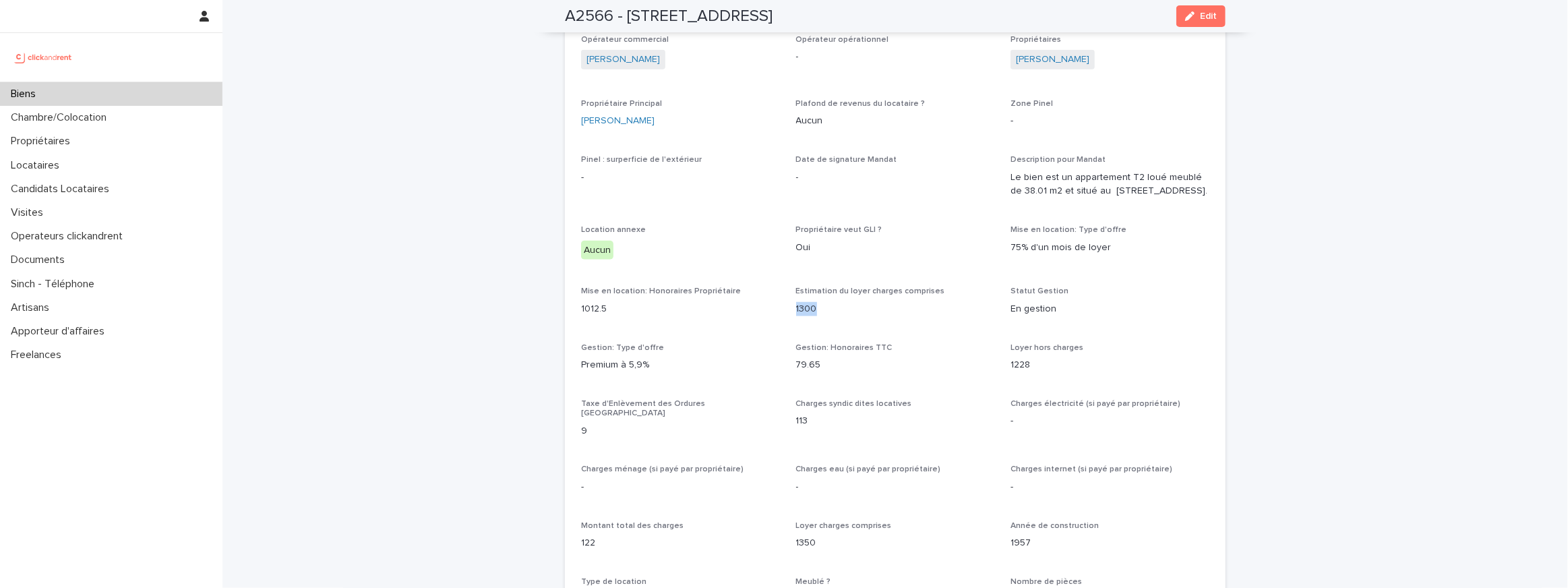
click at [815, 316] on p "1300" at bounding box center [895, 309] width 199 height 14
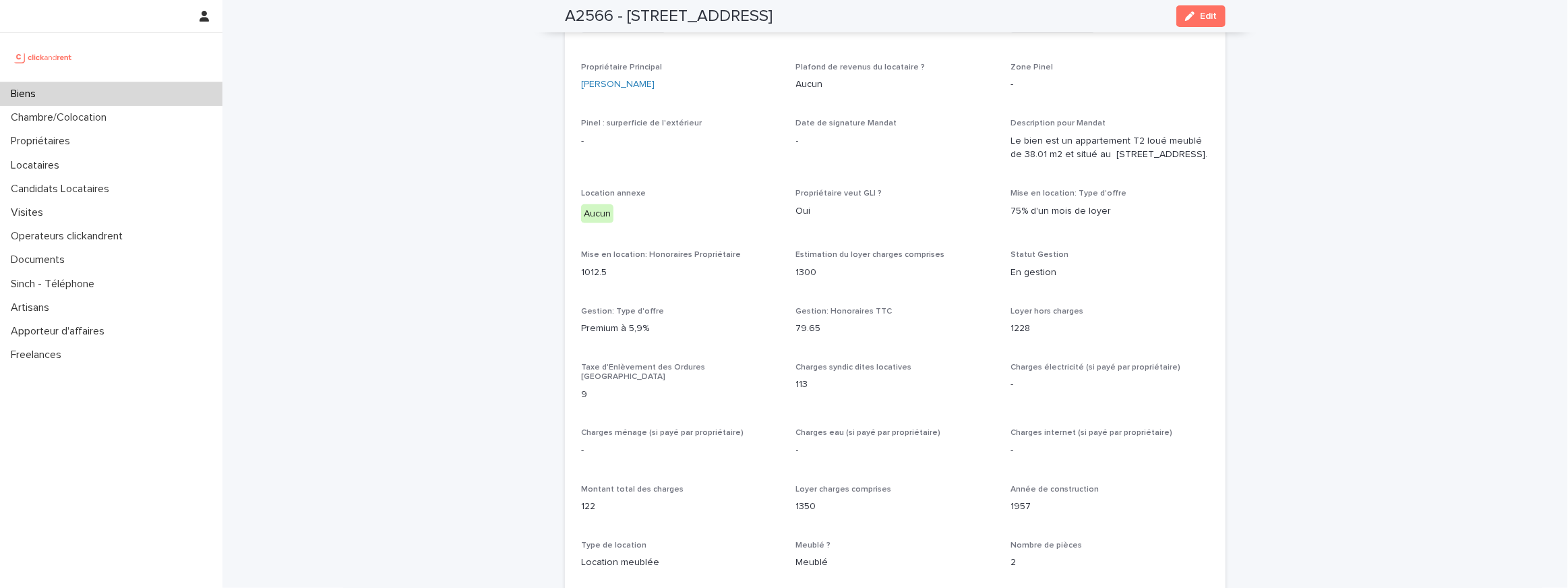
click at [816, 336] on p "79.65" at bounding box center [895, 329] width 199 height 14
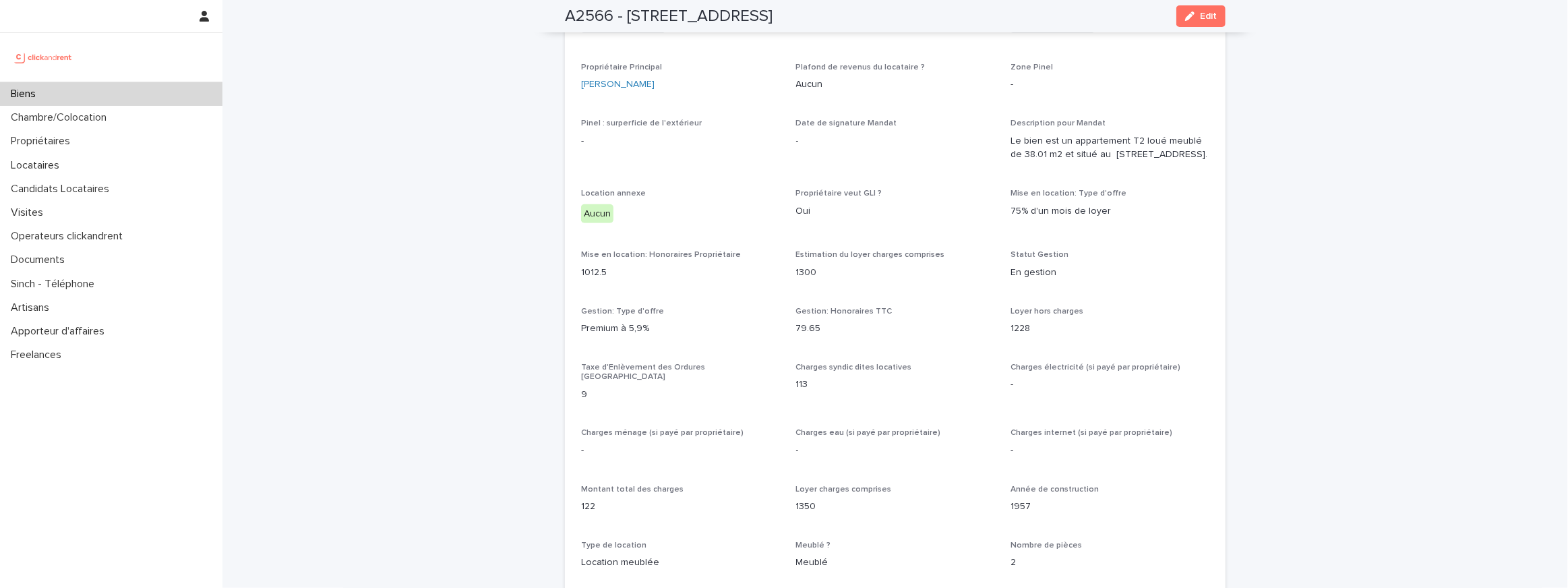
click at [800, 280] on p "1300" at bounding box center [895, 273] width 199 height 14
click at [835, 259] on span "Estimation du loyer charges comprises" at bounding box center [870, 255] width 149 height 8
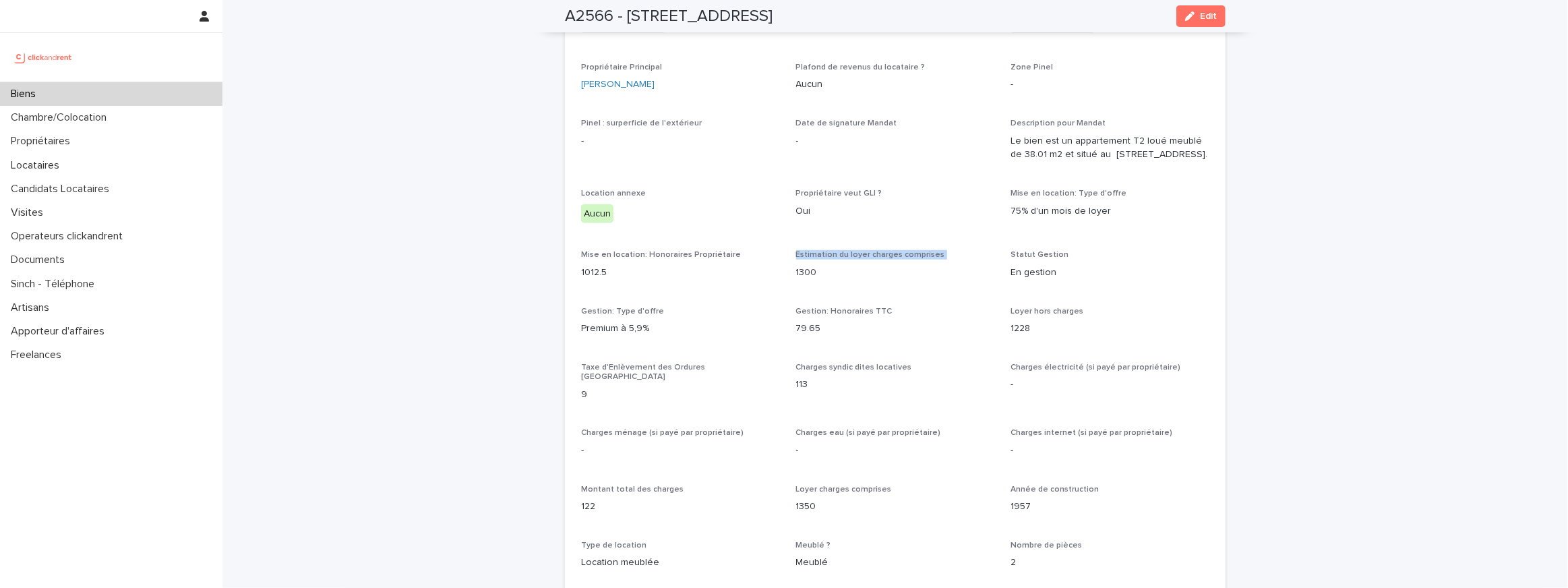
click at [835, 259] on span "Estimation du loyer charges comprises" at bounding box center [870, 255] width 149 height 8
click at [1104, 154] on p "Le bien est un appartement T2 loué meublé de 38.01 m2 et situé au 19 Rue de Sei…" at bounding box center [1109, 149] width 199 height 28
click at [1100, 143] on p "Le bien est un appartement T2 loué meublé de 38.01 m2 et situé au 19 Rue de Sei…" at bounding box center [1109, 149] width 199 height 28
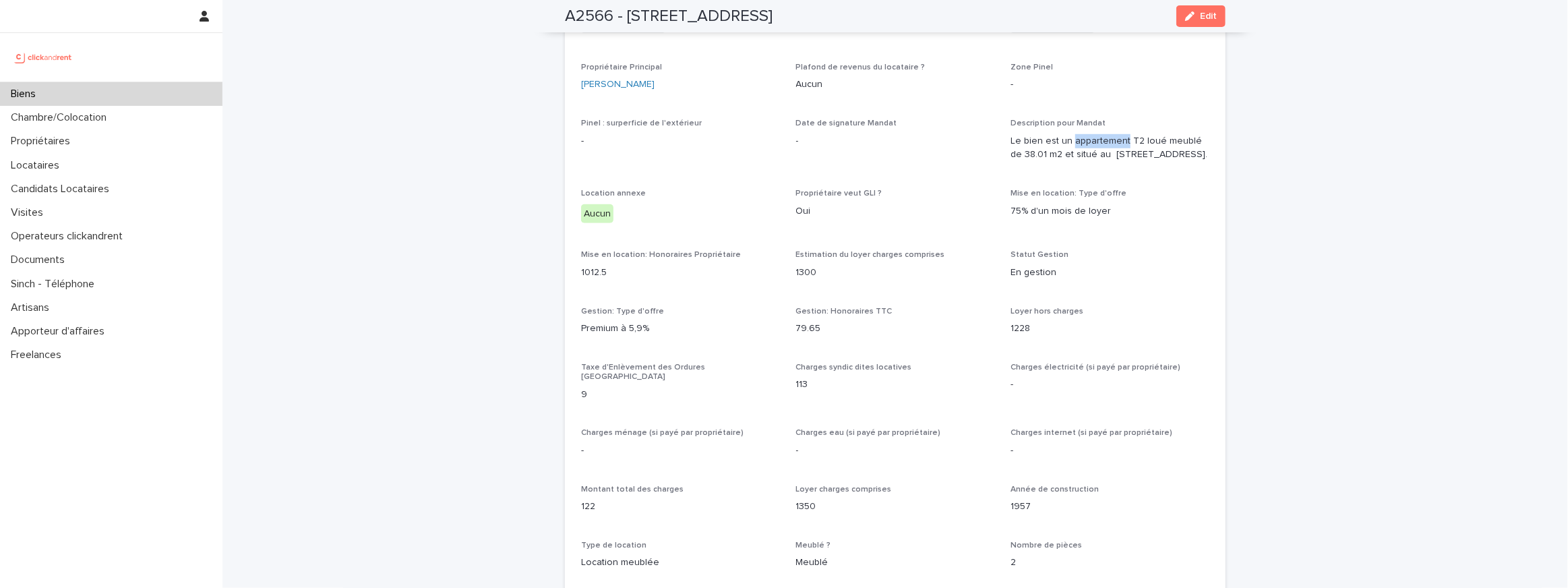
click at [1100, 143] on p "Le bien est un appartement T2 loué meublé de 38.01 m2 et situé au 19 Rue de Sei…" at bounding box center [1109, 149] width 199 height 28
click at [1091, 163] on p "Le bien est un appartement T2 loué meublé de 38.01 m2 et situé au 19 Rue de Sei…" at bounding box center [1109, 149] width 199 height 28
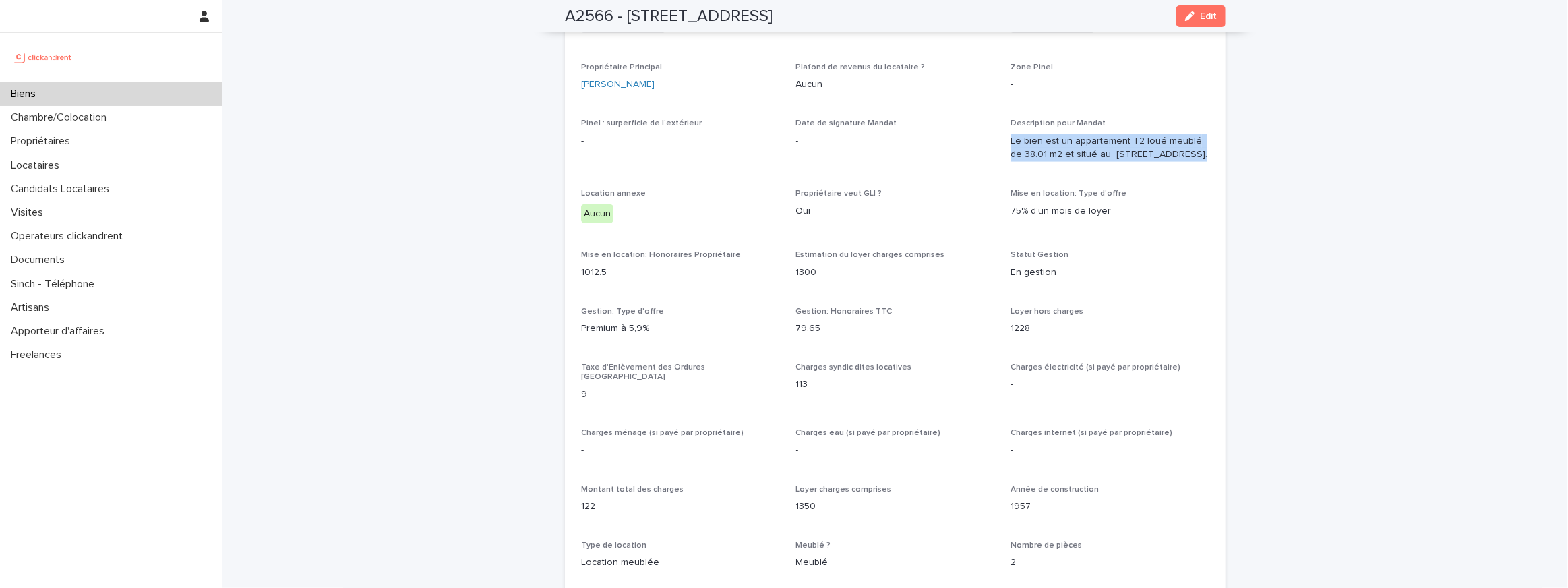
click at [1091, 163] on p "Le bien est un appartement T2 loué meublé de 38.01 m2 et situé au 19 Rue de Sei…" at bounding box center [1109, 149] width 199 height 28
click at [1091, 145] on p "Le bien est un appartement T2 loué meublé de 38.01 m2 et situé au 19 Rue de Sei…" at bounding box center [1109, 149] width 199 height 28
click at [1080, 153] on p "Le bien est un appartement T2 loué meublé de 38.01 m2 et situé au 19 Rue de Sei…" at bounding box center [1109, 149] width 199 height 28
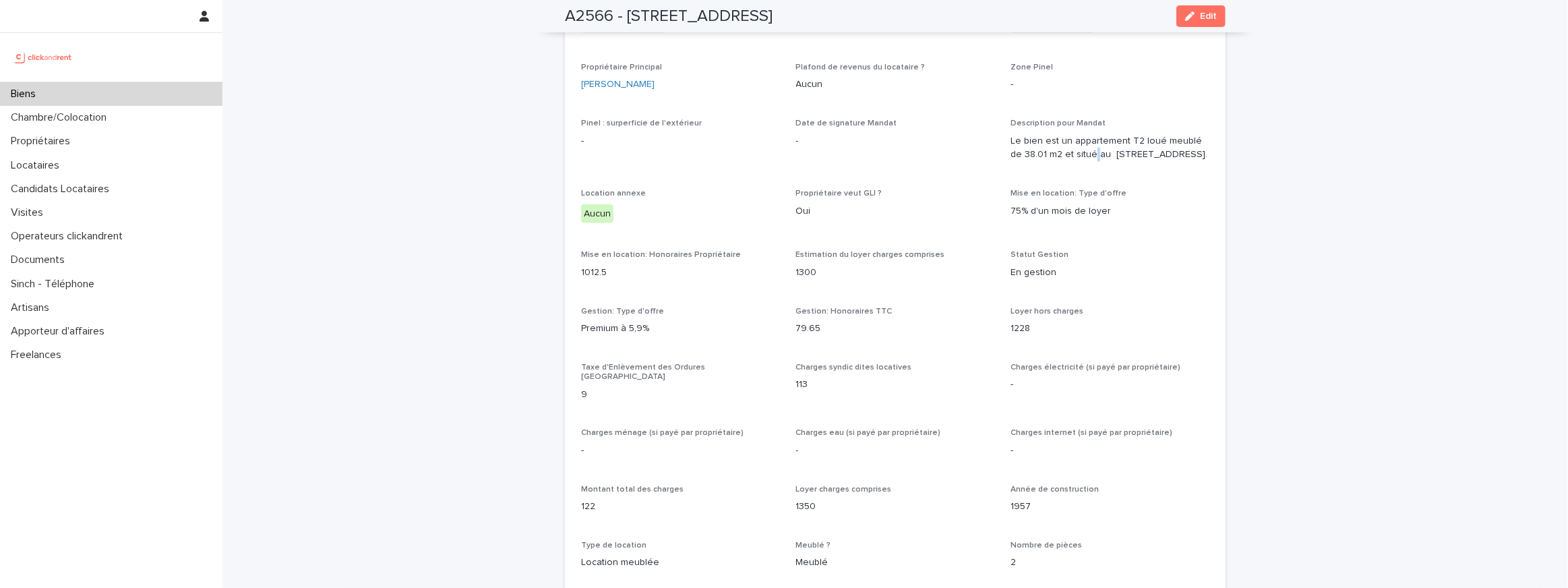
click at [1080, 153] on p "Le bien est un appartement T2 loué meublé de 38.01 m2 et situé au 19 Rue de Sei…" at bounding box center [1109, 149] width 199 height 28
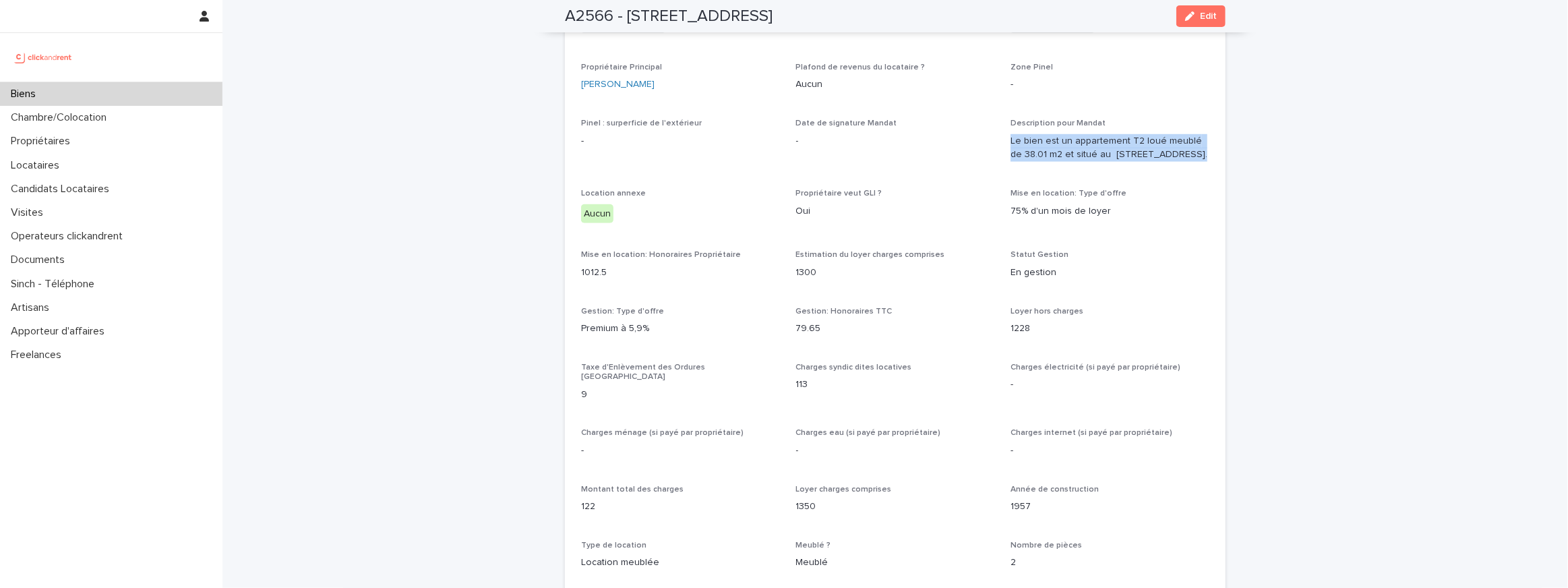
click at [1080, 153] on p "Le bien est un appartement T2 loué meublé de 38.01 m2 et situé au 19 Rue de Sei…" at bounding box center [1109, 149] width 199 height 28
click at [828, 123] on span "Date de signature Mandat" at bounding box center [846, 123] width 101 height 8
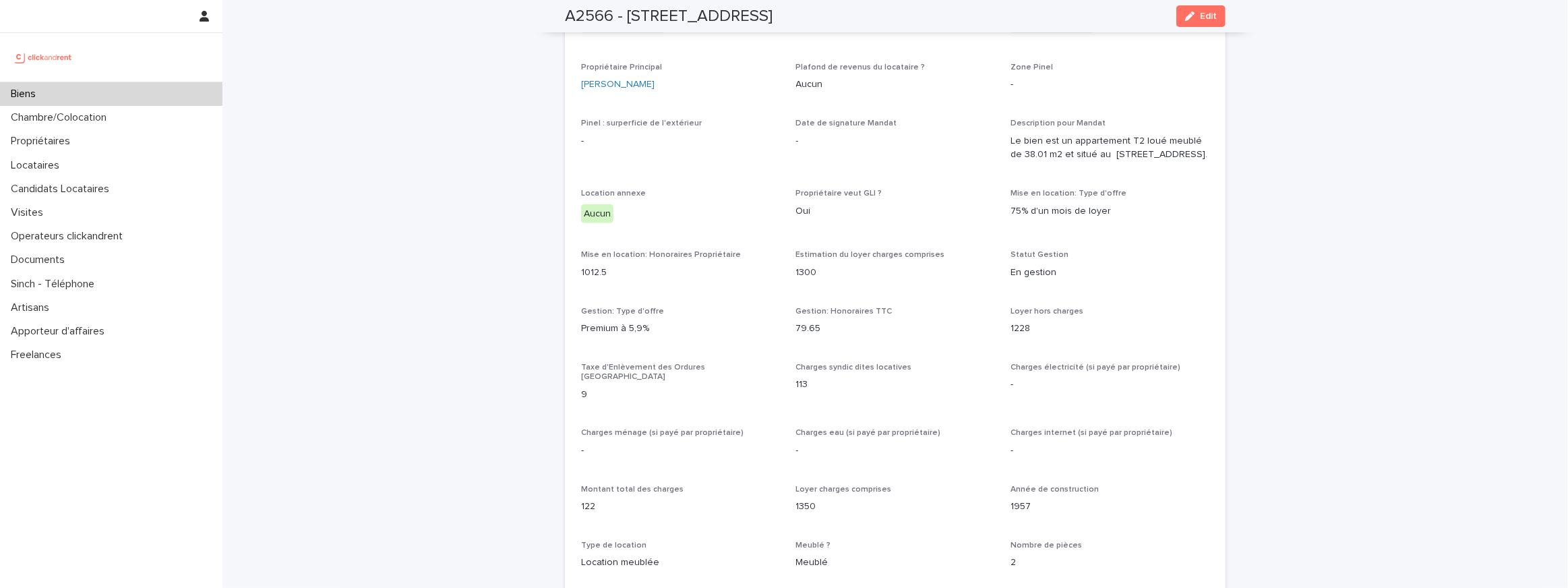
click at [1079, 158] on p "Le bien est un appartement T2 loué meublé de 38.01 m2 et situé au 19 Rue de Sei…" at bounding box center [1109, 149] width 199 height 28
click at [1079, 163] on p "Le bien est un appartement T2 loué meublé de 38.01 m2 et situé au 19 Rue de Sei…" at bounding box center [1109, 149] width 199 height 28
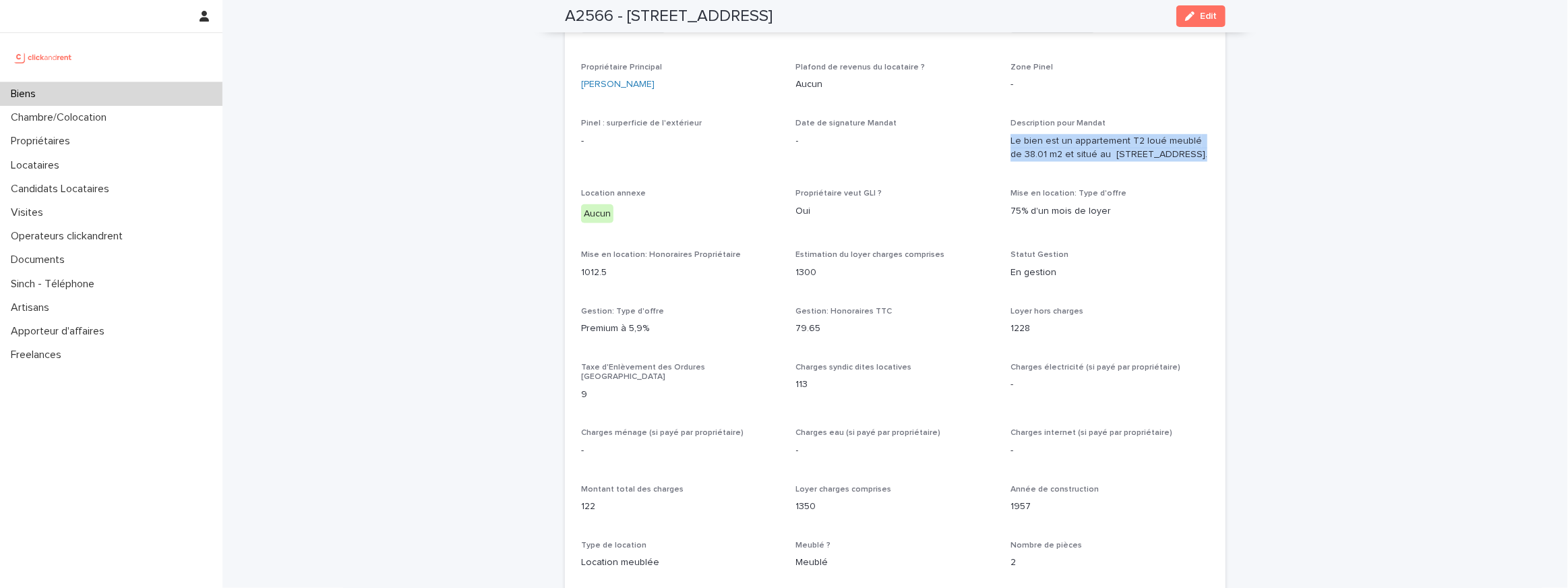
click at [1079, 163] on p "Le bien est un appartement T2 loué meublé de 38.01 m2 et situé au 19 Rue de Sei…" at bounding box center [1109, 149] width 199 height 28
click at [1078, 138] on p "Le bien est un appartement T2 loué meublé de 38.01 m2 et situé au 19 Rue de Sei…" at bounding box center [1109, 149] width 199 height 28
click at [1073, 151] on p "Le bien est un appartement T2 loué meublé de 38.01 m2 et situé au 19 Rue de Sei…" at bounding box center [1109, 149] width 199 height 28
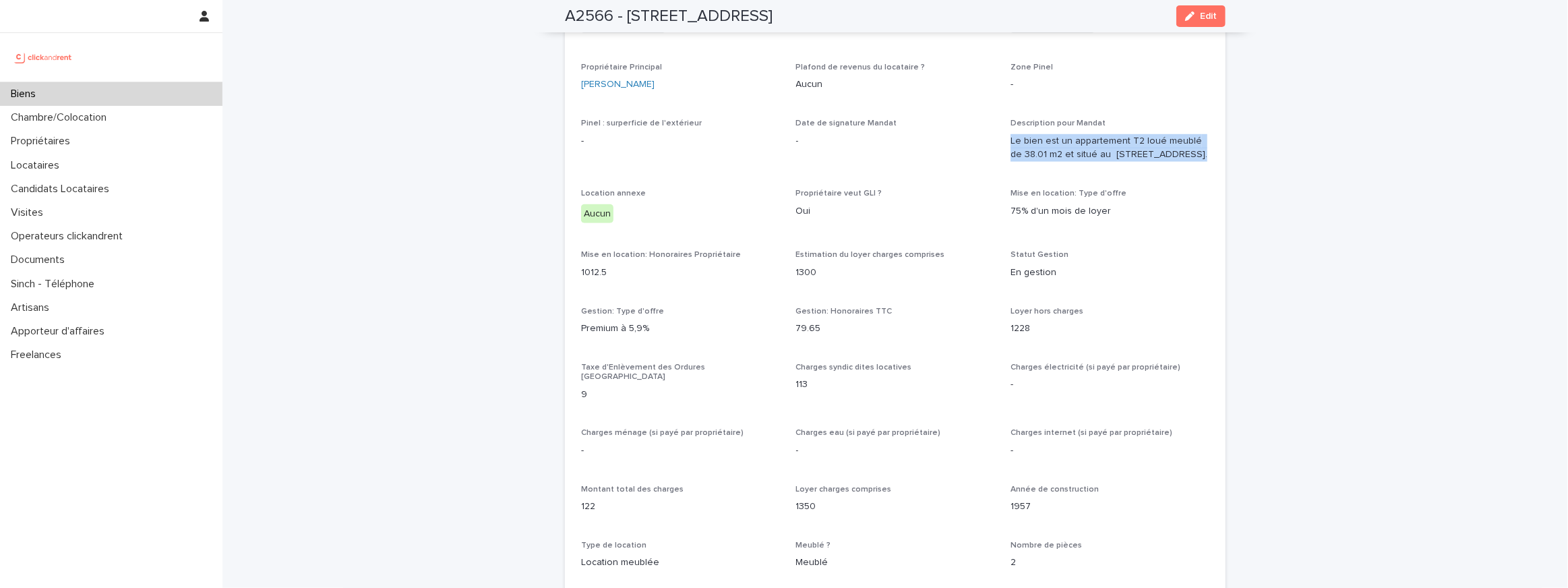
click at [1073, 151] on p "Le bien est un appartement T2 loué meublé de 38.01 m2 et situé au 19 Rue de Sei…" at bounding box center [1109, 149] width 199 height 28
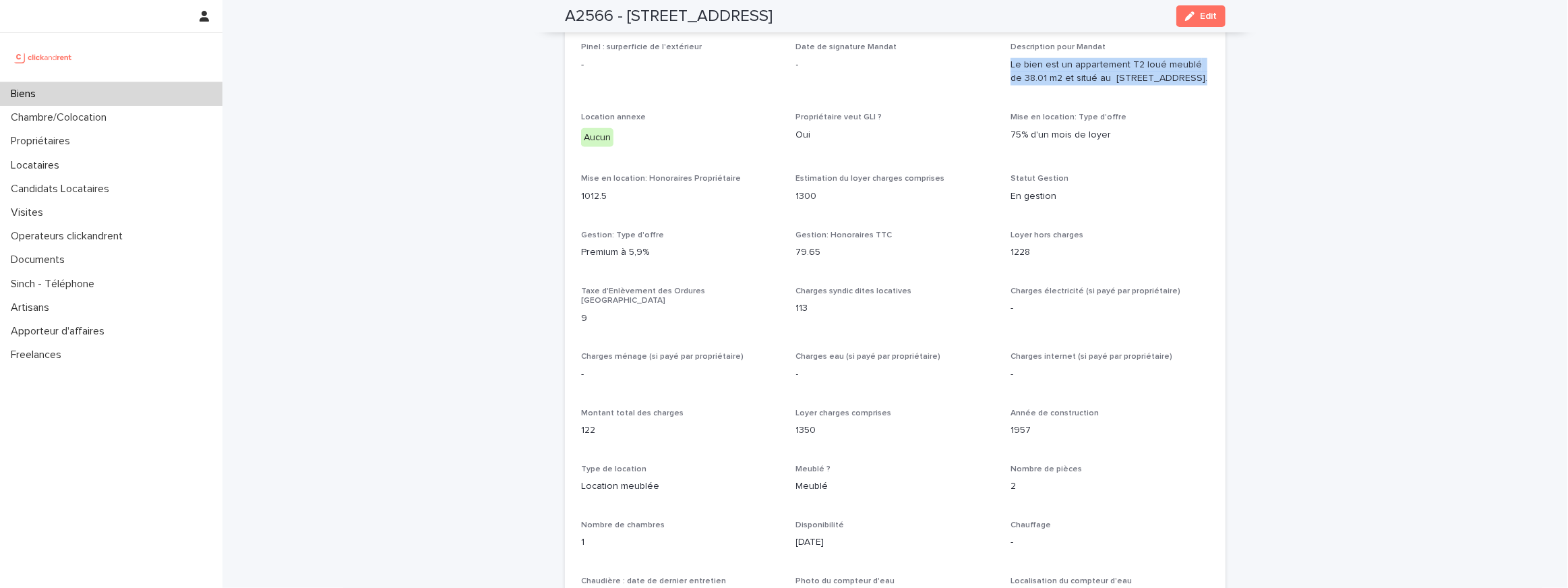
scroll to position [876, 0]
click at [1056, 88] on p "Le bien est un appartement T2 loué meublé de 38.01 m2 et situé au 19 Rue de Sei…" at bounding box center [1109, 74] width 199 height 28
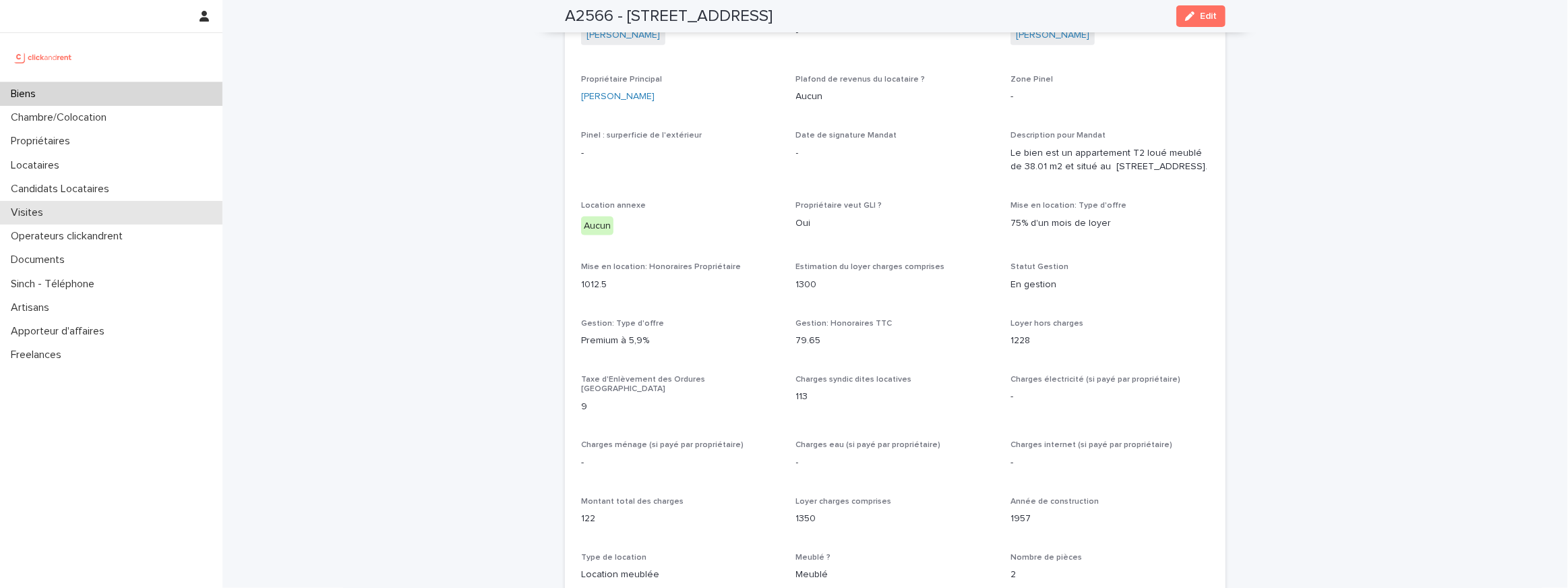
scroll to position [799, 0]
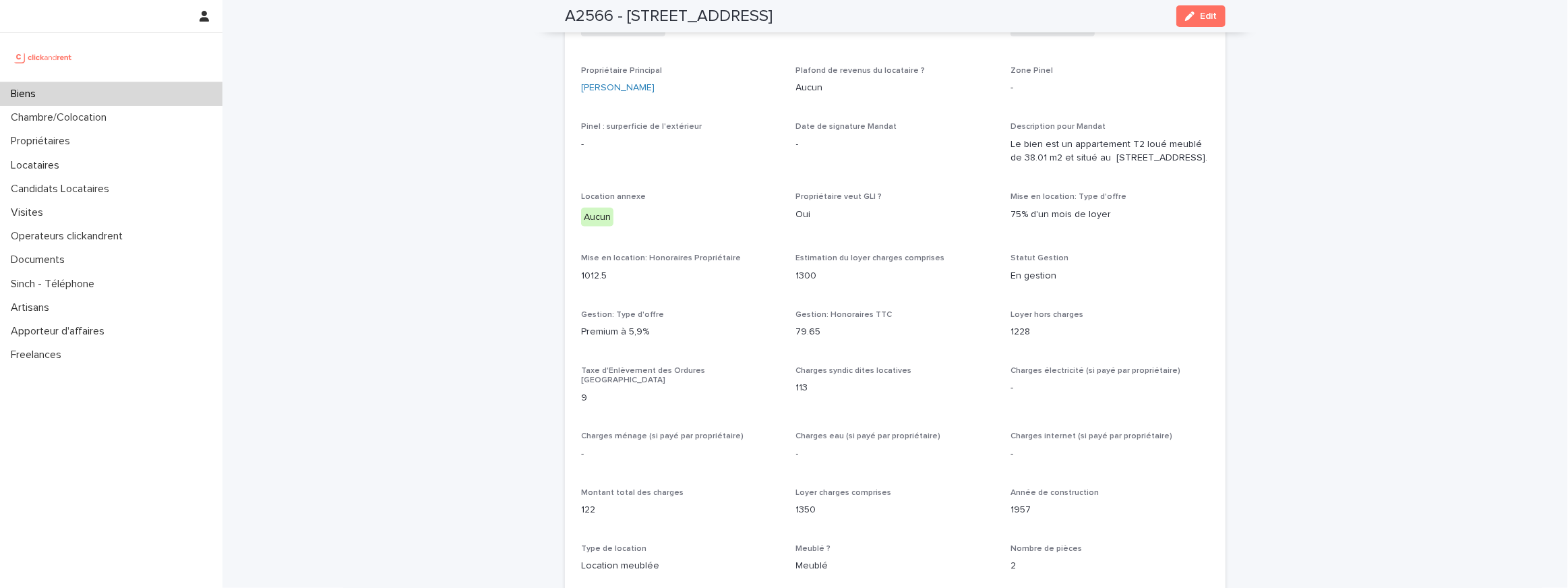
click at [845, 319] on span "Gestion: Honoraires TTC" at bounding box center [844, 315] width 97 height 8
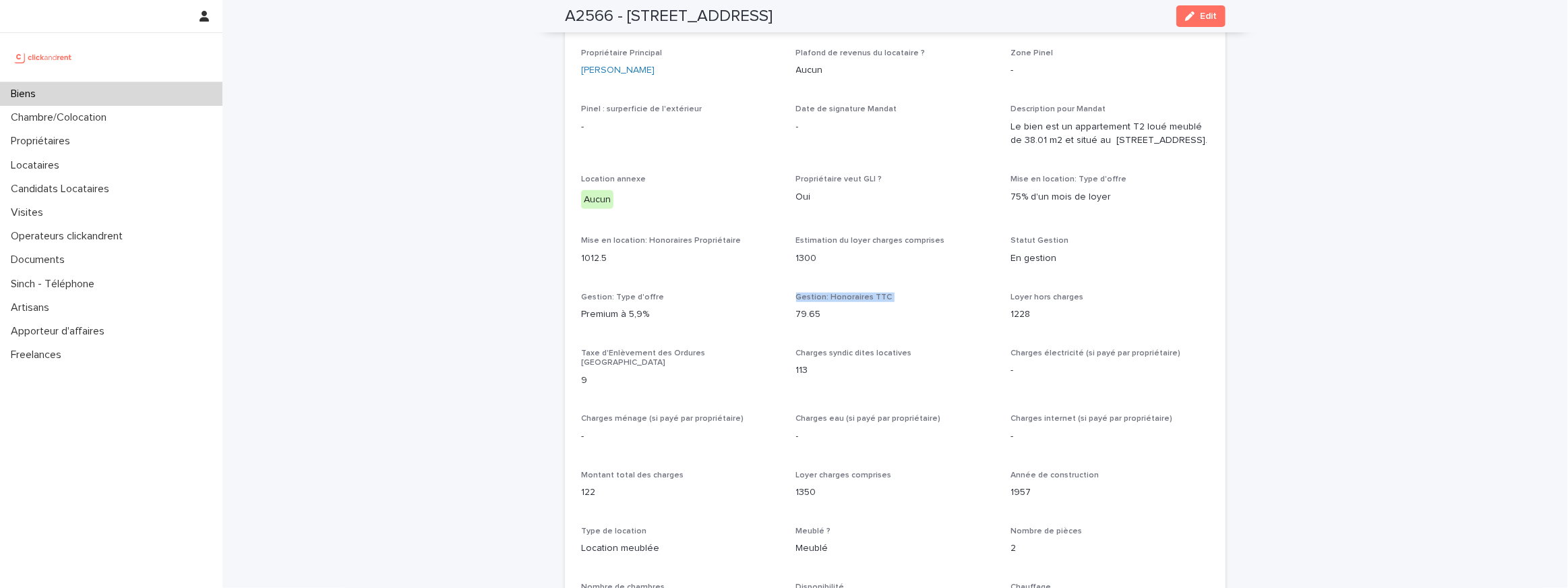
scroll to position [824, 0]
click at [819, 207] on div "Propriétaire veut GLI ? Oui" at bounding box center [895, 187] width 199 height 40
drag, startPoint x: 819, startPoint y: 269, endPoint x: 819, endPoint y: 305, distance: 36.0
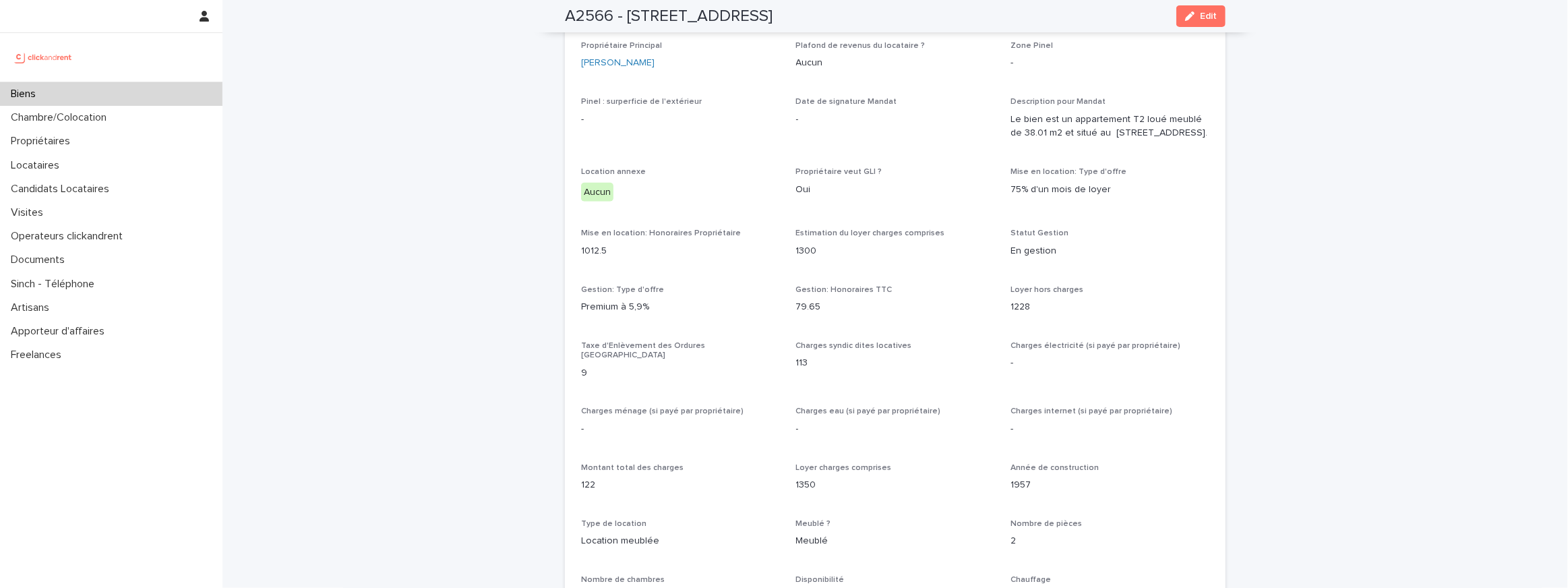
click at [819, 305] on div "Opérateur commercial Jean-Vianney Bourdette Opérateur opérationnel - Propriétai…" at bounding box center [896, 491] width 628 height 1027
click at [819, 294] on span "Gestion: Honoraires TTC" at bounding box center [844, 290] width 97 height 8
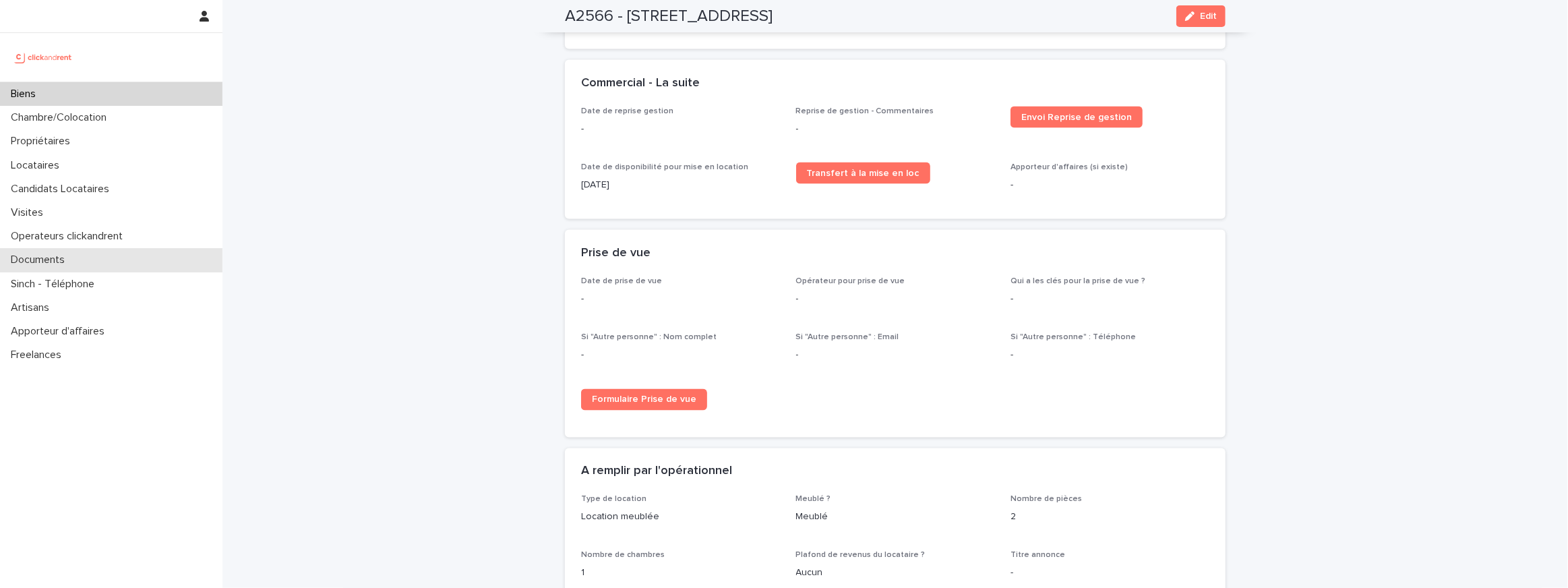
scroll to position [1817, 0]
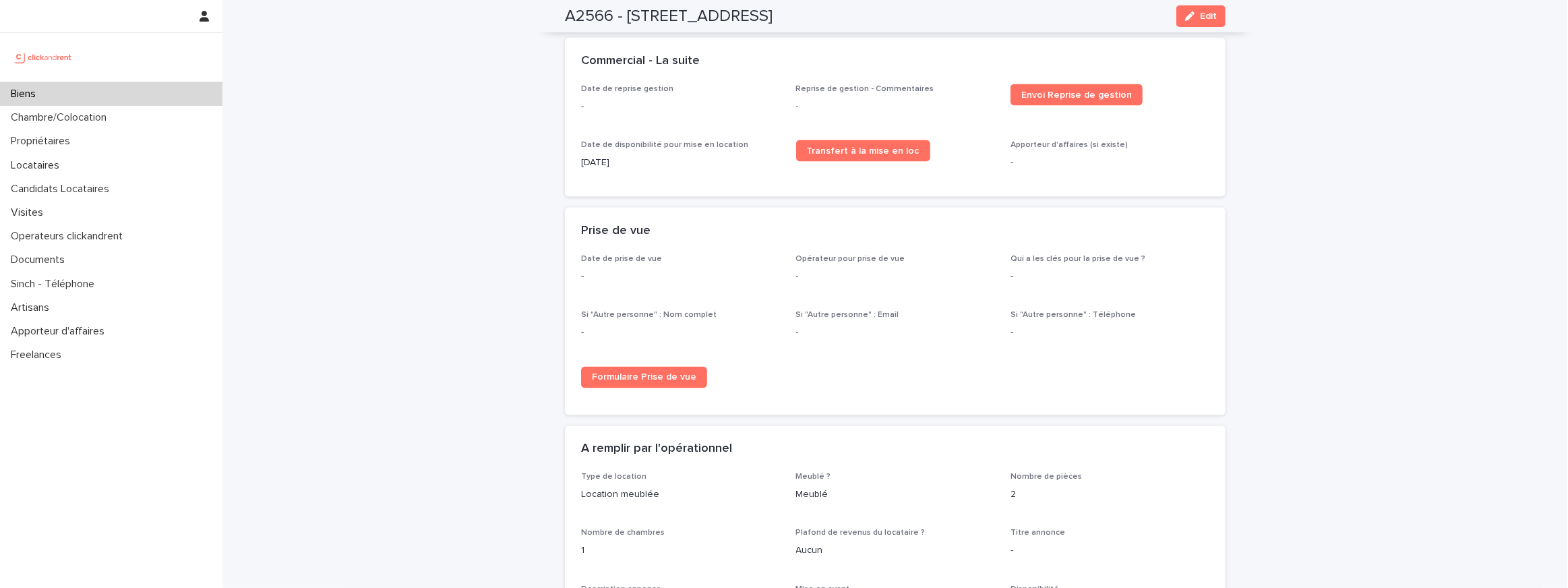
click at [621, 167] on p "1/10/2025" at bounding box center [680, 163] width 199 height 14
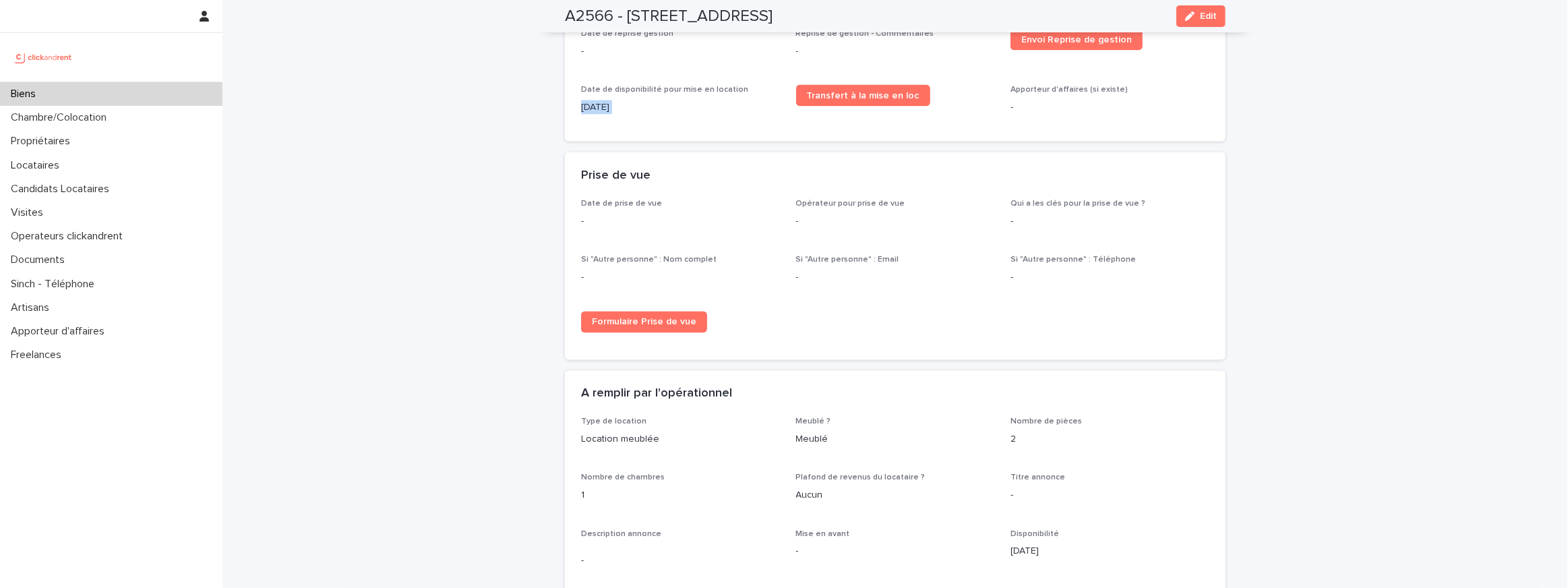
scroll to position [1871, 0]
click at [799, 265] on span "Si "Autre personne" : Email" at bounding box center [847, 261] width 103 height 8
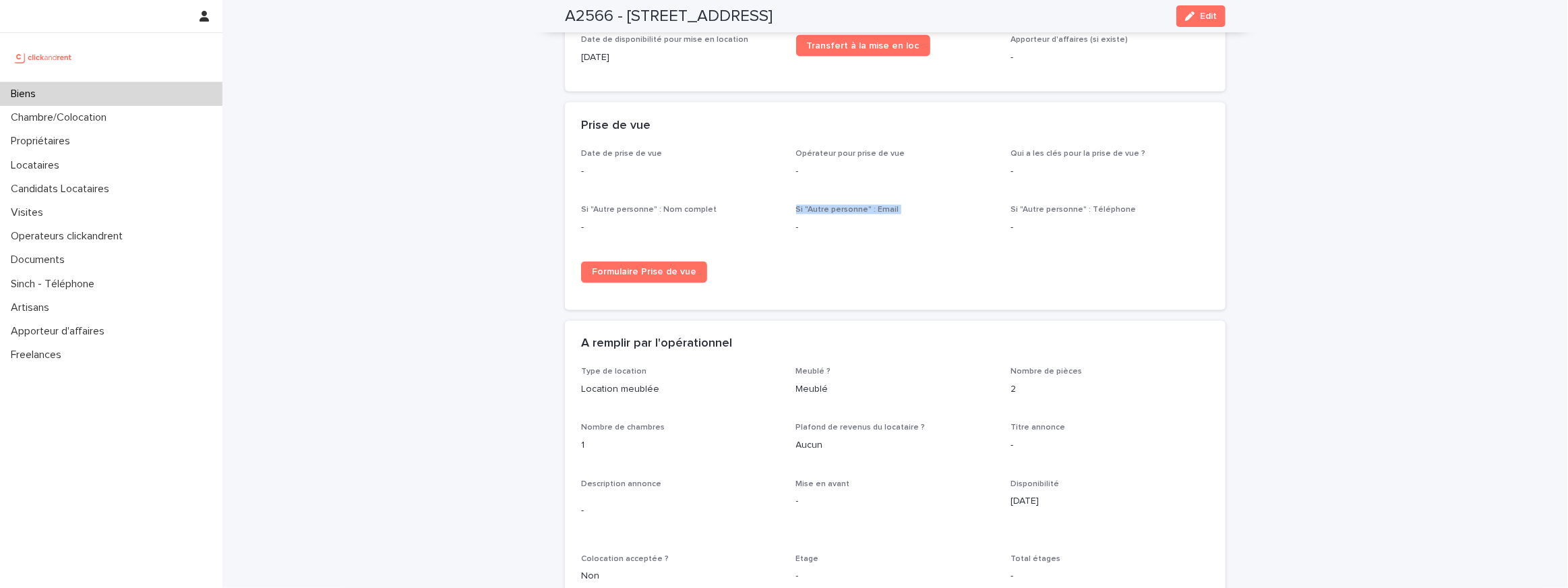
scroll to position [2021, 0]
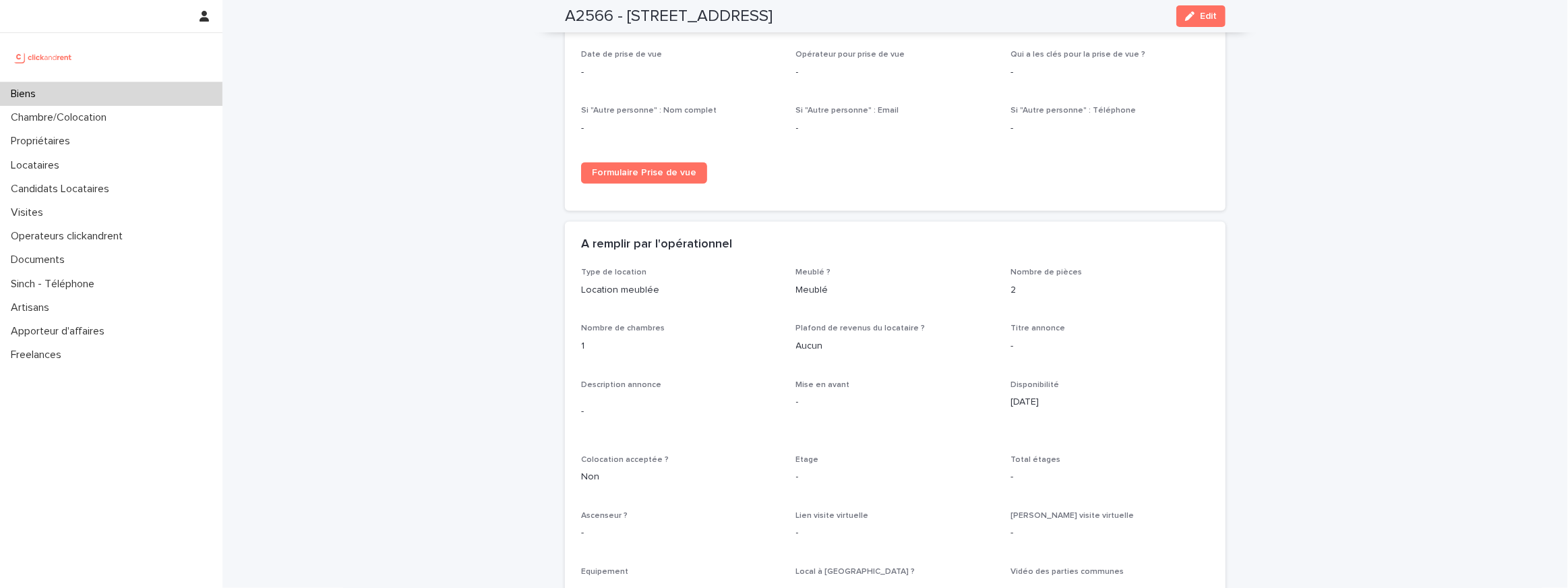
click at [864, 332] on span "Plafond de revenus du locataire ?" at bounding box center [860, 329] width 130 height 8
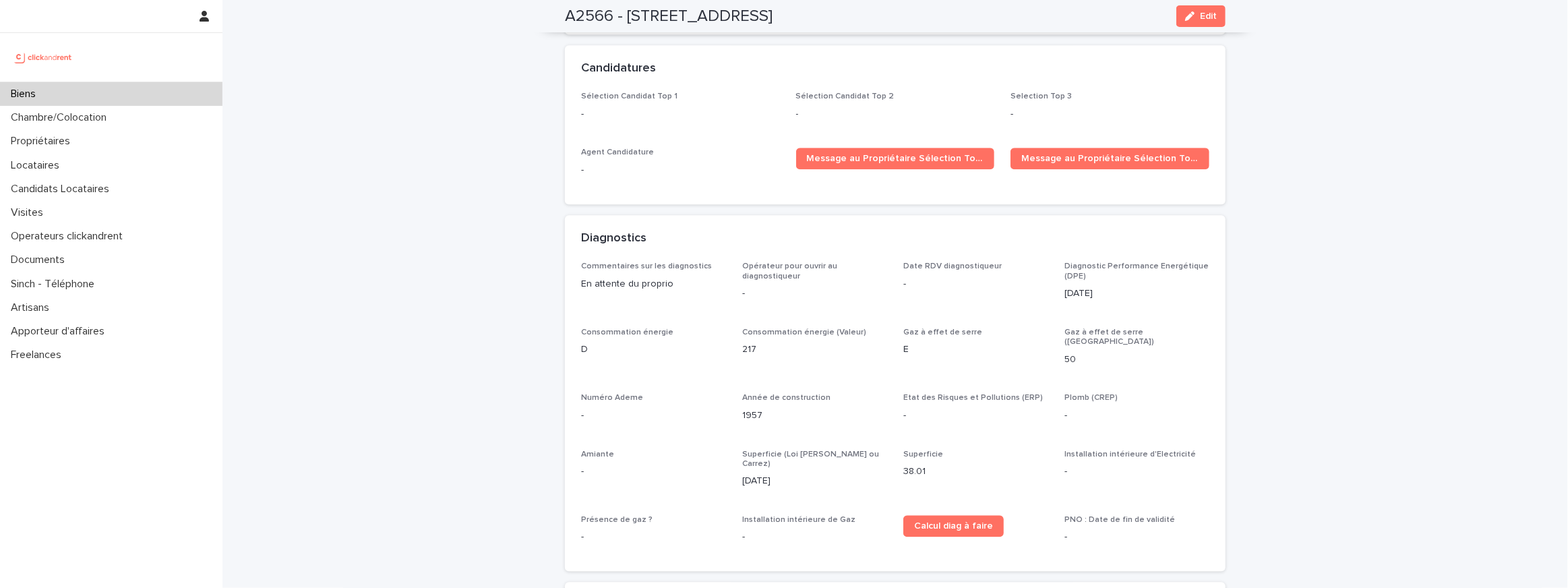
scroll to position [3115, 0]
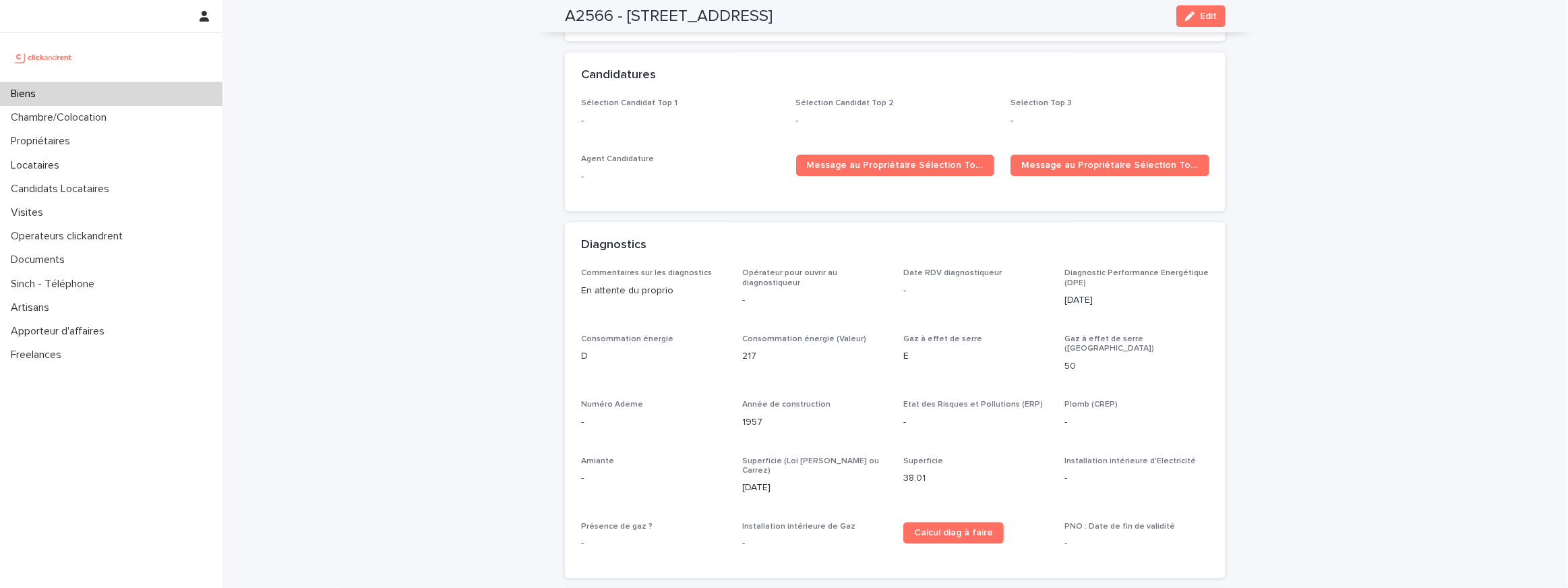
click at [842, 320] on div "Commentaires sur les diagnostics En attente du proprio Opérateur pour ouvrir au…" at bounding box center [896, 414] width 628 height 293
click at [842, 322] on div "Commentaires sur les diagnostics En attente du proprio Opérateur pour ouvrir au…" at bounding box center [896, 414] width 628 height 293
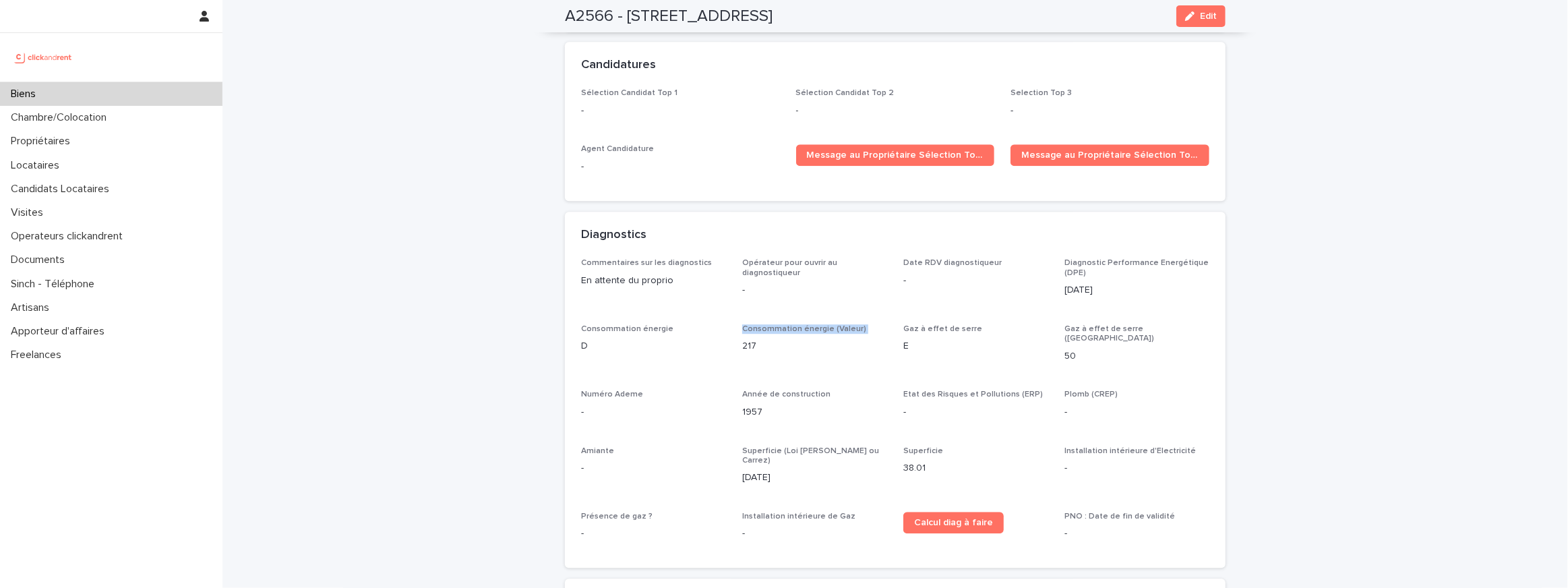
scroll to position [2890, 0]
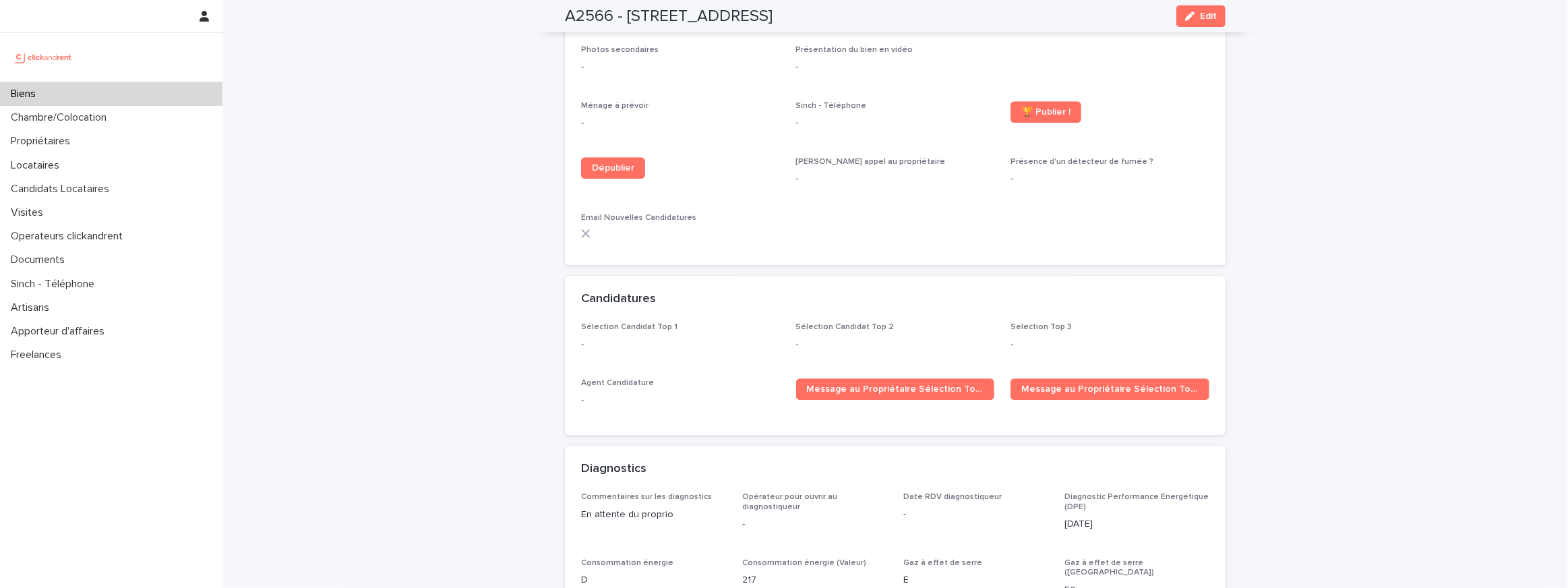
click at [842, 323] on span "Sélection Candidat Top 2" at bounding box center [844, 327] width 98 height 8
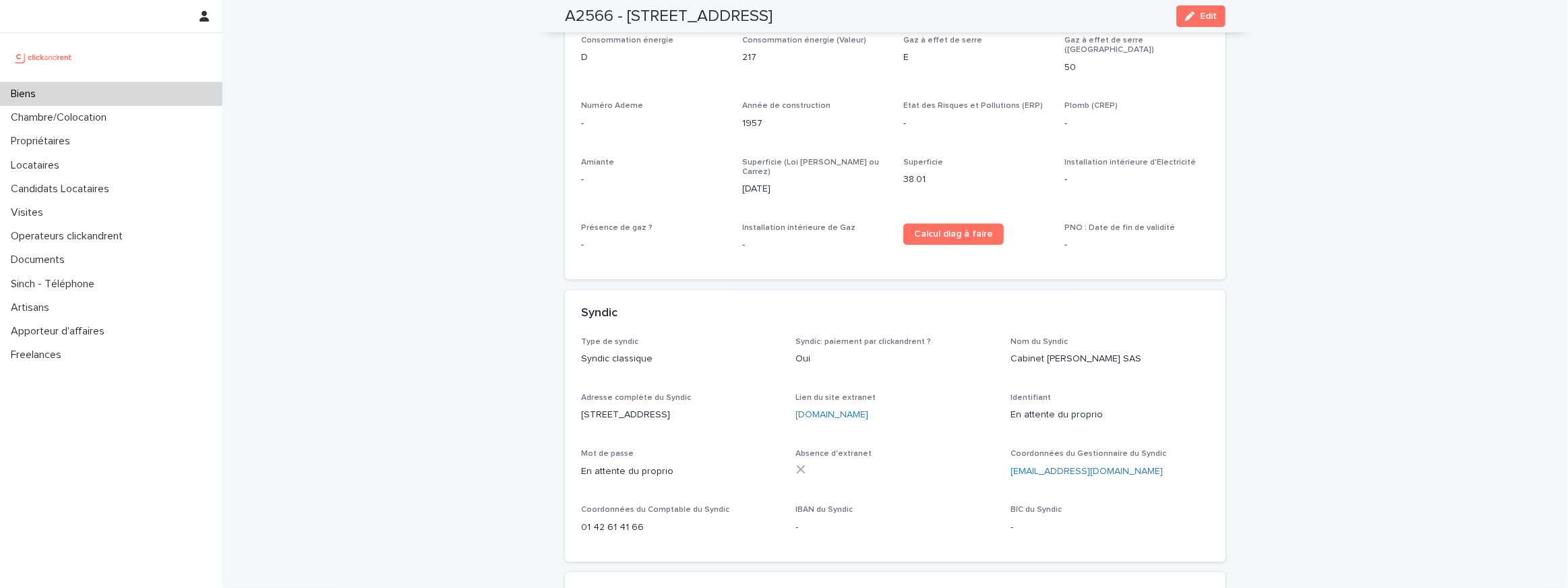
scroll to position [3486, 0]
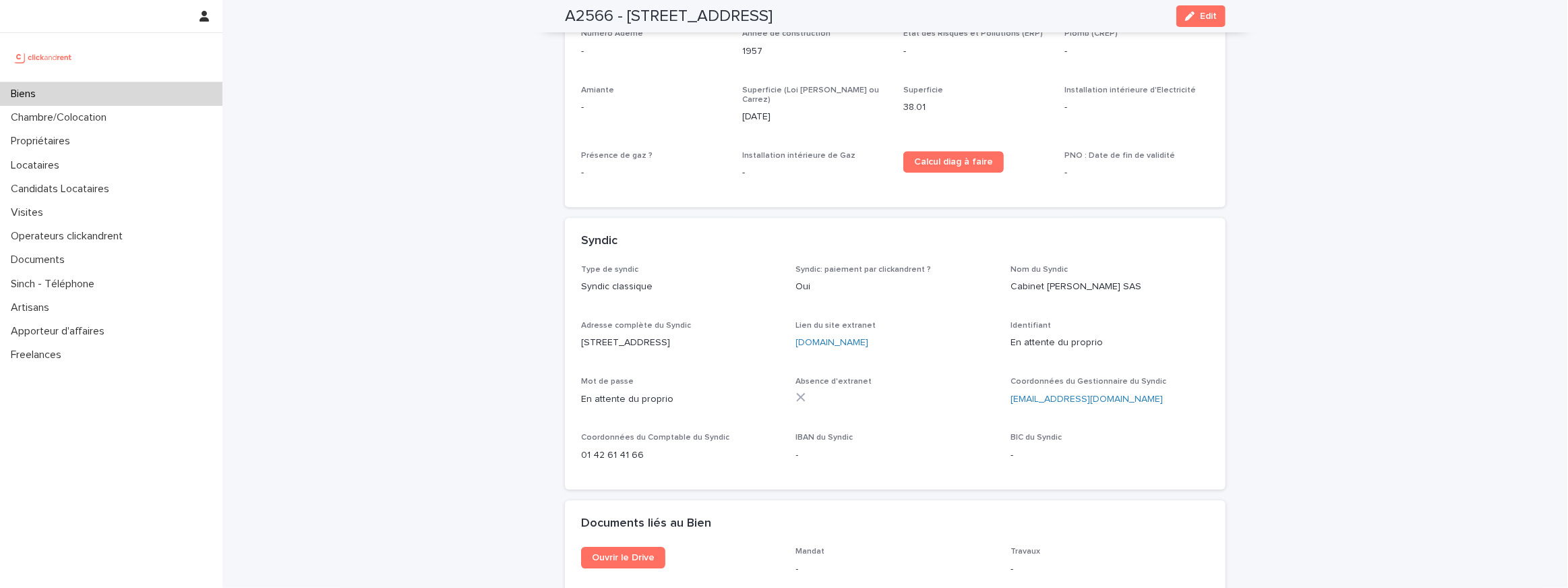
click at [838, 322] on span "Lien du site extranet" at bounding box center [836, 325] width 80 height 8
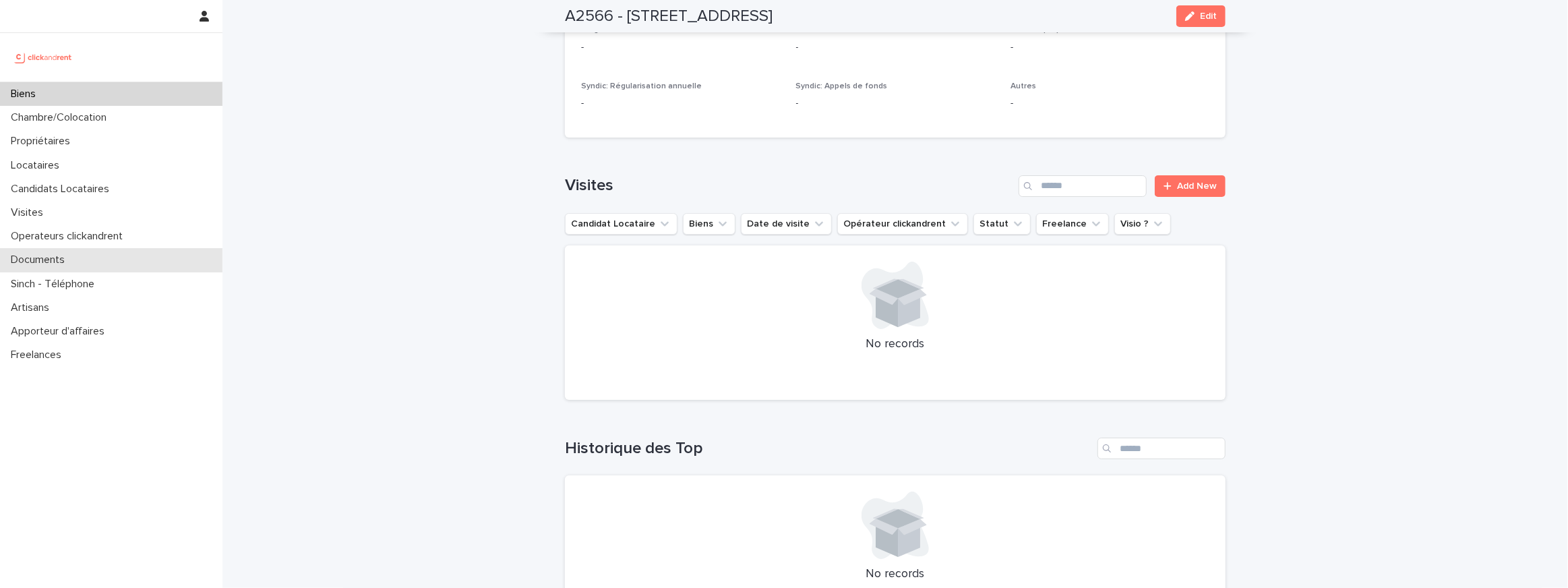
scroll to position [3732, 0]
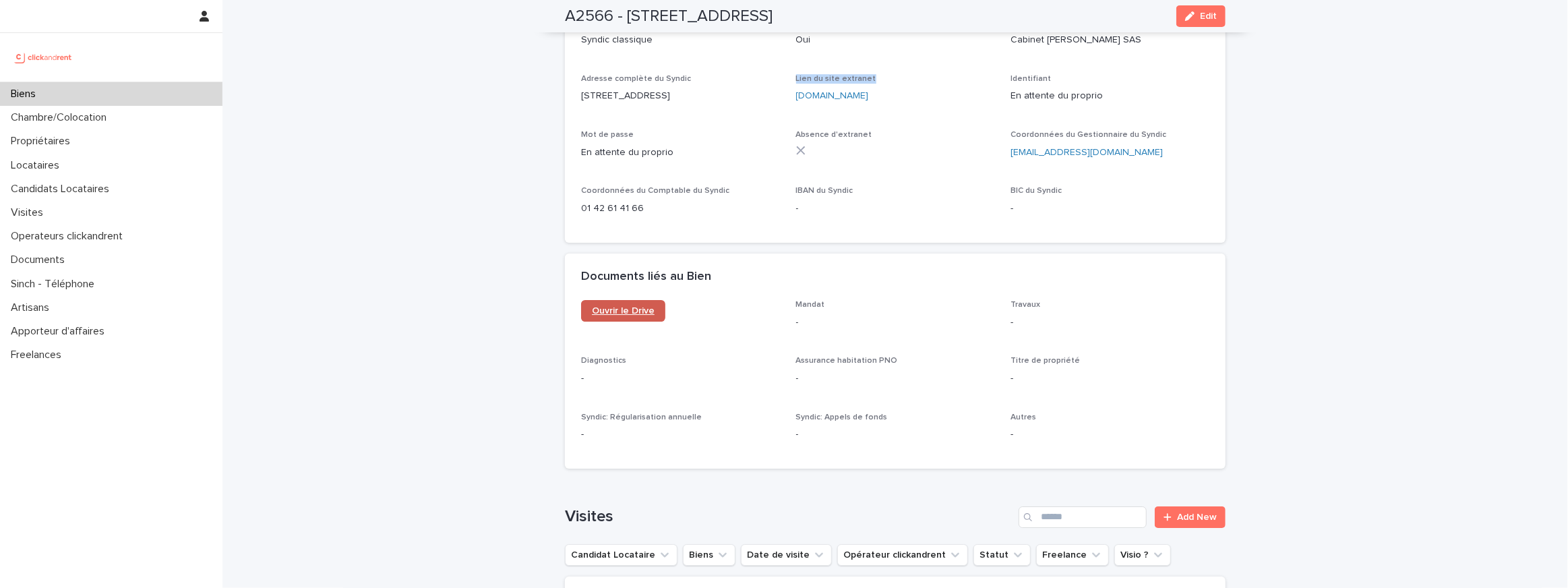
click at [639, 307] on span "Ouvrir le Drive" at bounding box center [623, 311] width 63 height 9
click at [1207, 0] on div "A2566 - 19 Rue de Seine, Boulogne-Billancourt 92100 Edit" at bounding box center [895, 16] width 661 height 32
click at [1200, 17] on span "Edit" at bounding box center [1207, 17] width 16 height 9
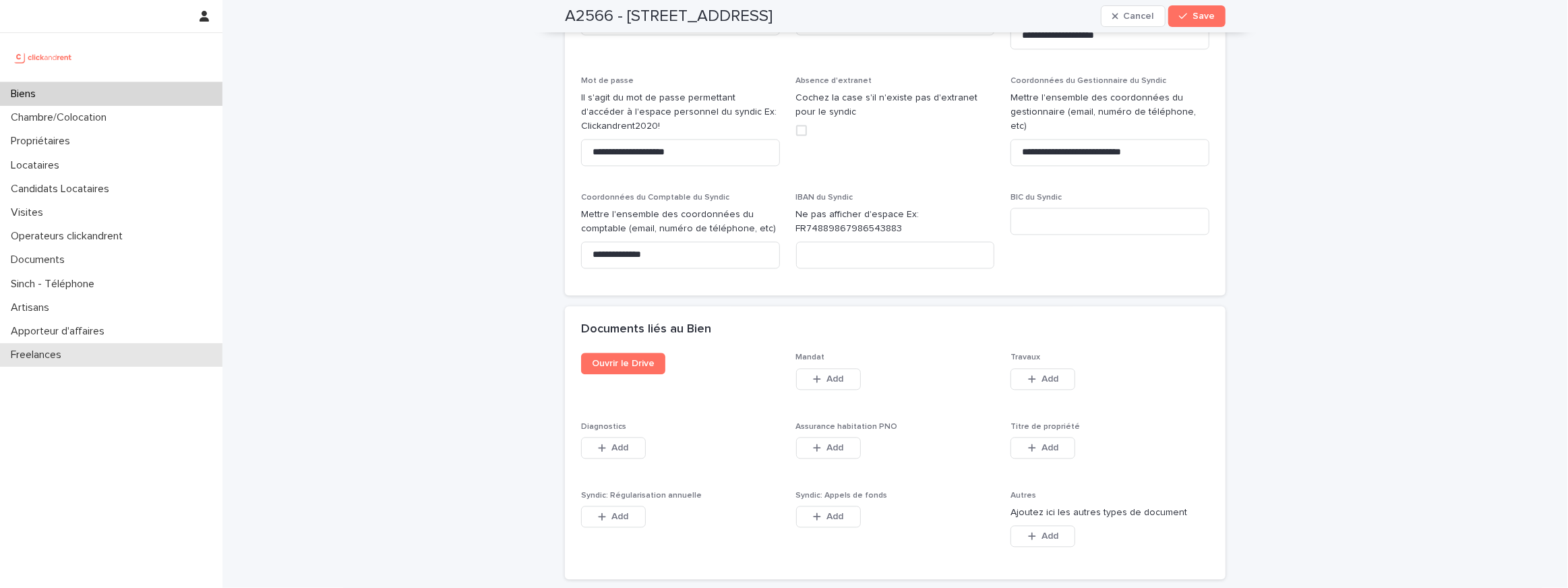
scroll to position [6762, 0]
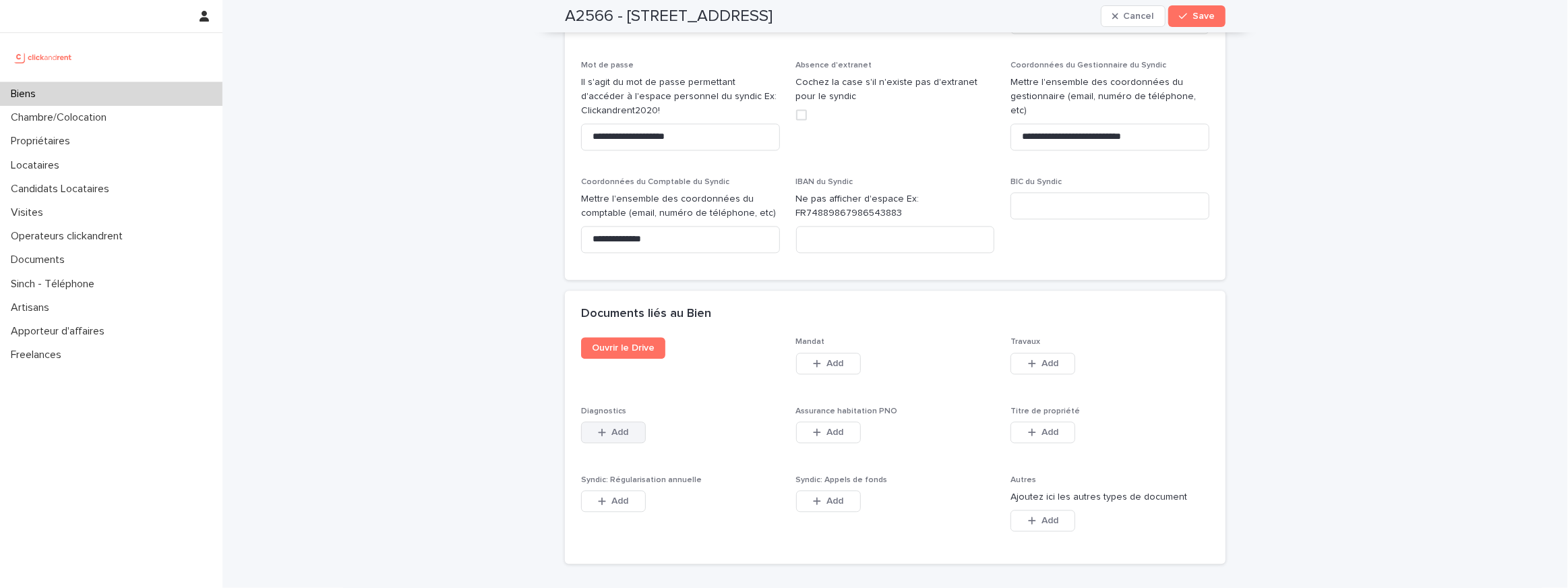
click at [594, 421] on button "Add" at bounding box center [614, 432] width 64 height 21
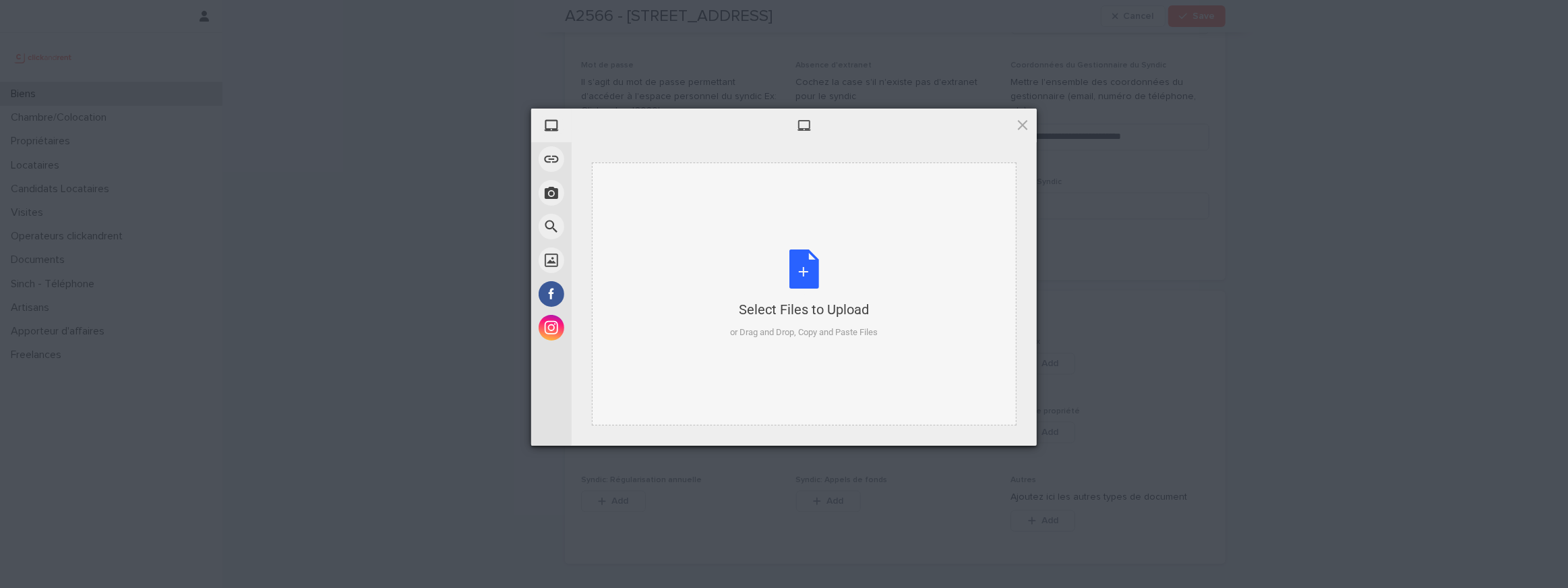
click at [733, 248] on div "Select Files to Upload or Drag and Drop, Copy and Paste Files" at bounding box center [804, 294] width 425 height 263
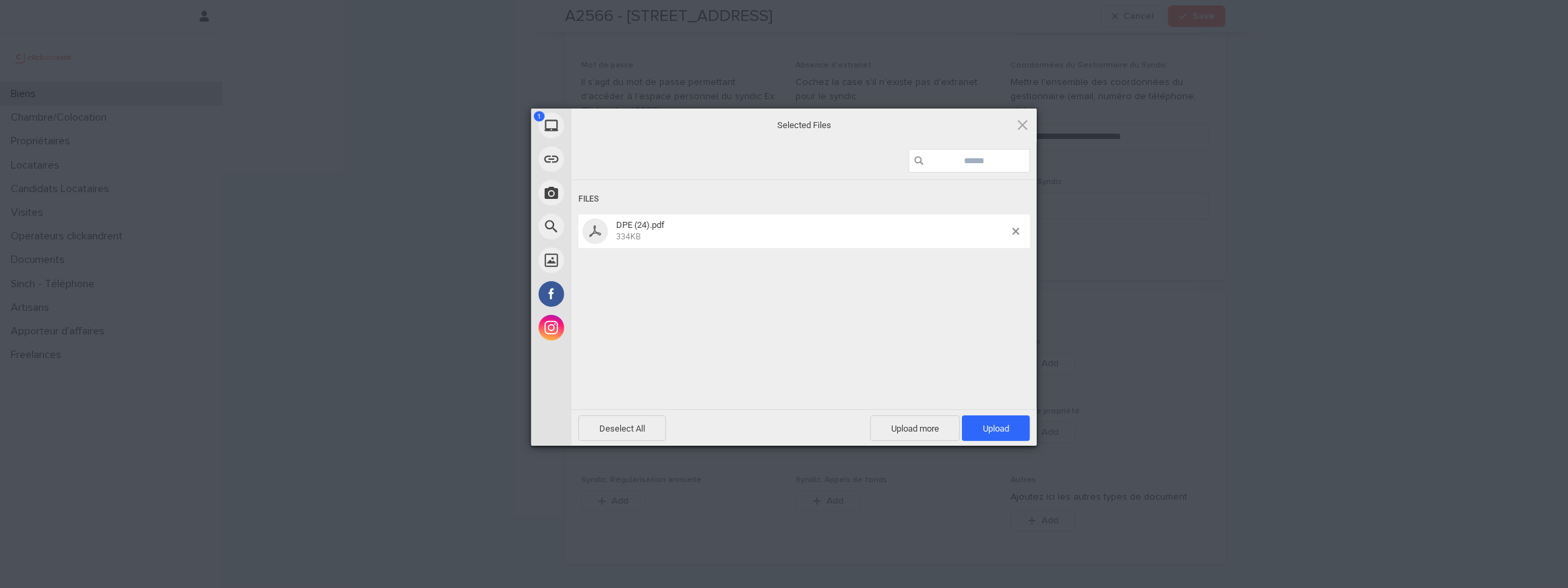
click at [969, 420] on span "Upload 1" at bounding box center [995, 428] width 68 height 26
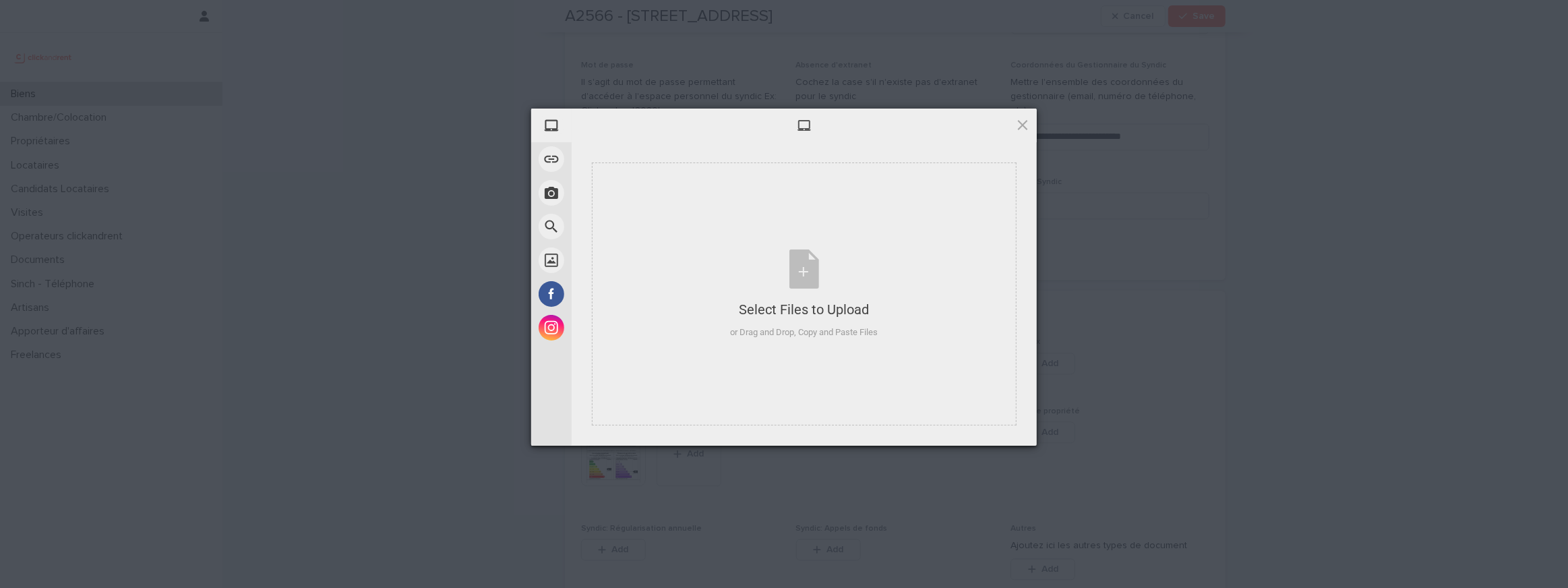
click at [1022, 327] on div "Select Files to Upload or Drag and Drop, Copy and Paste Files" at bounding box center [804, 294] width 465 height 303
click at [876, 303] on div "Select Files to Upload or Drag and Drop, Copy and Paste Files" at bounding box center [804, 294] width 425 height 263
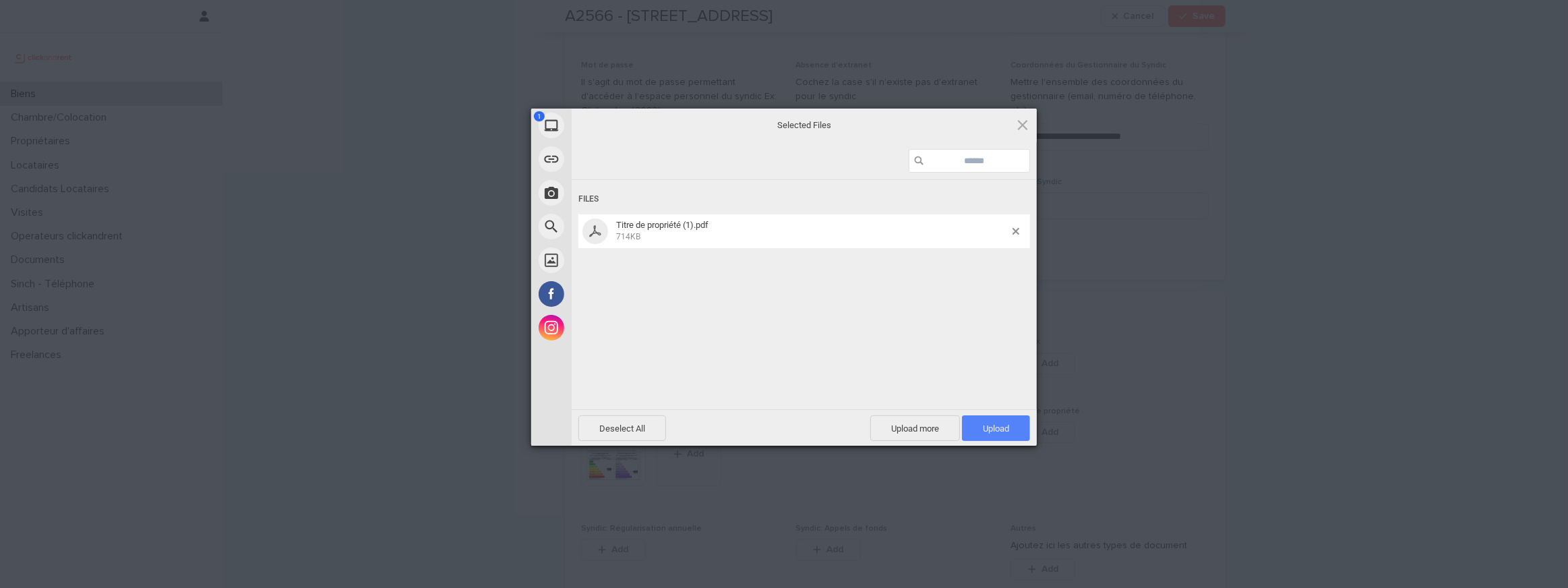
click at [1001, 430] on span "Upload 1" at bounding box center [995, 428] width 26 height 10
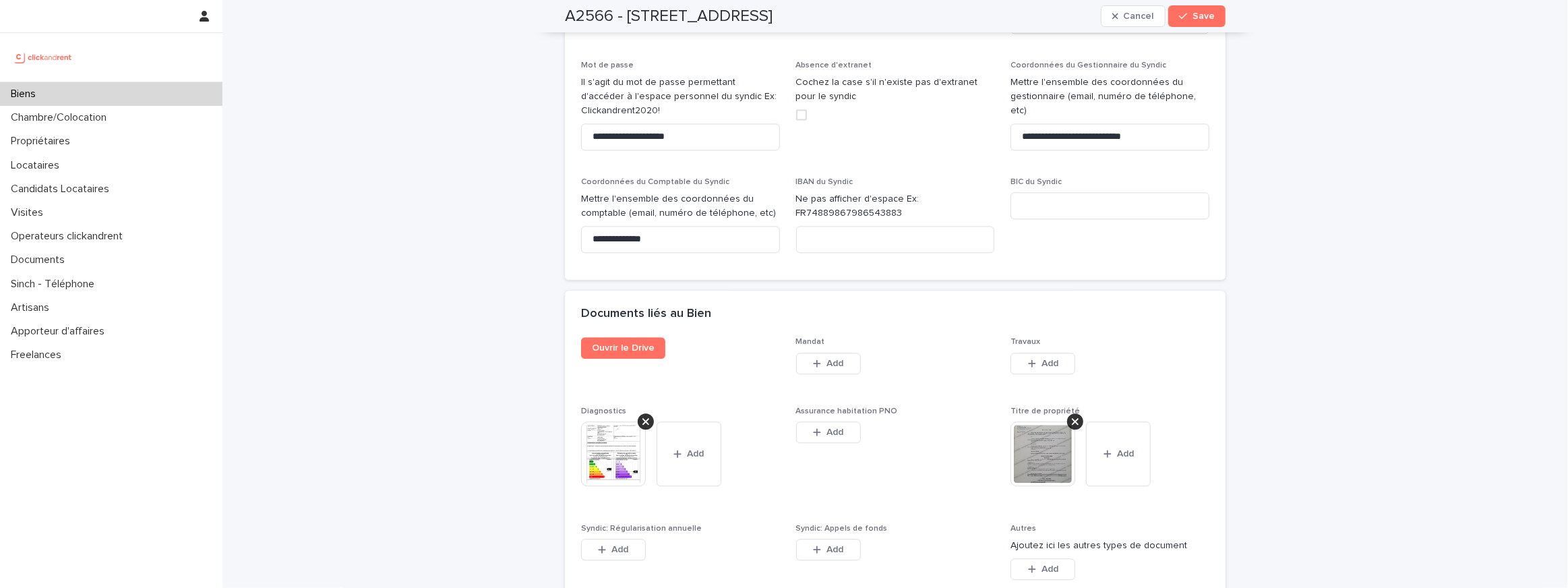
click at [1218, 32] on div "**********" at bounding box center [895, 61] width 661 height 439
click at [1200, 6] on button "Save" at bounding box center [1196, 16] width 57 height 21
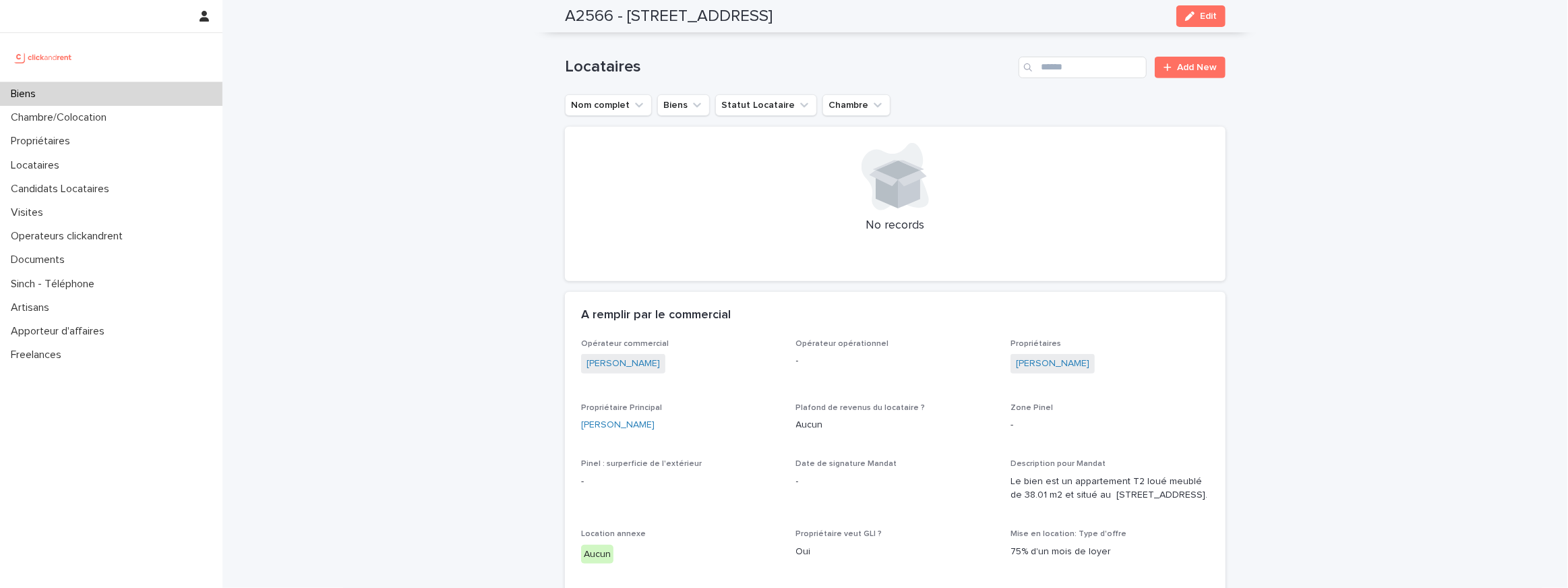
scroll to position [0, 0]
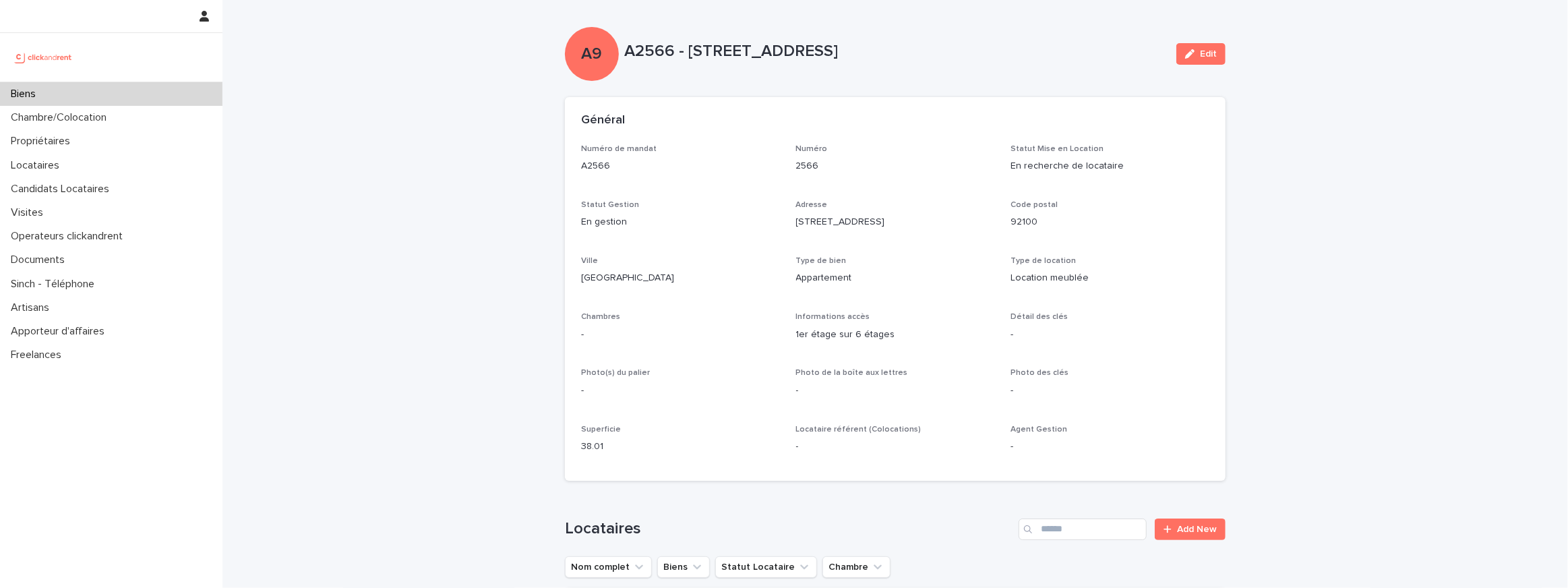
click at [661, 52] on p "A2566 - [STREET_ADDRESS]" at bounding box center [895, 51] width 541 height 20
copy div "A2566 - 19 Rue de Seine, Boulogne-Billancourt 92100 Edit Sorry, there was an er…"
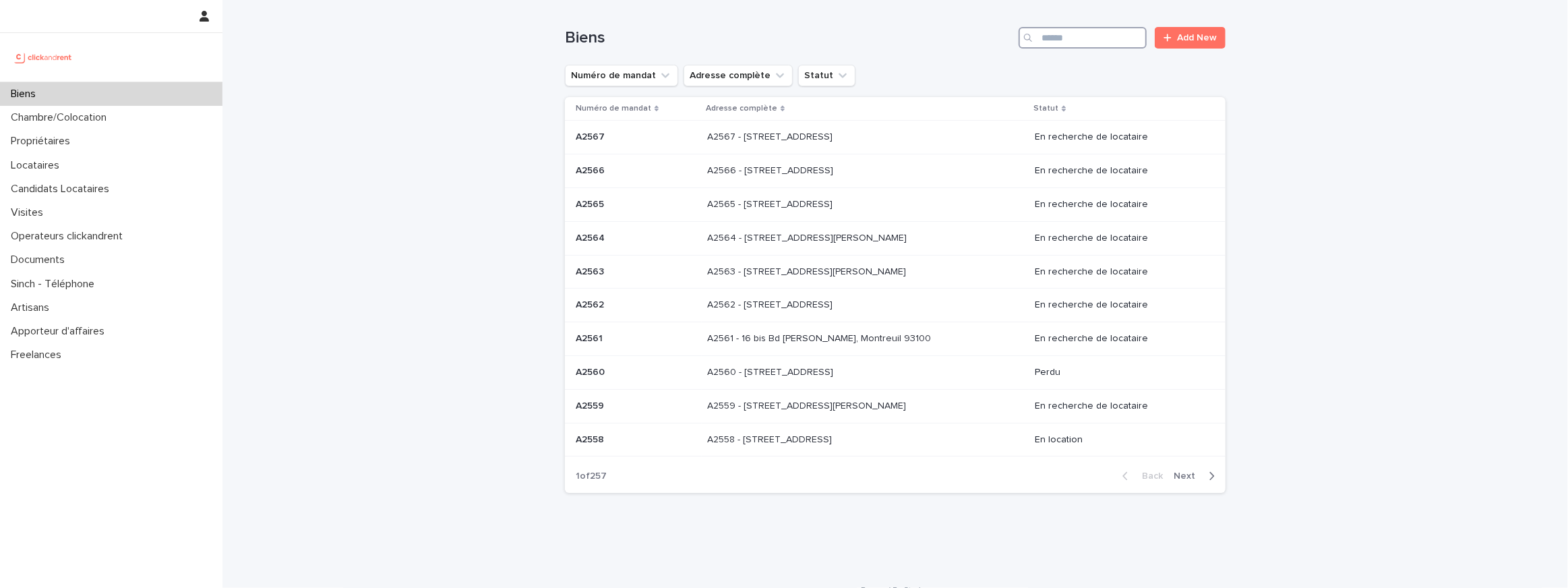
click at [1043, 32] on input "Search" at bounding box center [1082, 37] width 128 height 21
